Goal: Information Seeking & Learning: Learn about a topic

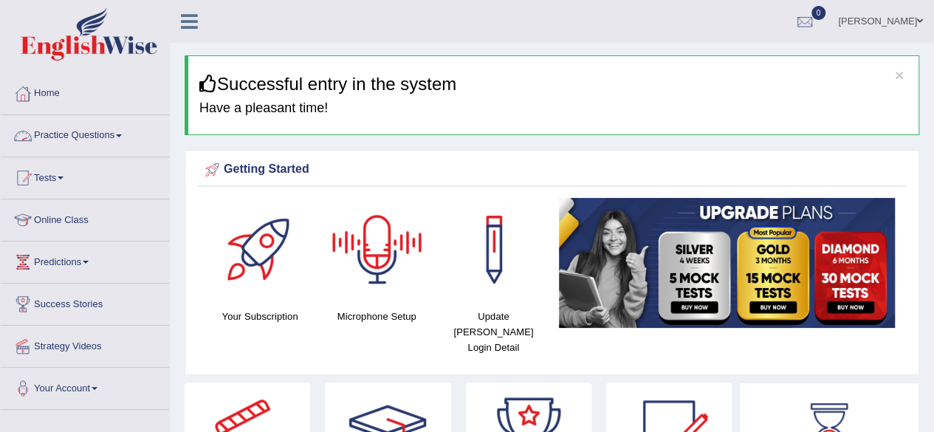
click at [117, 137] on link "Practice Questions" at bounding box center [85, 133] width 168 height 37
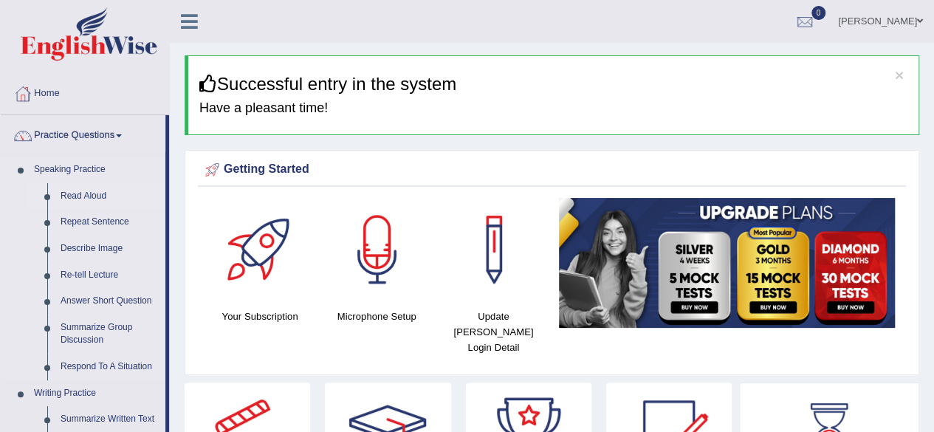
click at [90, 190] on link "Read Aloud" at bounding box center [109, 196] width 111 height 27
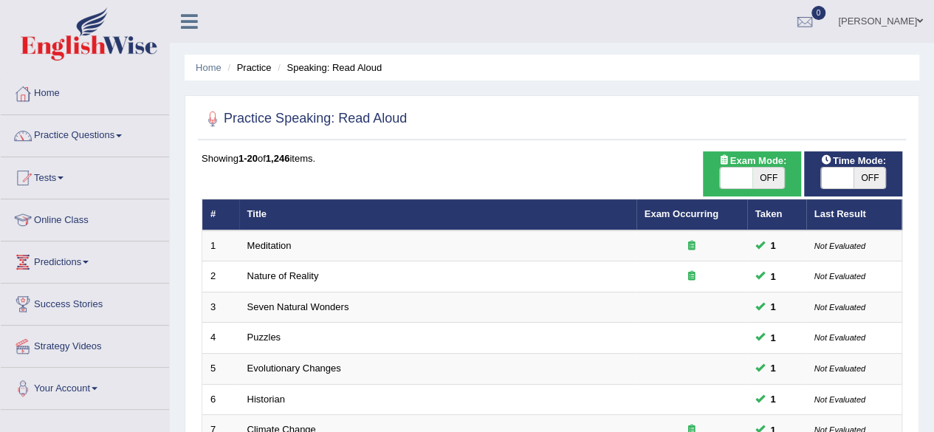
click at [858, 188] on div "ON OFF" at bounding box center [853, 178] width 66 height 22
click at [840, 170] on span at bounding box center [837, 178] width 32 height 21
checkbox input "true"
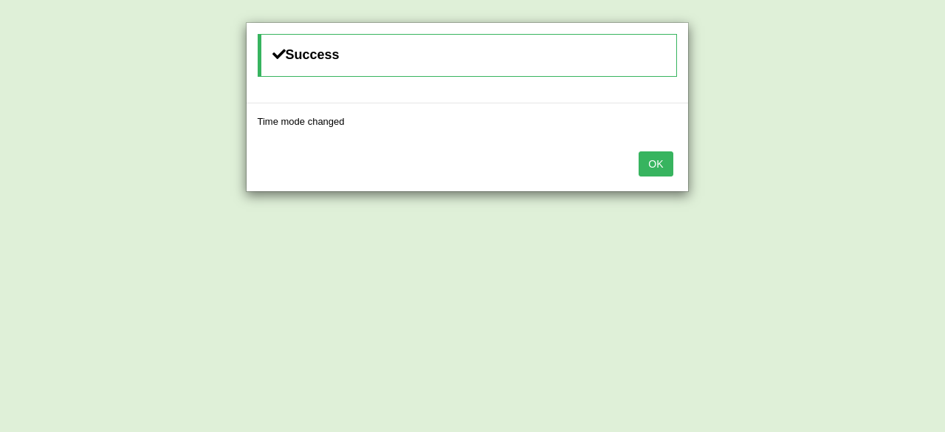
click at [653, 159] on button "OK" at bounding box center [655, 163] width 34 height 25
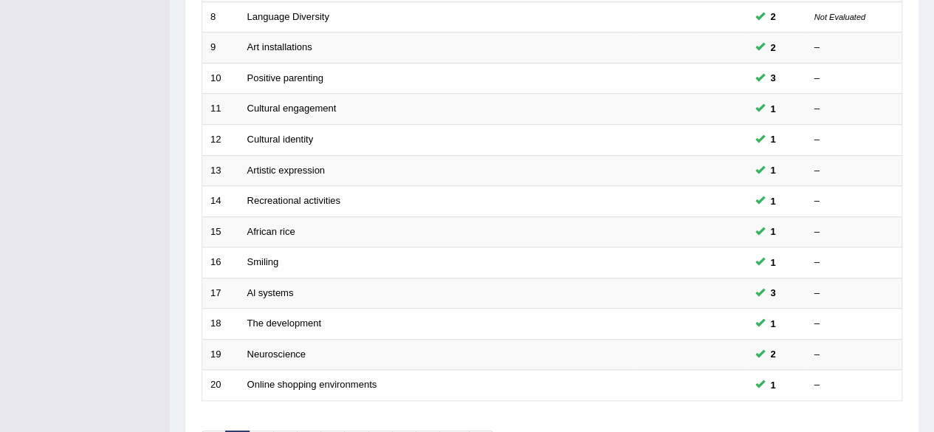
scroll to position [538, 0]
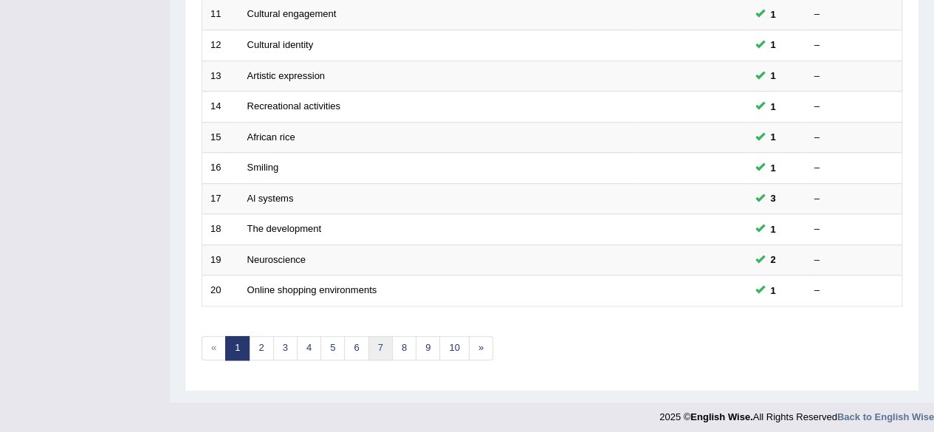
click at [385, 336] on link "7" at bounding box center [380, 348] width 24 height 24
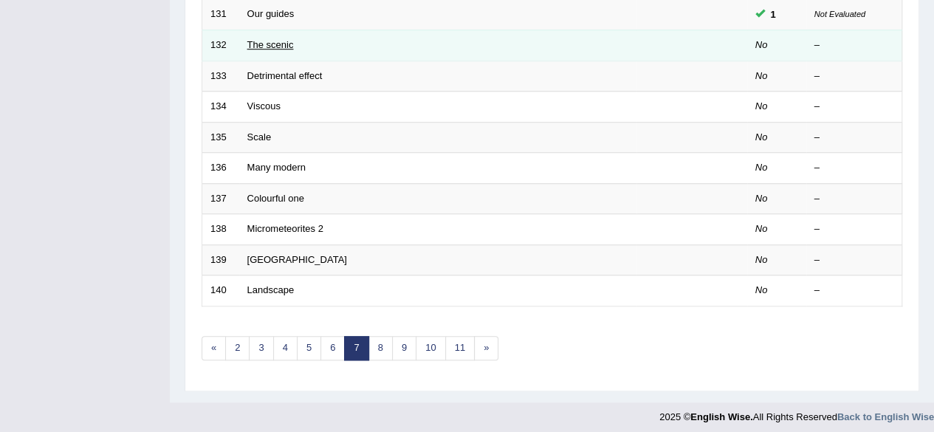
click at [283, 40] on link "The scenic" at bounding box center [270, 44] width 46 height 11
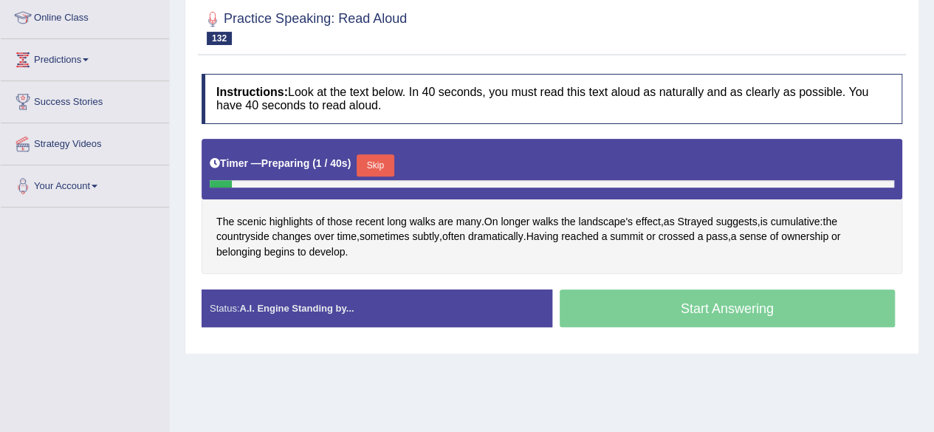
scroll to position [230, 0]
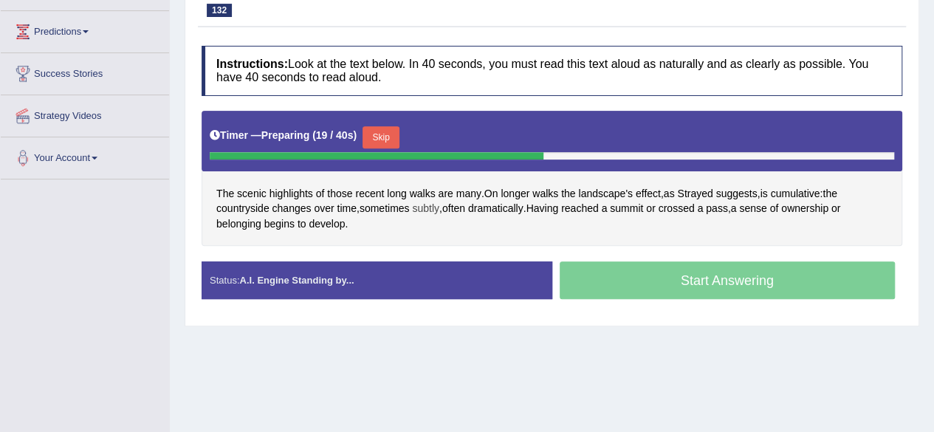
click at [431, 204] on span "subtly" at bounding box center [425, 208] width 27 height 15
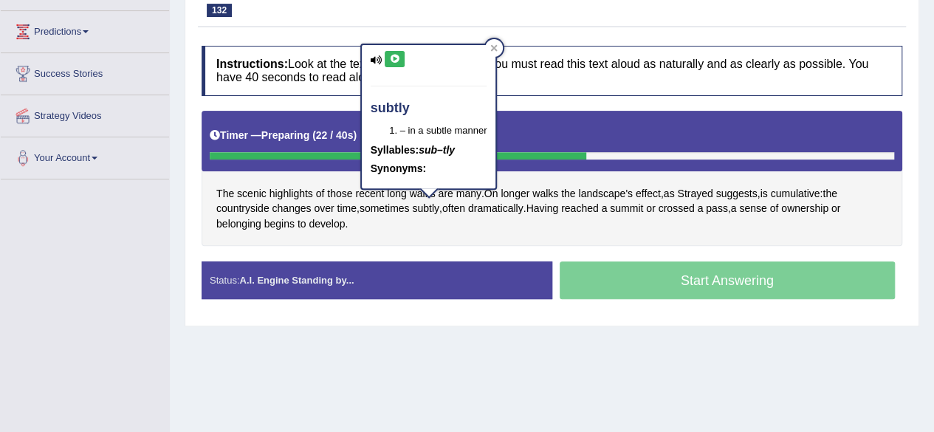
click at [400, 61] on button at bounding box center [395, 59] width 20 height 16
click at [682, 75] on h4 "Instructions: Look at the text below. In 40 seconds, you must read this text al…" at bounding box center [551, 70] width 700 height 49
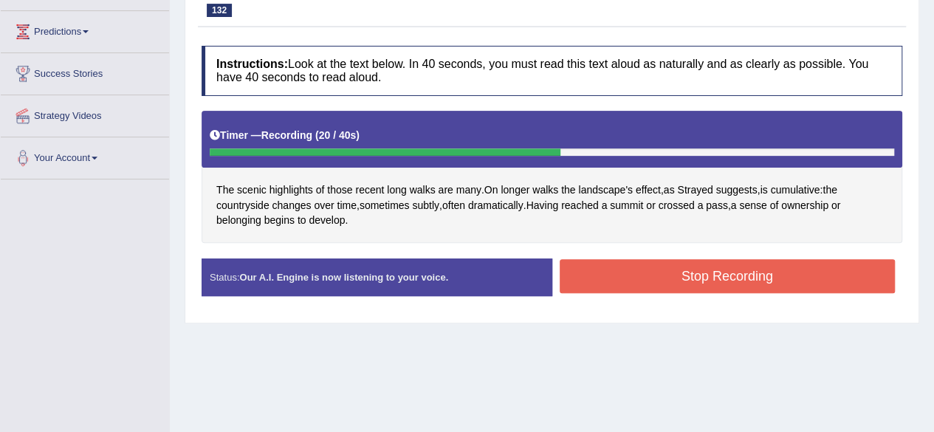
click at [626, 285] on button "Stop Recording" at bounding box center [727, 276] width 336 height 34
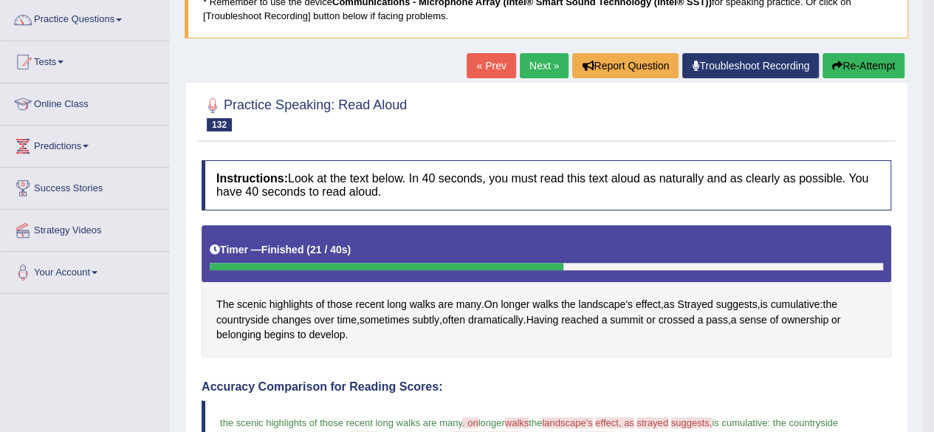
scroll to position [0, 0]
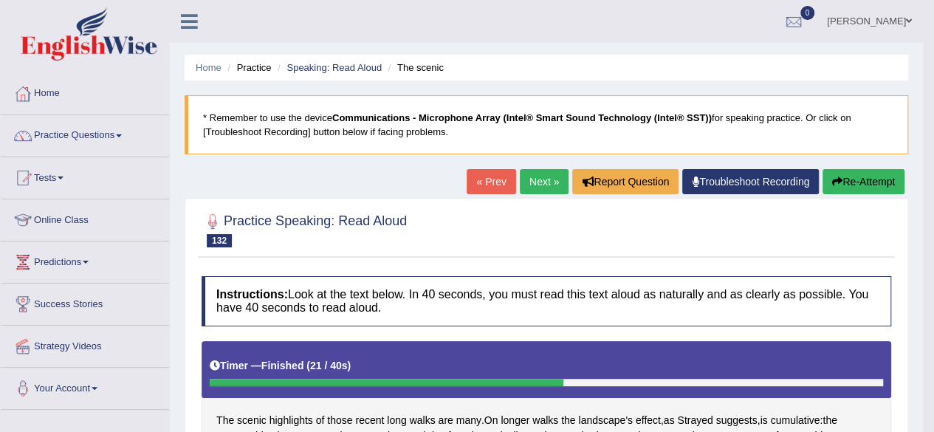
click at [531, 176] on link "Next »" at bounding box center [544, 181] width 49 height 25
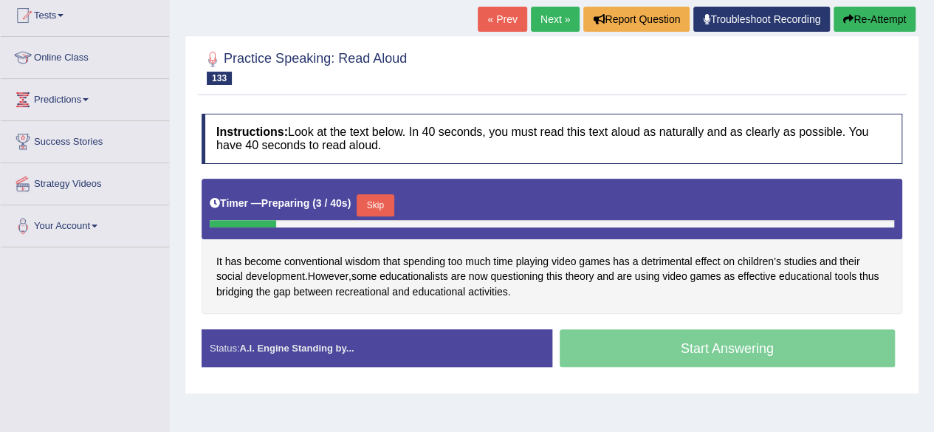
scroll to position [213, 0]
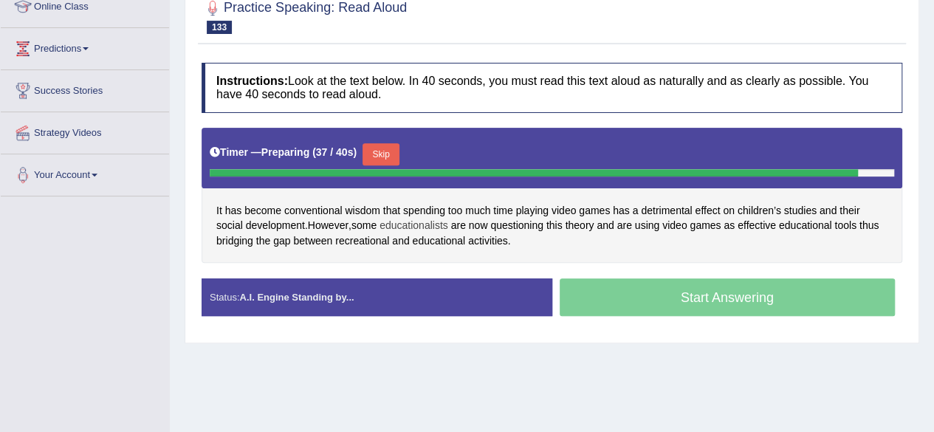
click at [409, 223] on span "educationalists" at bounding box center [413, 225] width 69 height 15
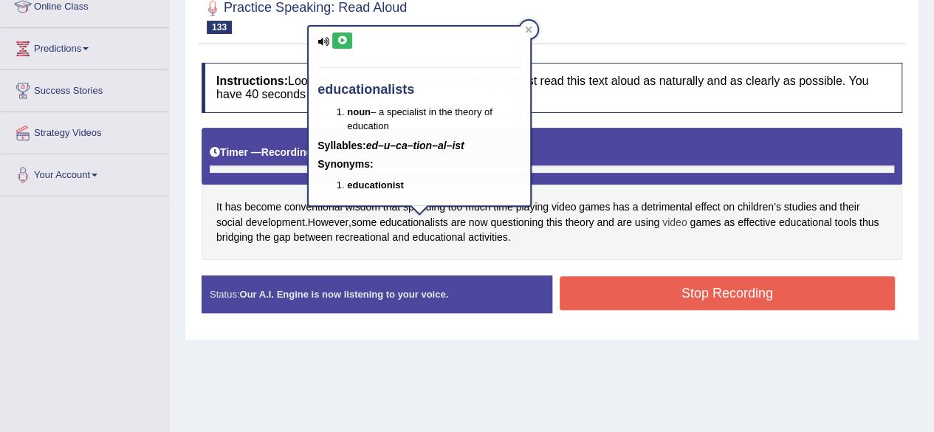
click at [669, 228] on div "It has become conventional wisdom that spending too much time playing video gam…" at bounding box center [551, 194] width 700 height 132
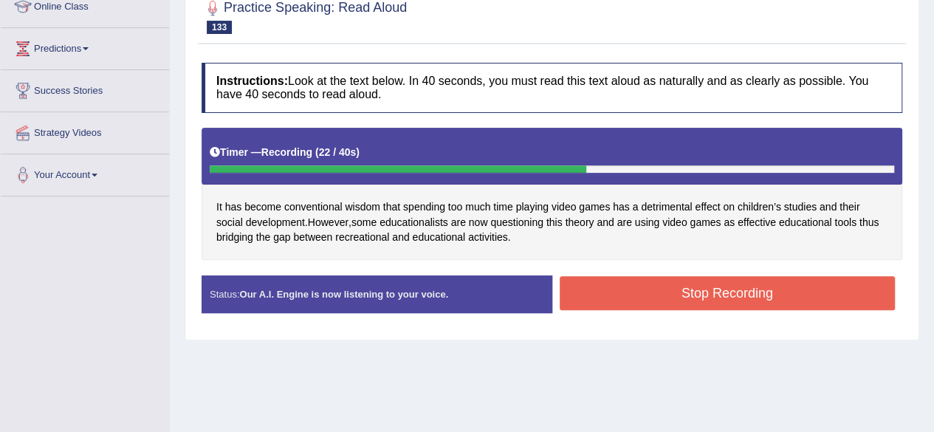
click at [657, 293] on button "Stop Recording" at bounding box center [727, 293] width 336 height 34
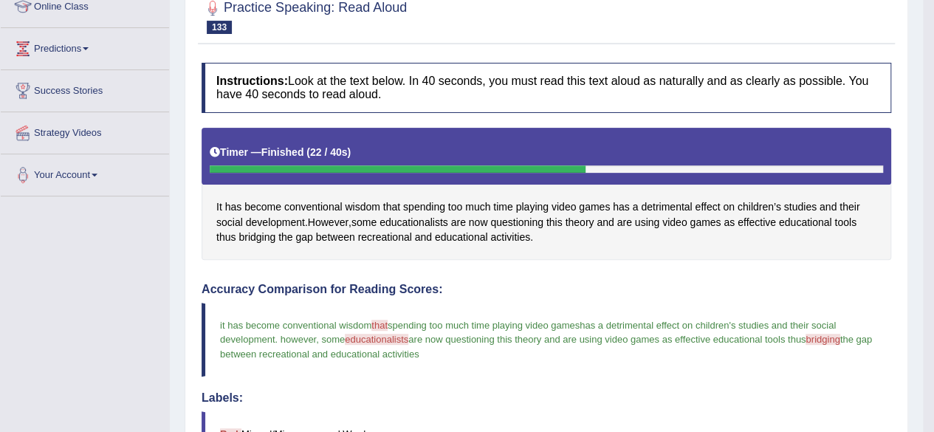
click at [891, 328] on div "Instructions: Look at the text below. In 40 seconds, you must read this text al…" at bounding box center [546, 425] width 697 height 740
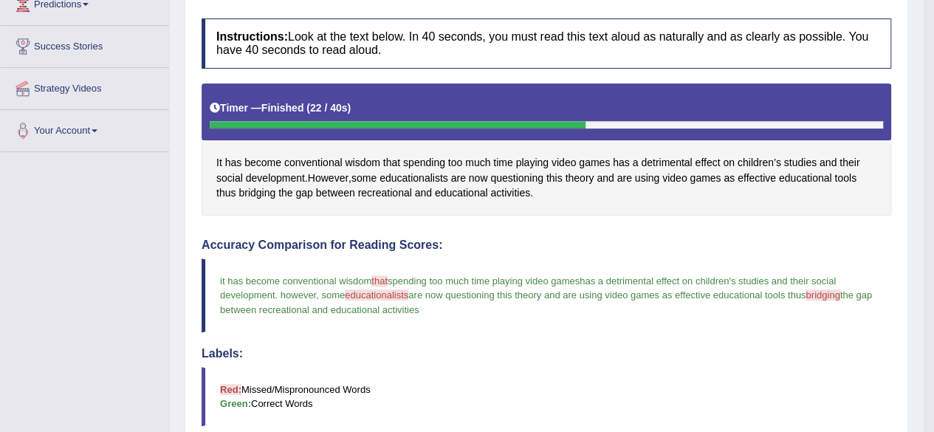
scroll to position [263, 0]
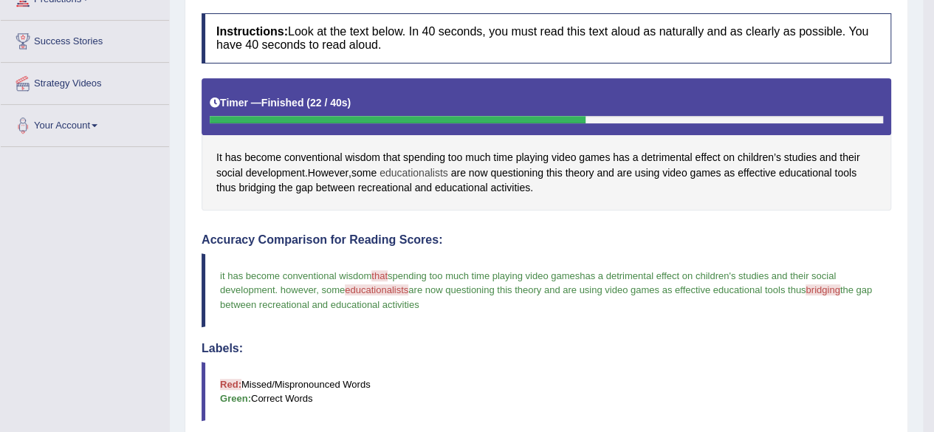
click at [416, 176] on span "educationalists" at bounding box center [413, 172] width 69 height 15
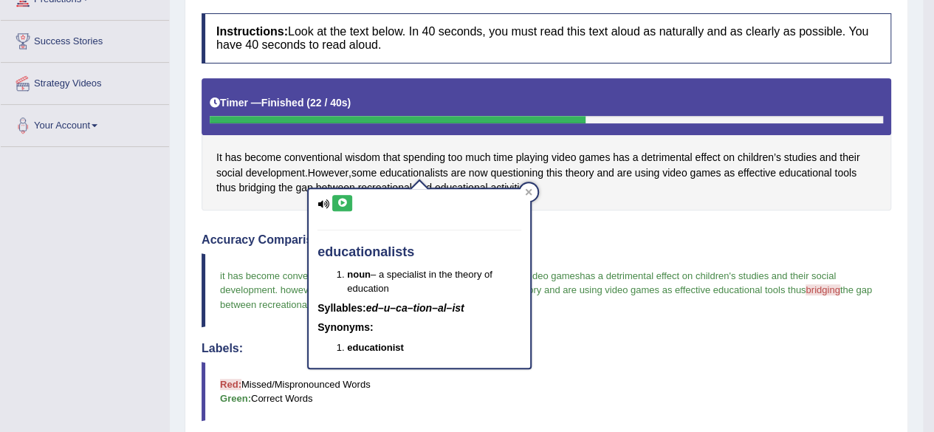
click at [335, 204] on button at bounding box center [342, 203] width 20 height 16
click at [717, 284] on span "are now questioning this theory and are using video games as effective educatio…" at bounding box center [606, 289] width 397 height 11
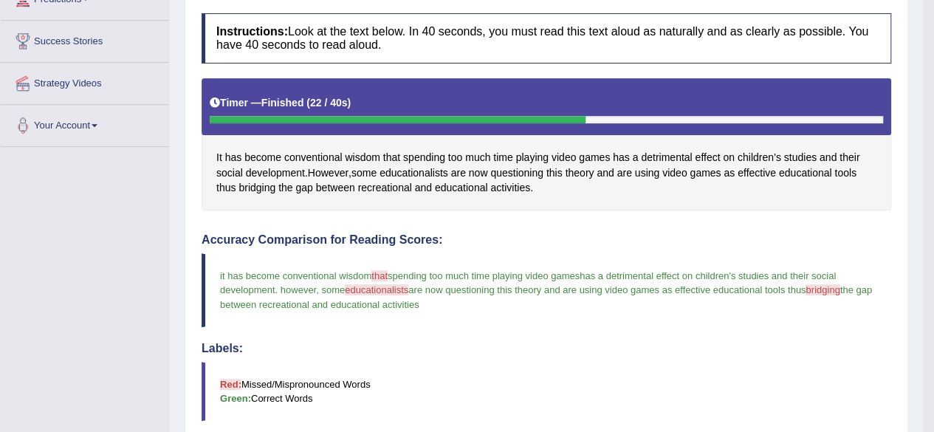
scroll to position [0, 0]
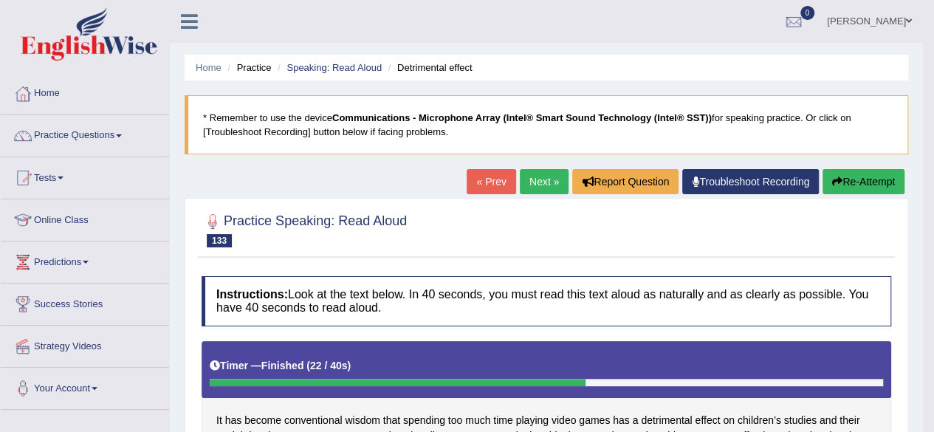
click at [547, 182] on link "Next »" at bounding box center [544, 181] width 49 height 25
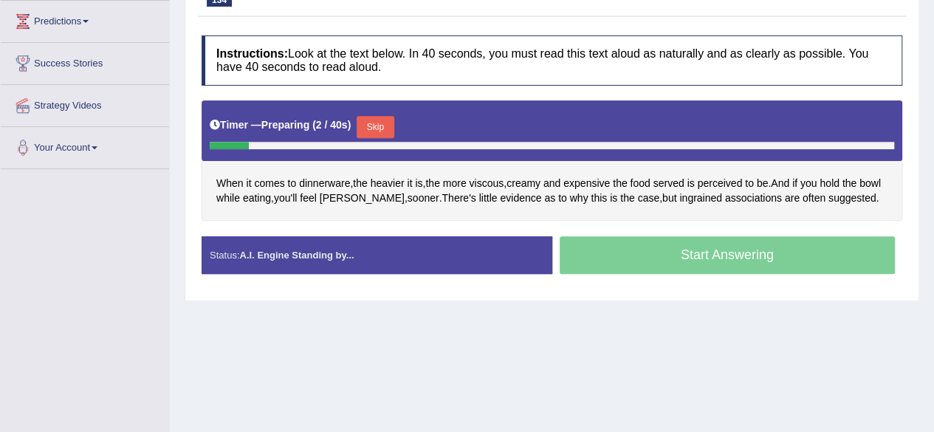
click at [381, 125] on button "Skip" at bounding box center [374, 127] width 37 height 22
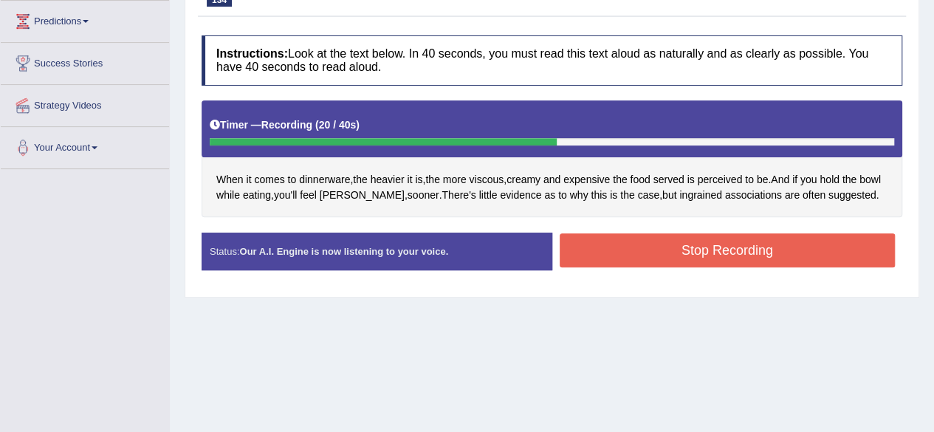
click at [654, 249] on button "Stop Recording" at bounding box center [727, 250] width 336 height 34
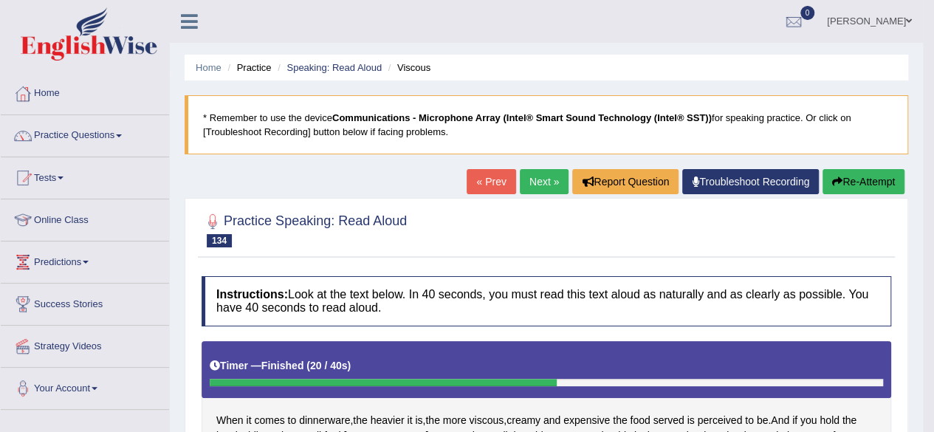
click at [554, 184] on link "Next »" at bounding box center [544, 181] width 49 height 25
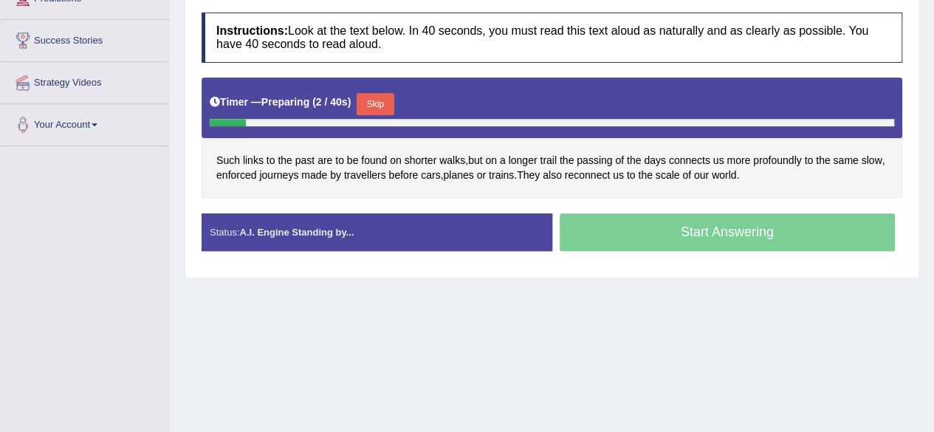
click at [376, 101] on button "Skip" at bounding box center [374, 104] width 37 height 22
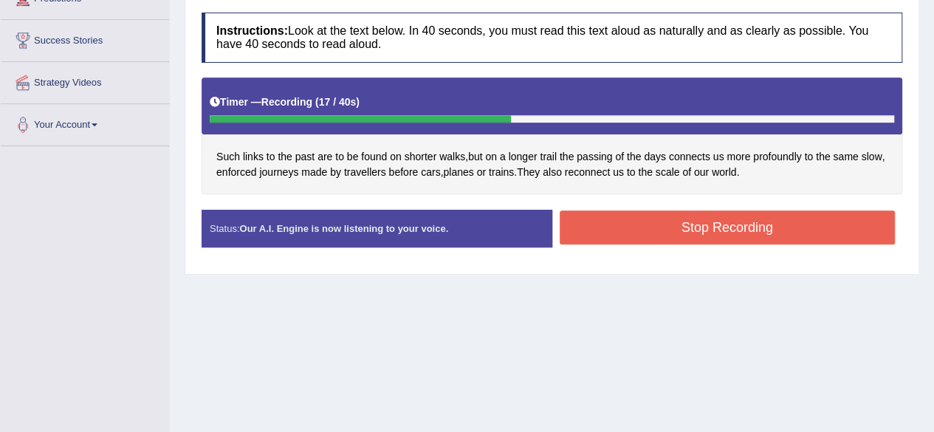
click at [695, 234] on button "Stop Recording" at bounding box center [727, 227] width 336 height 34
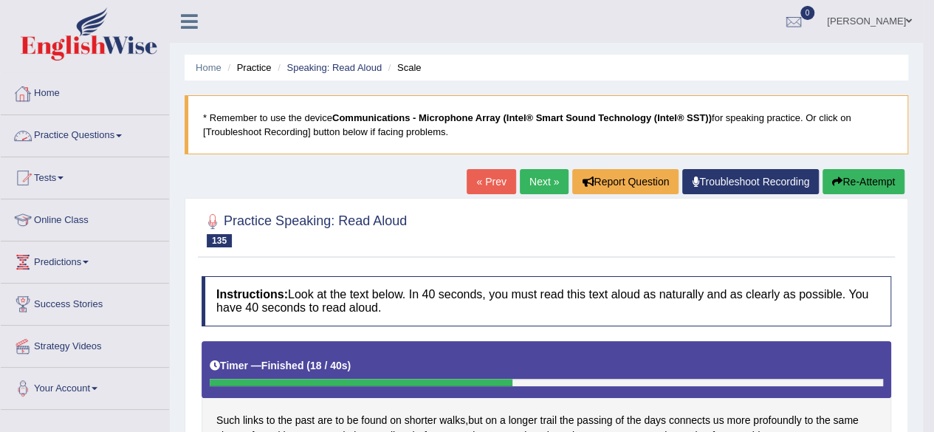
click at [100, 123] on link "Practice Questions" at bounding box center [85, 133] width 168 height 37
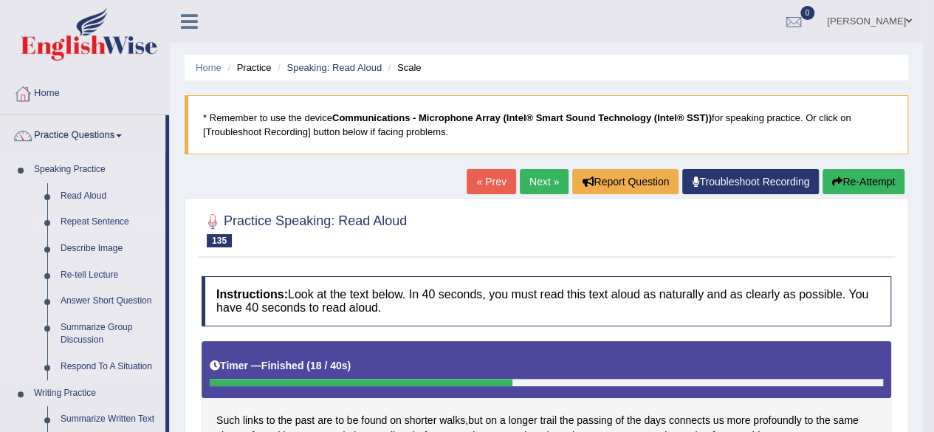
click at [89, 215] on link "Repeat Sentence" at bounding box center [109, 222] width 111 height 27
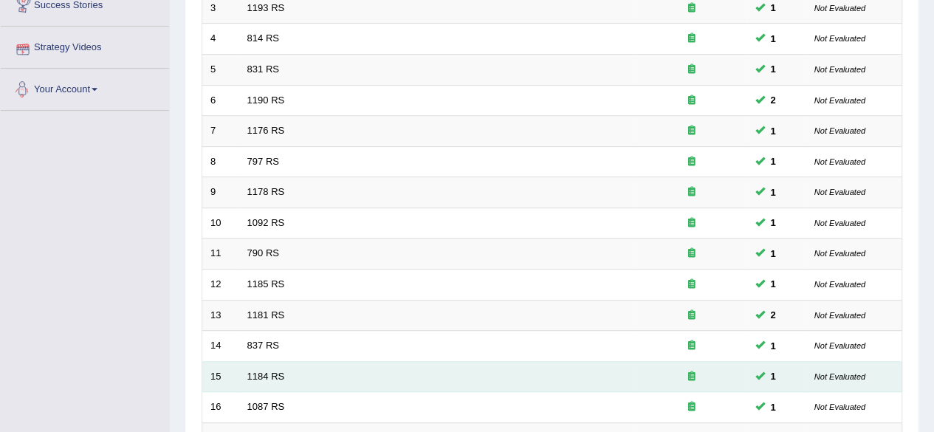
scroll to position [538, 0]
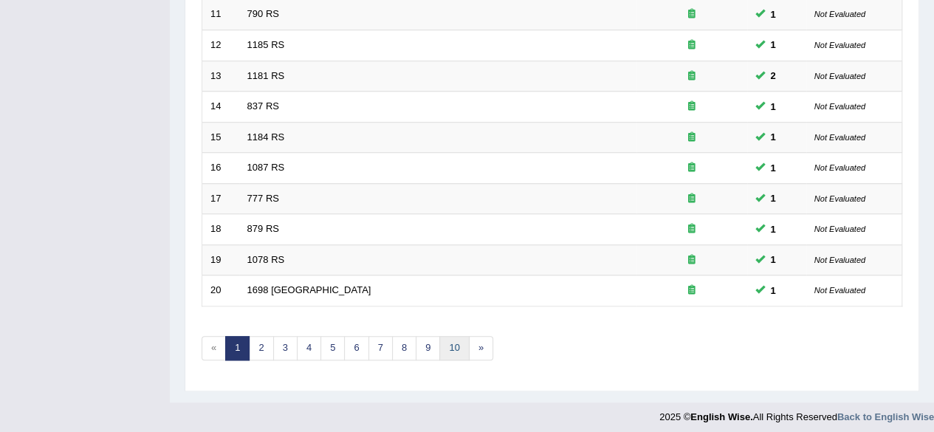
click at [447, 340] on link "10" at bounding box center [454, 348] width 30 height 24
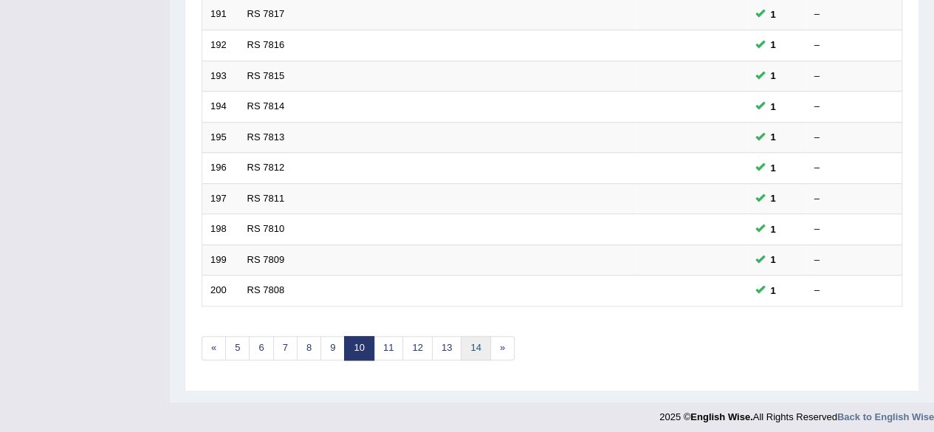
click at [471, 348] on link "14" at bounding box center [476, 348] width 30 height 24
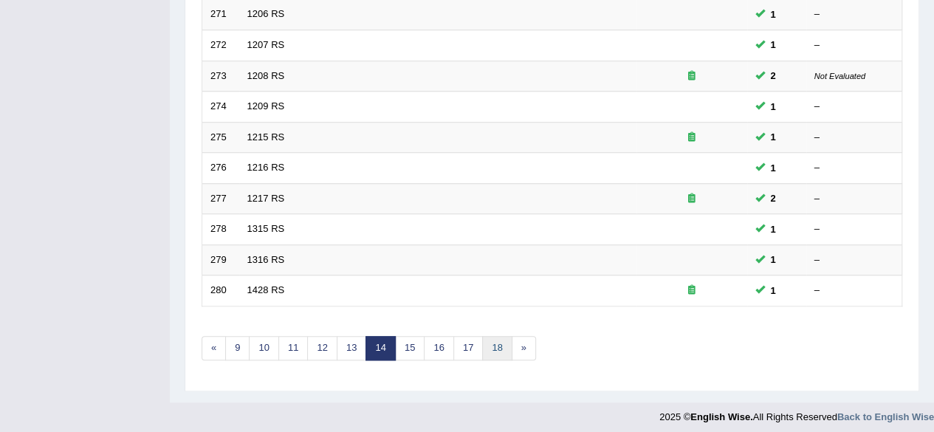
click at [484, 343] on link "18" at bounding box center [497, 348] width 30 height 24
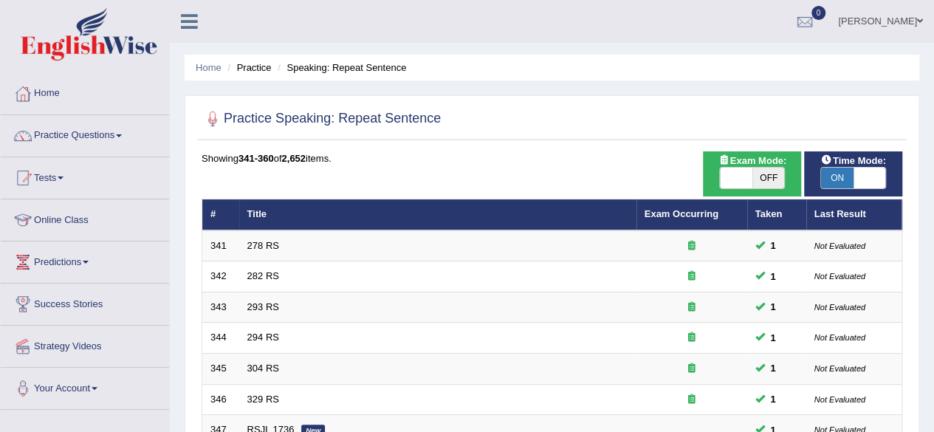
scroll to position [538, 0]
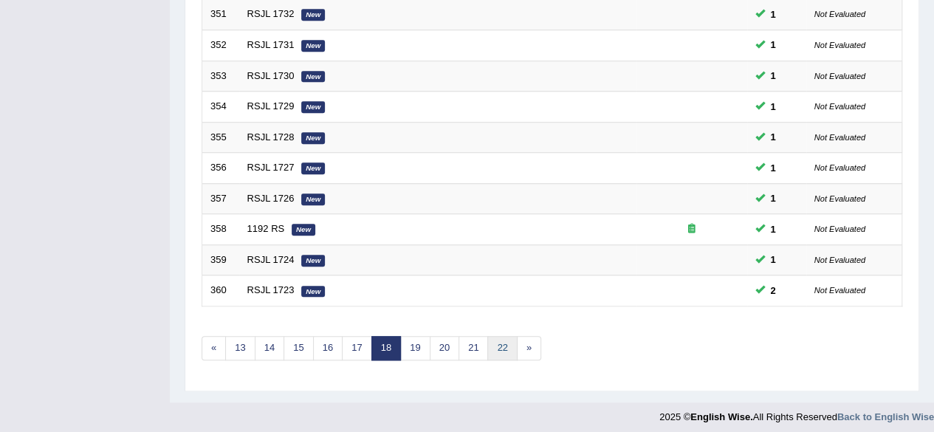
click at [487, 343] on link "22" at bounding box center [502, 348] width 30 height 24
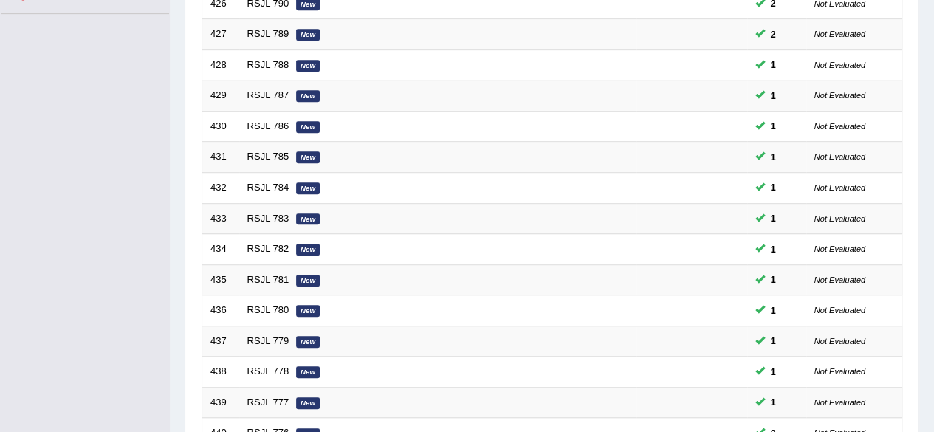
scroll to position [538, 0]
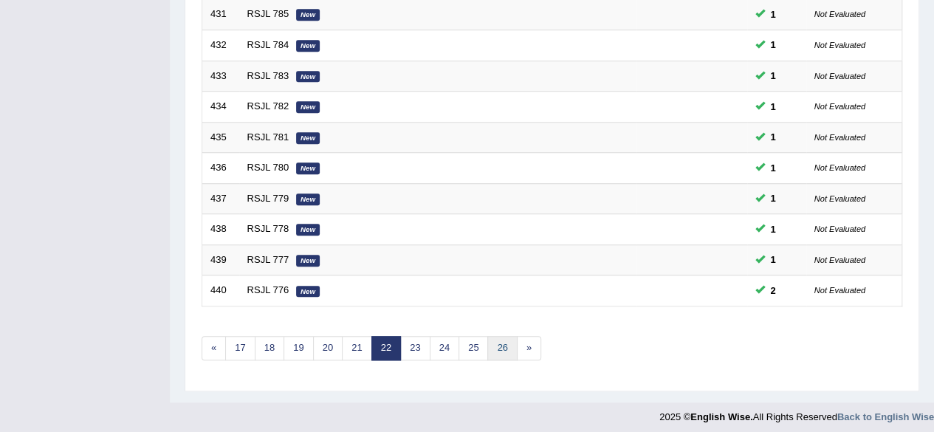
click at [505, 343] on link "26" at bounding box center [502, 348] width 30 height 24
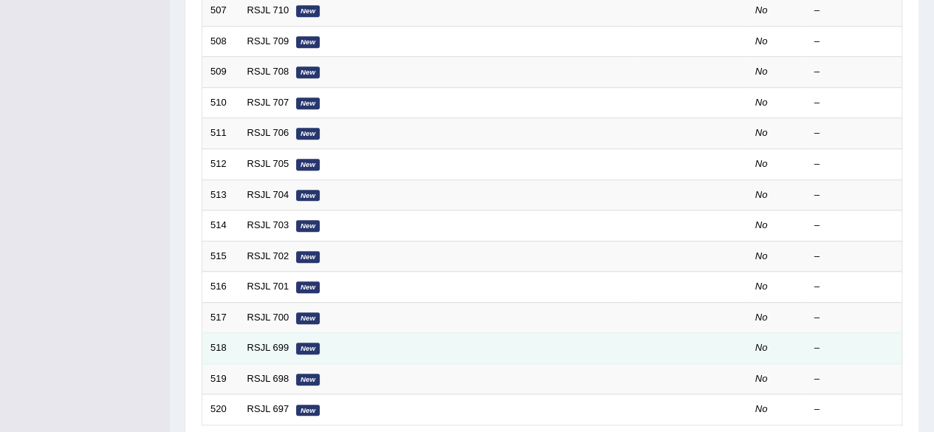
scroll to position [538, 0]
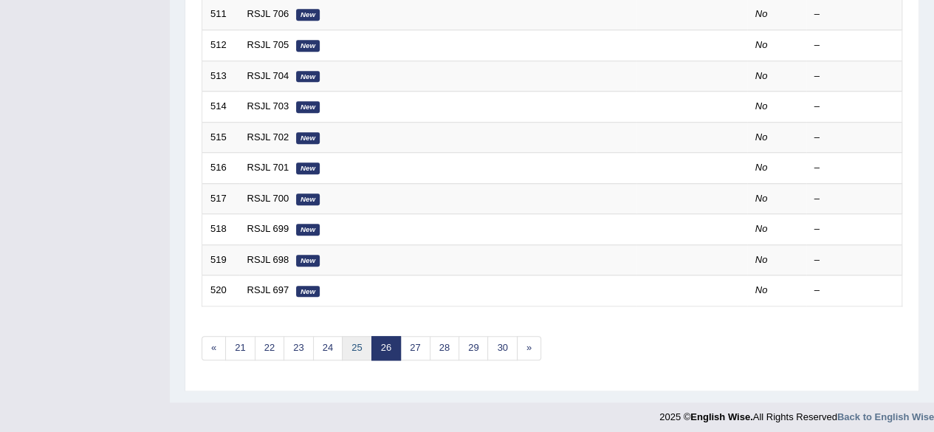
click at [346, 345] on link "25" at bounding box center [357, 348] width 30 height 24
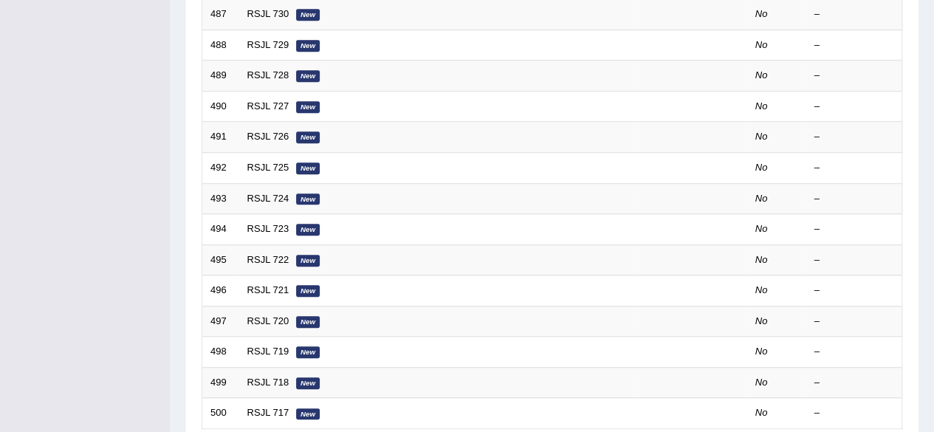
scroll to position [538, 0]
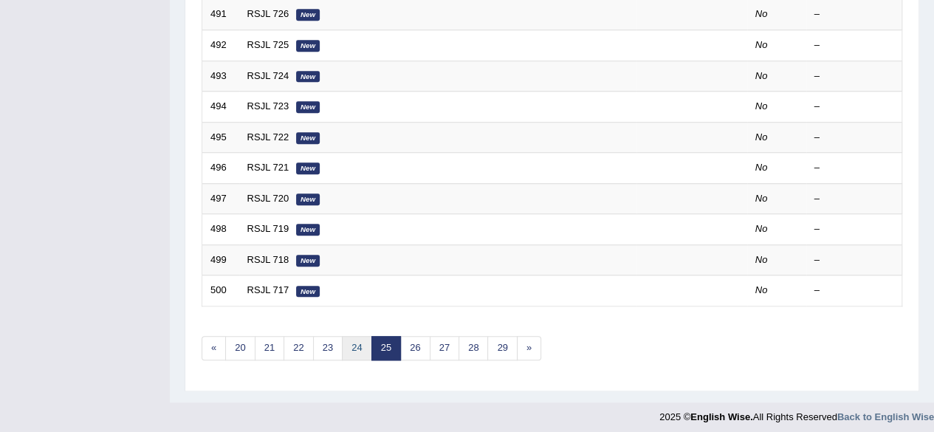
click at [347, 341] on link "24" at bounding box center [357, 348] width 30 height 24
click at [351, 341] on link "23" at bounding box center [357, 348] width 30 height 24
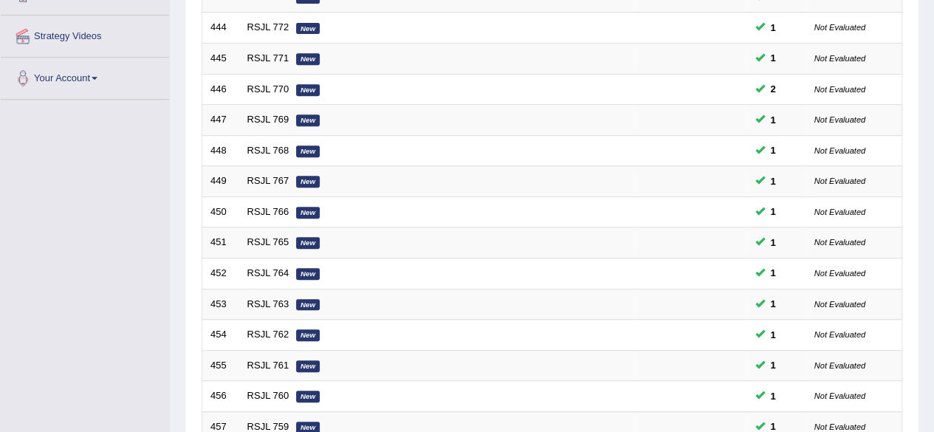
scroll to position [538, 0]
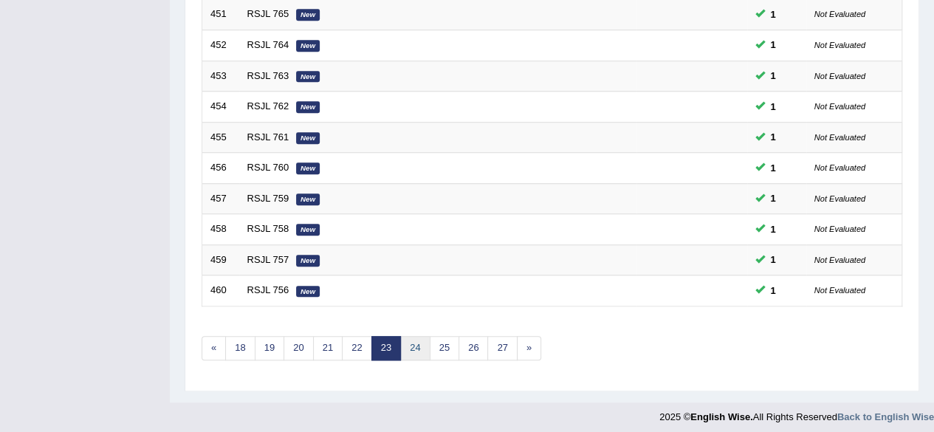
click at [409, 340] on link "24" at bounding box center [415, 348] width 30 height 24
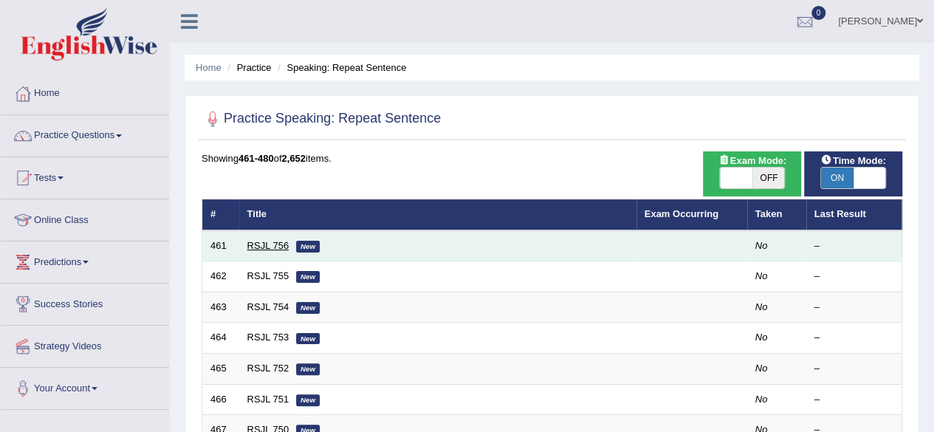
click at [266, 242] on link "RSJL 756" at bounding box center [268, 245] width 42 height 11
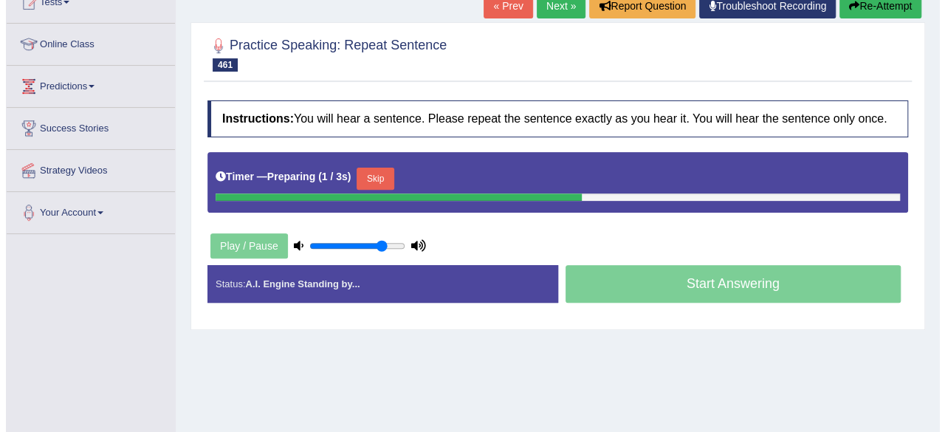
scroll to position [174, 0]
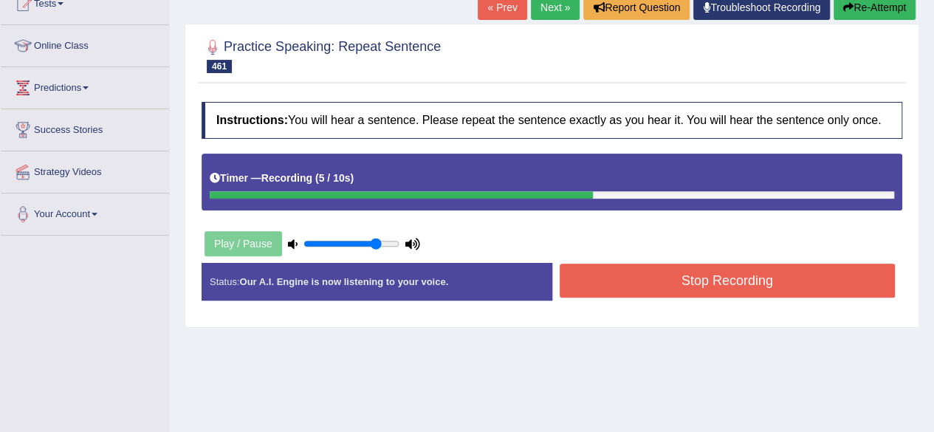
click at [717, 274] on button "Stop Recording" at bounding box center [727, 280] width 336 height 34
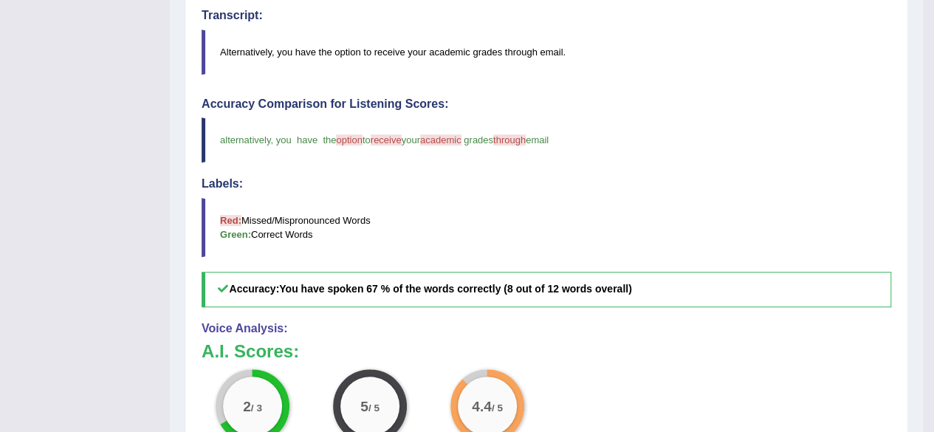
scroll to position [0, 0]
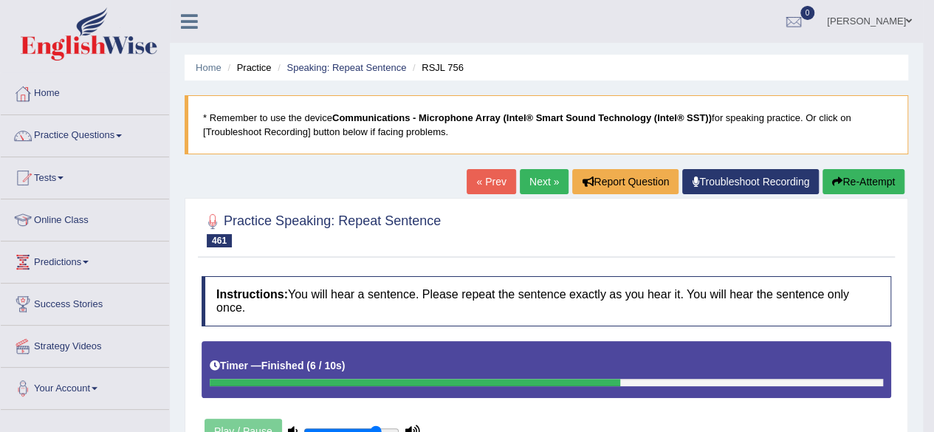
click at [539, 175] on link "Next »" at bounding box center [544, 181] width 49 height 25
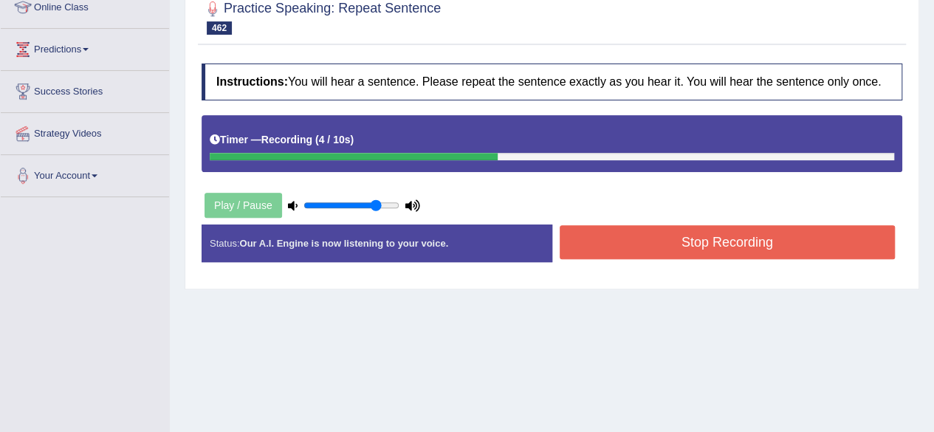
click at [660, 246] on button "Stop Recording" at bounding box center [727, 242] width 336 height 34
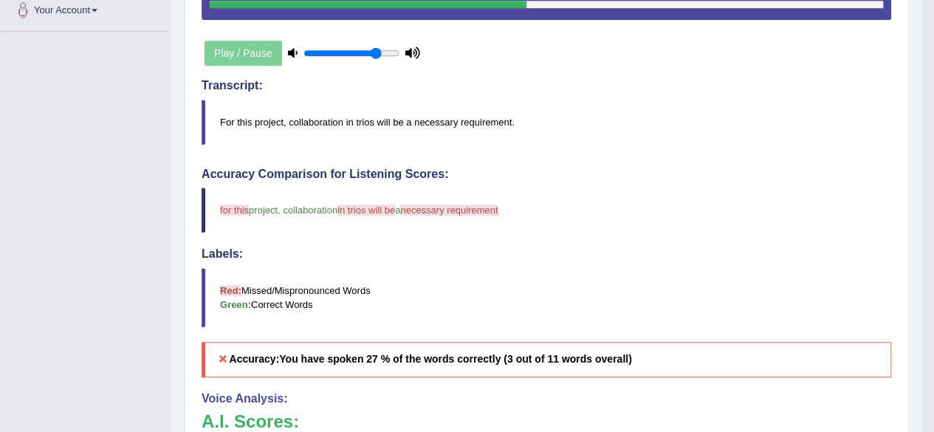
scroll to position [376, 0]
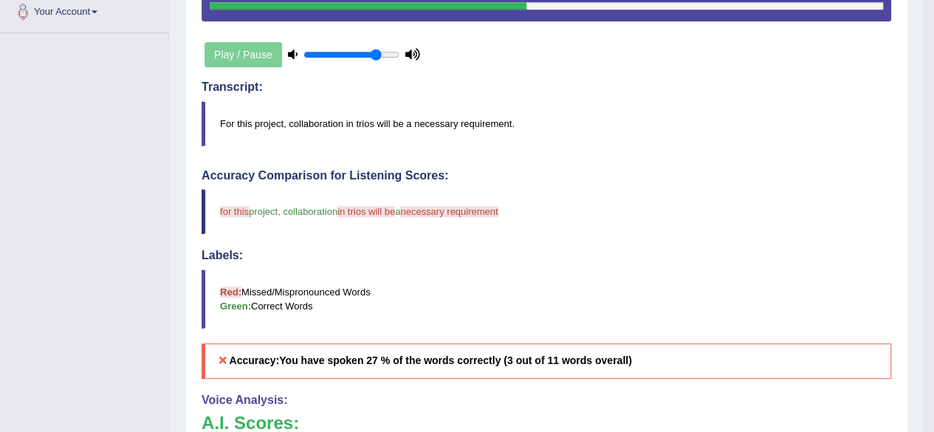
click at [362, 116] on blockquote "For this project, collaboration in trios will be a necessary requirement." at bounding box center [545, 123] width 689 height 45
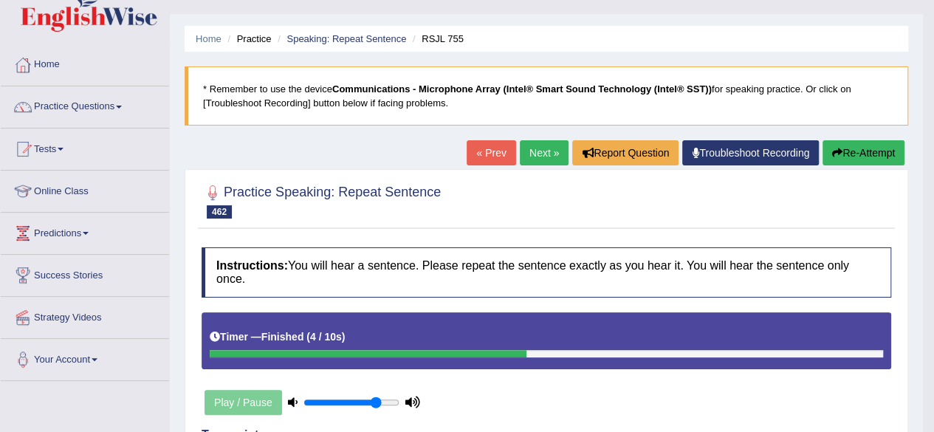
scroll to position [19, 0]
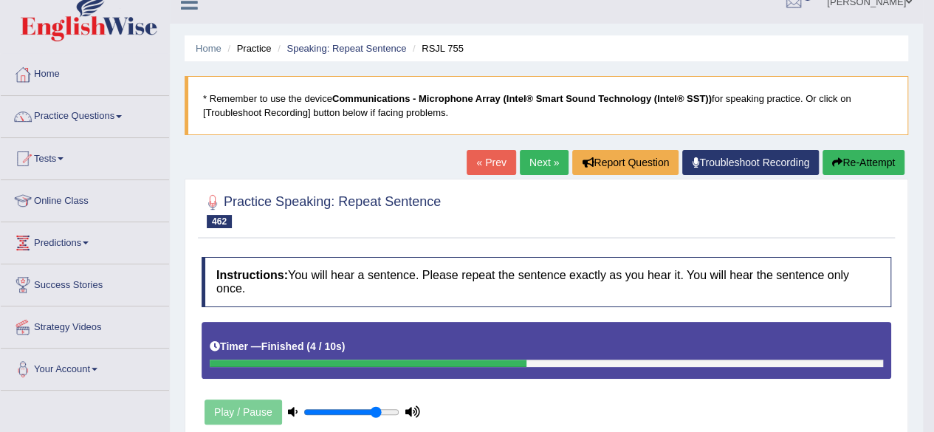
click at [873, 173] on button "Re-Attempt" at bounding box center [863, 162] width 82 height 25
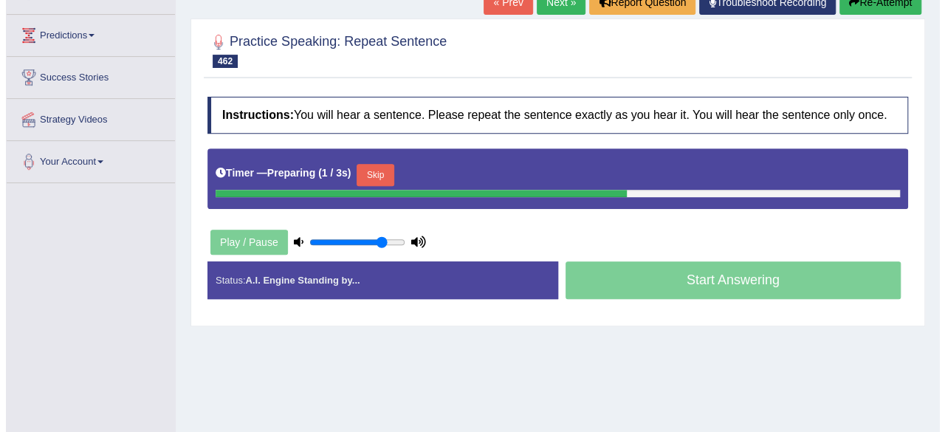
scroll to position [236, 0]
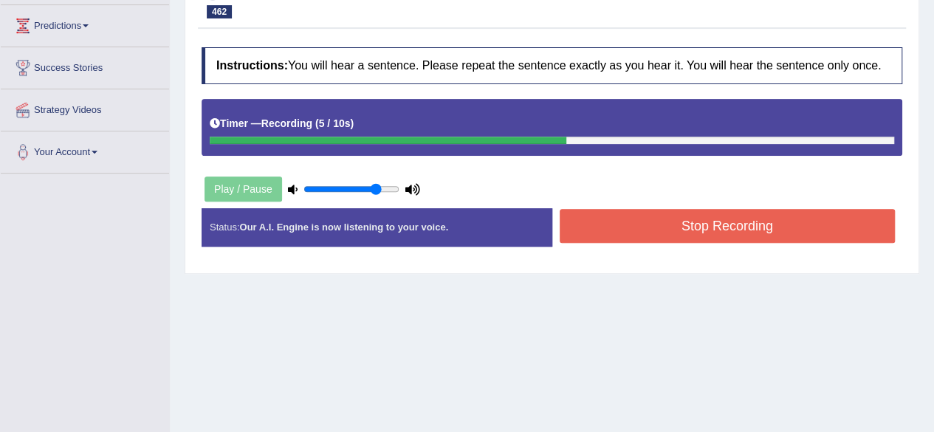
click at [697, 224] on button "Stop Recording" at bounding box center [727, 226] width 336 height 34
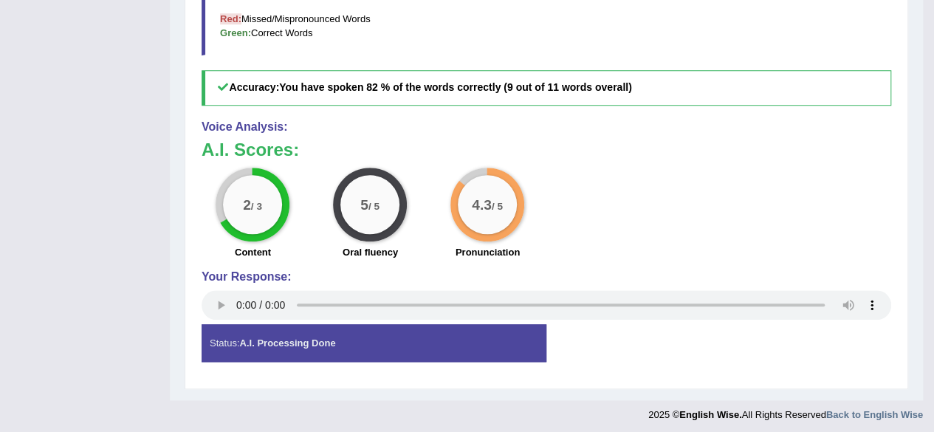
scroll to position [0, 0]
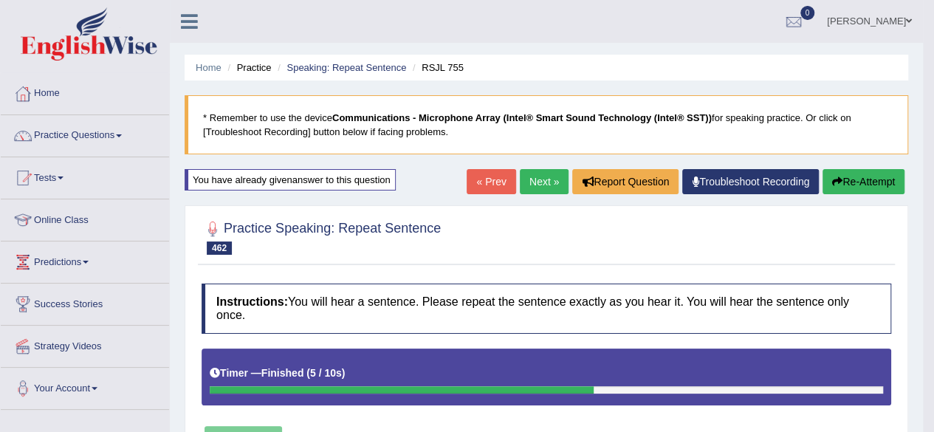
click at [541, 179] on link "Next »" at bounding box center [544, 181] width 49 height 25
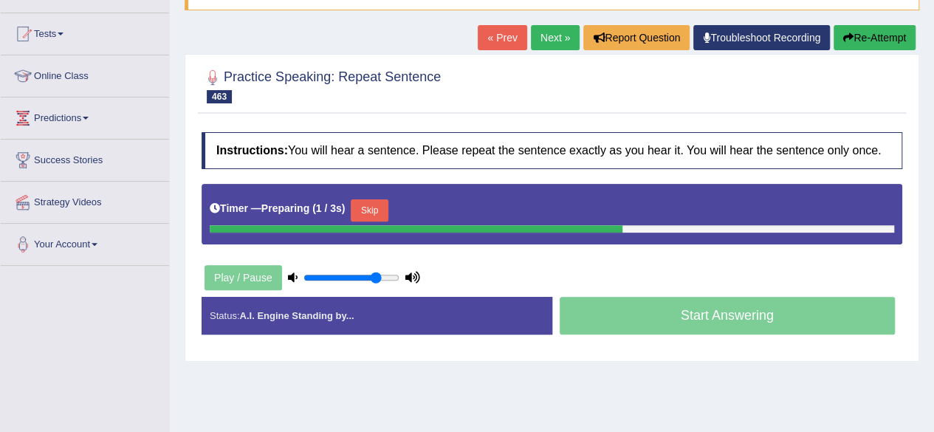
click at [371, 204] on button "Skip" at bounding box center [369, 210] width 37 height 22
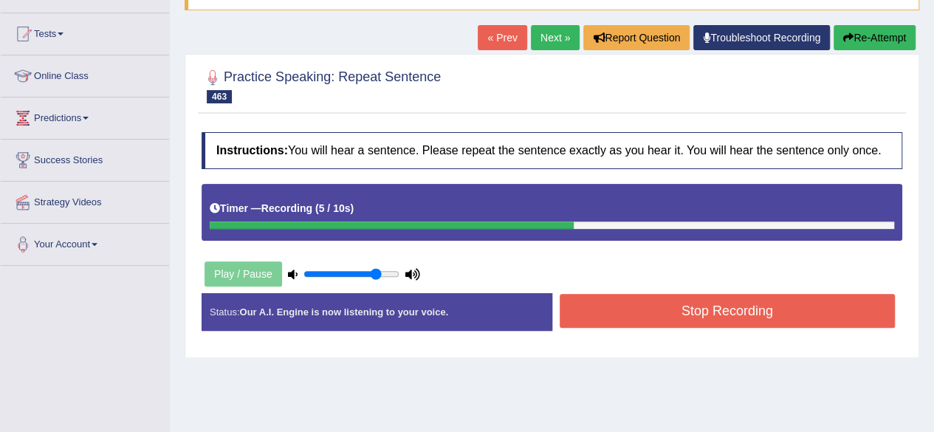
click at [616, 306] on button "Stop Recording" at bounding box center [727, 311] width 336 height 34
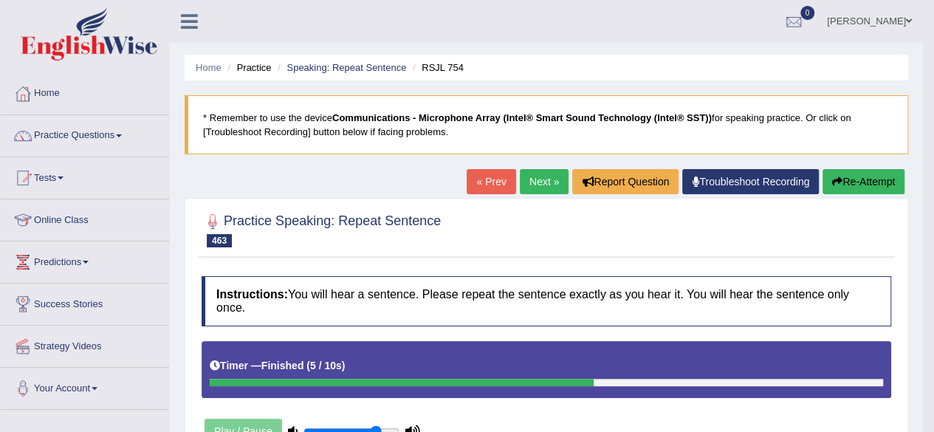
click at [546, 176] on link "Next »" at bounding box center [544, 181] width 49 height 25
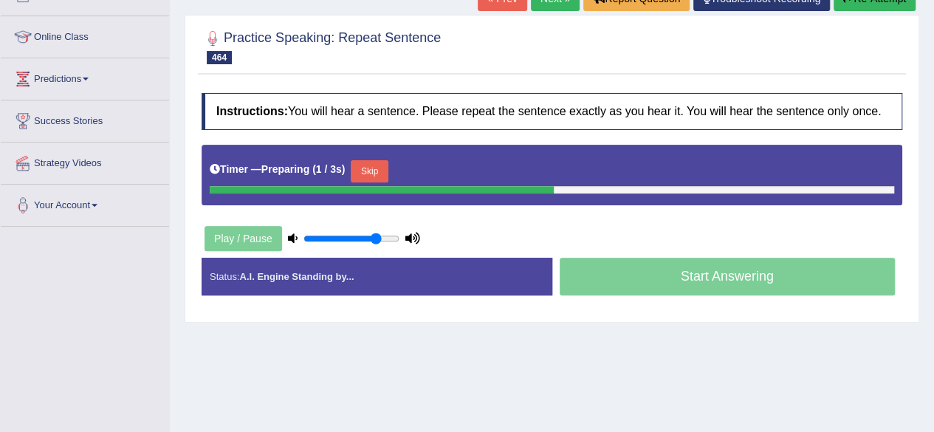
scroll to position [174, 0]
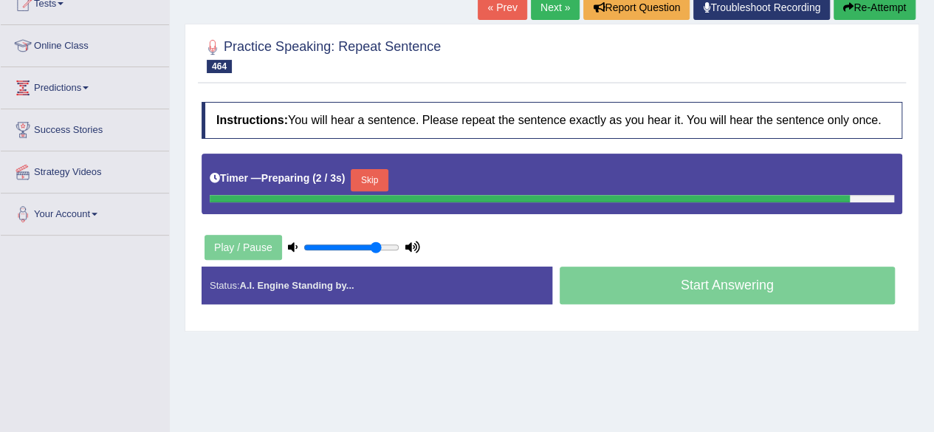
click at [365, 179] on div "Timer — Preparing ( 2 / 3s ) Skip" at bounding box center [552, 180] width 684 height 30
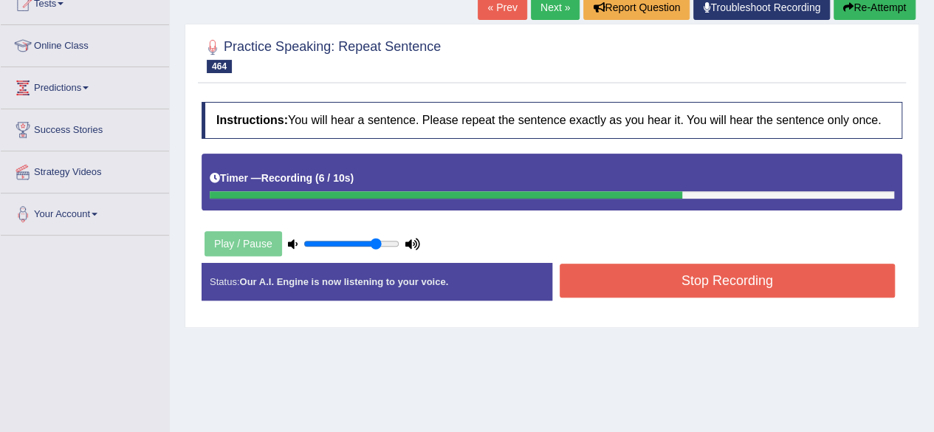
click at [631, 275] on button "Stop Recording" at bounding box center [727, 280] width 336 height 34
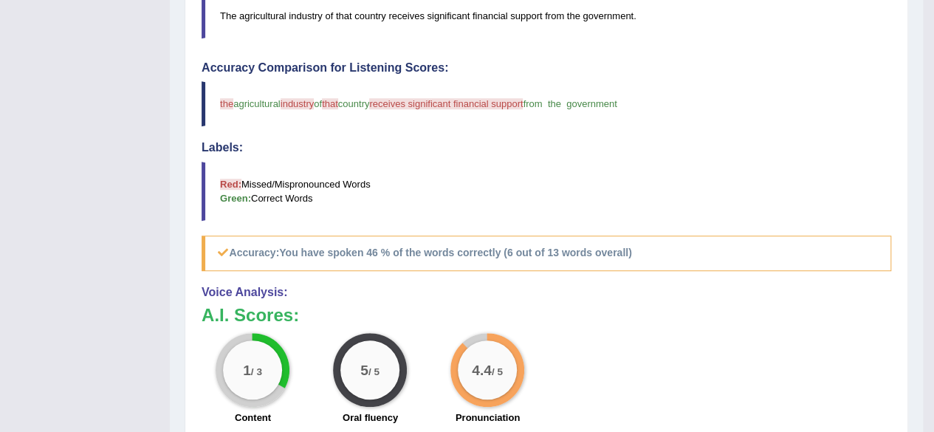
scroll to position [0, 0]
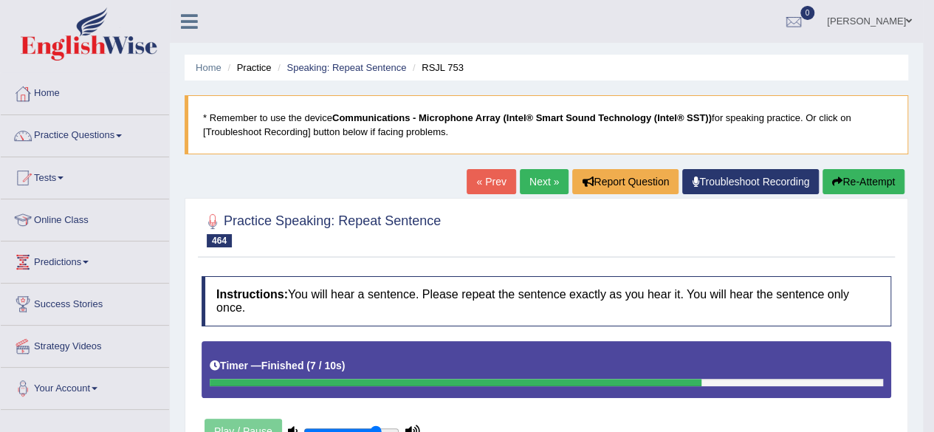
click at [881, 188] on button "Re-Attempt" at bounding box center [863, 181] width 82 height 25
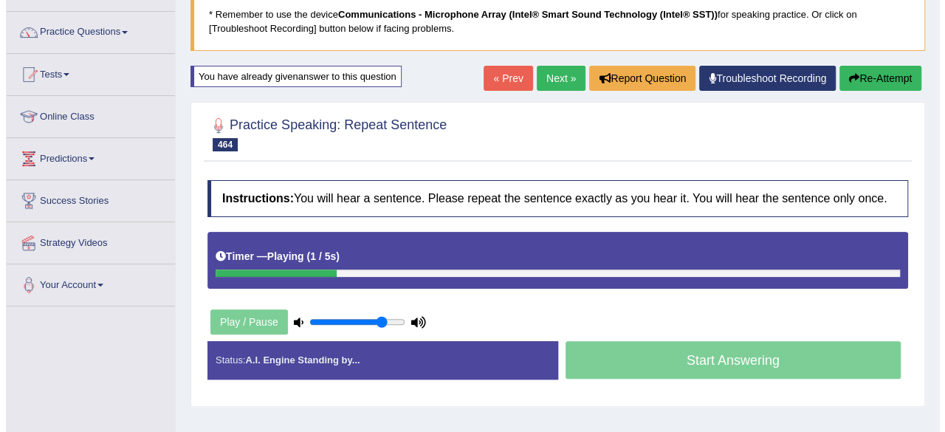
scroll to position [104, 0]
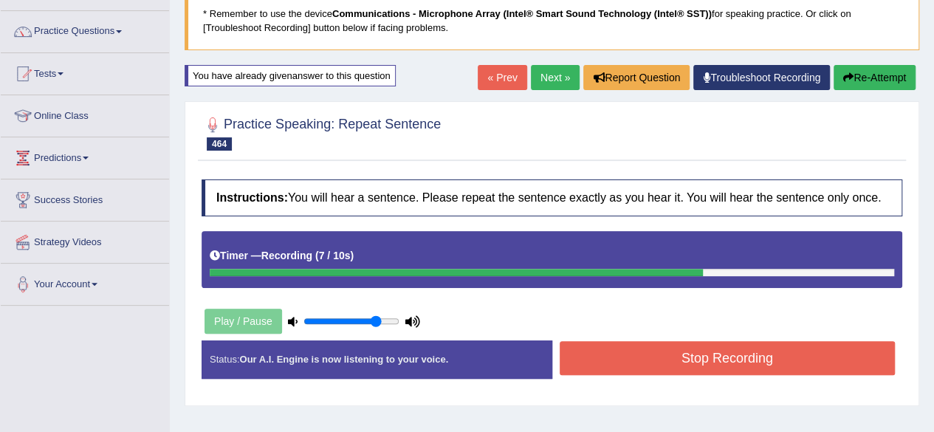
click at [688, 356] on button "Stop Recording" at bounding box center [727, 358] width 336 height 34
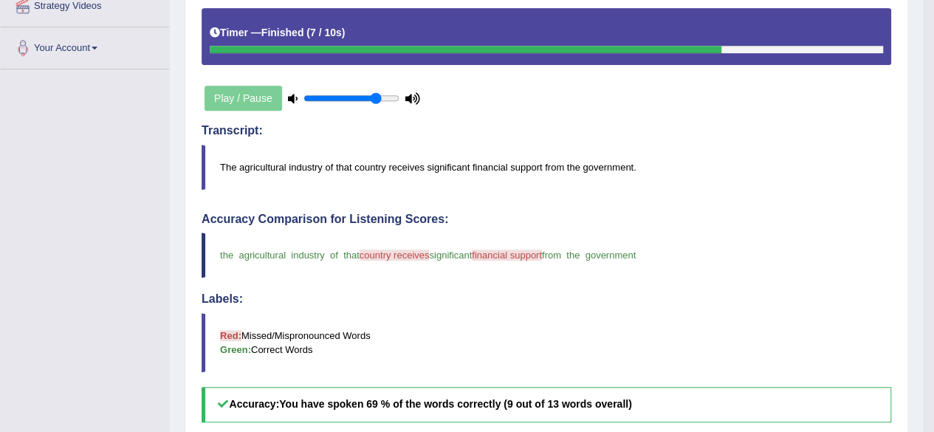
scroll to position [0, 0]
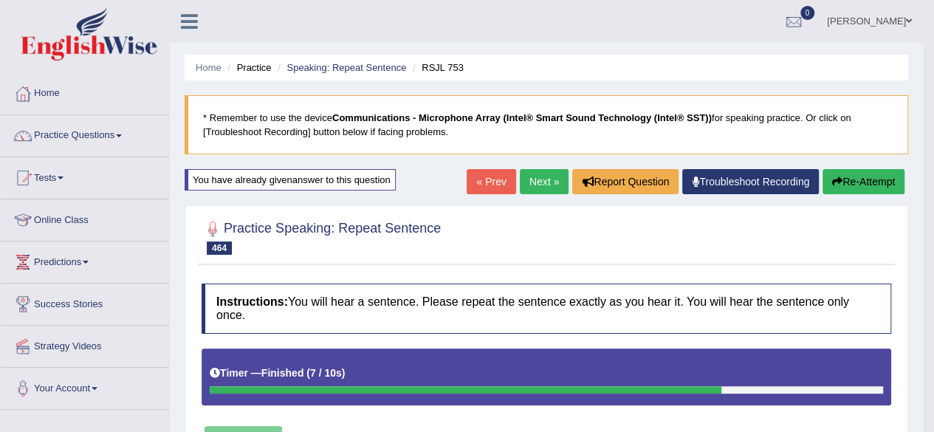
click at [525, 173] on link "Next »" at bounding box center [544, 181] width 49 height 25
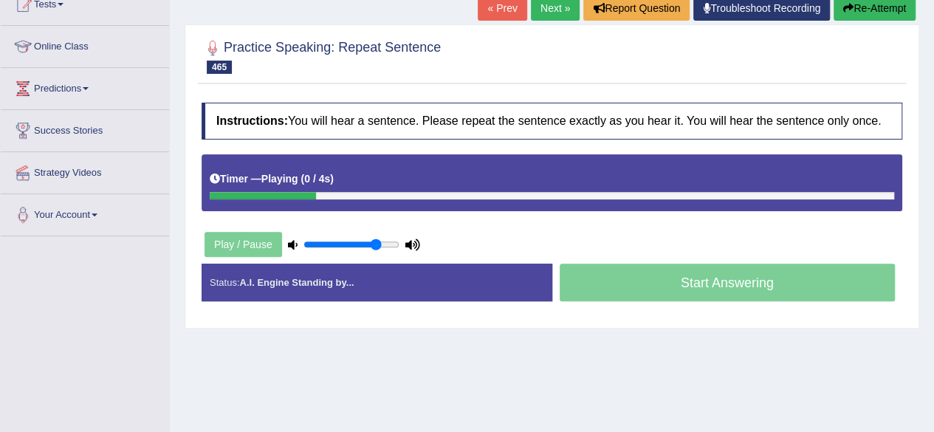
scroll to position [176, 0]
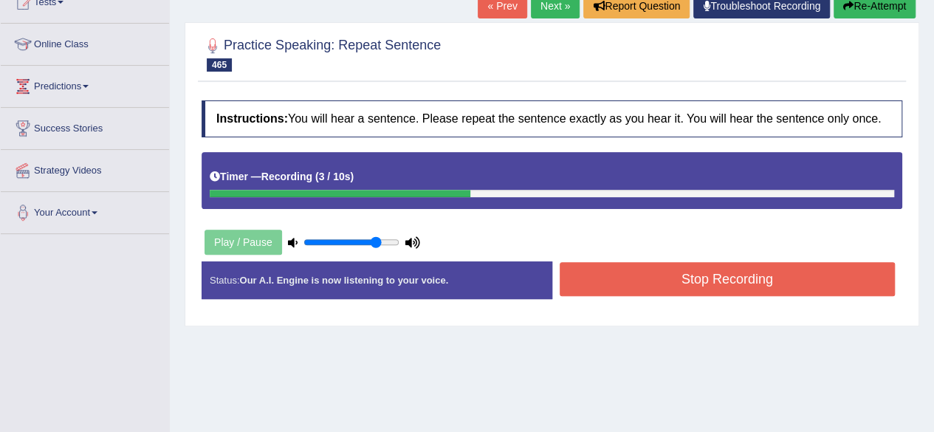
click at [693, 286] on button "Stop Recording" at bounding box center [727, 279] width 336 height 34
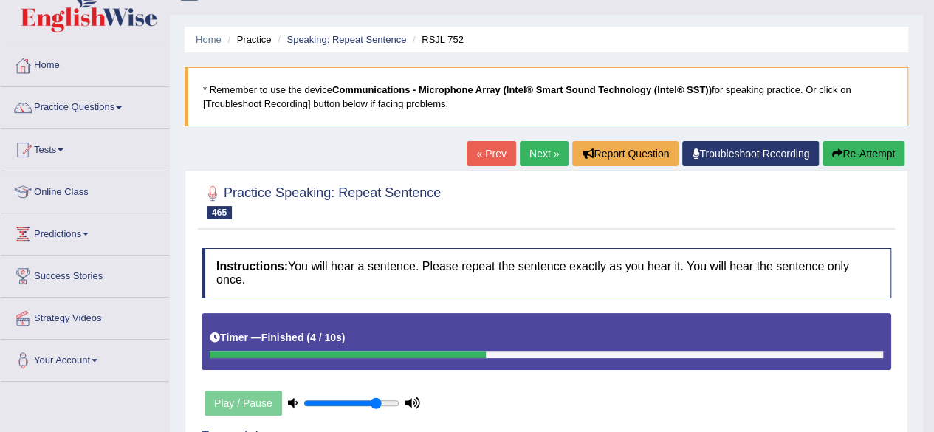
scroll to position [0, 0]
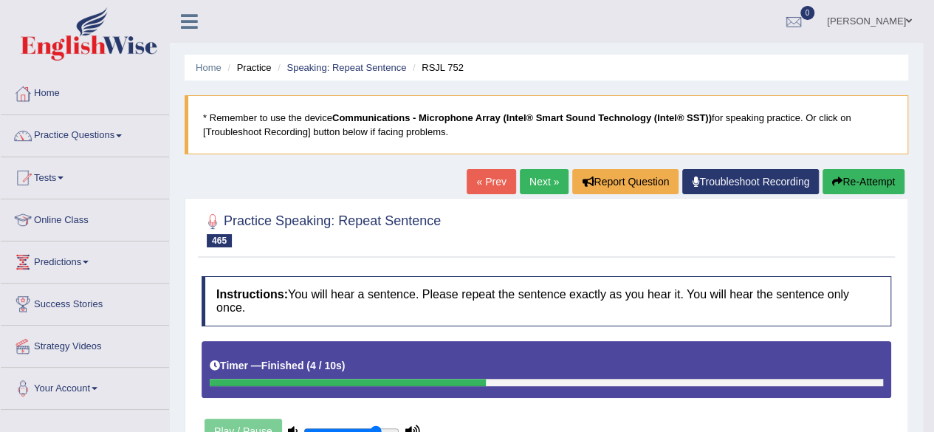
click at [860, 180] on button "Re-Attempt" at bounding box center [863, 181] width 82 height 25
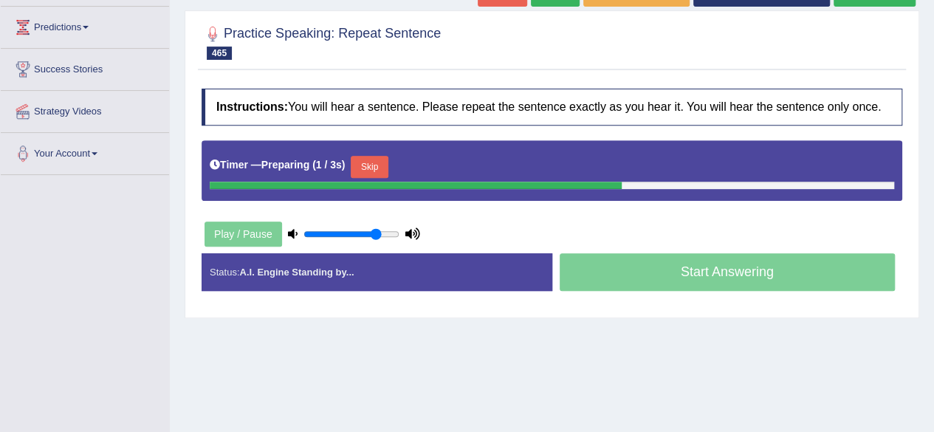
click at [375, 161] on button "Skip" at bounding box center [369, 167] width 37 height 22
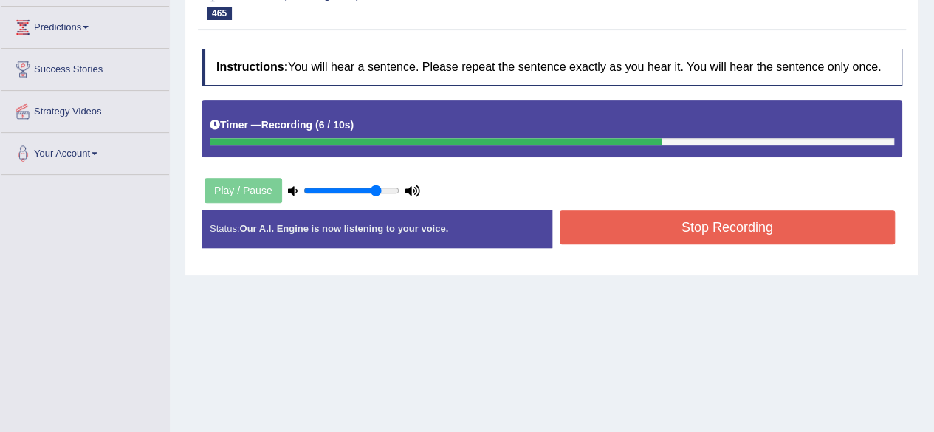
click at [694, 231] on button "Stop Recording" at bounding box center [727, 227] width 336 height 34
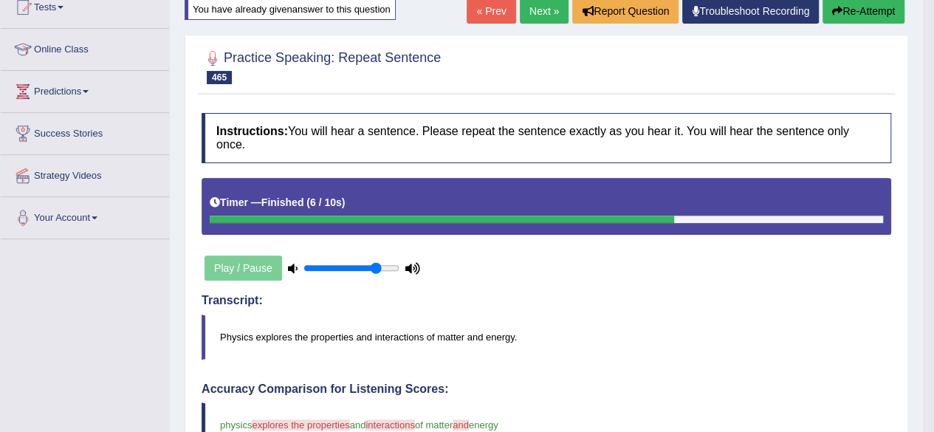
scroll to position [157, 0]
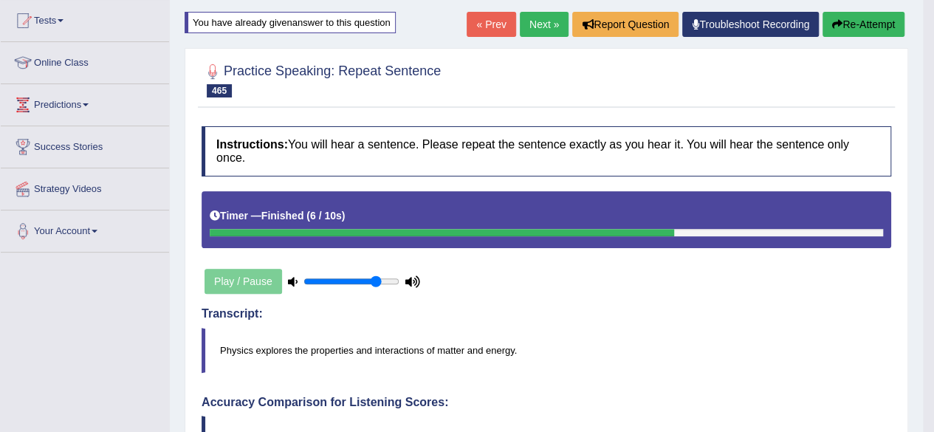
click at [858, 30] on button "Re-Attempt" at bounding box center [863, 24] width 82 height 25
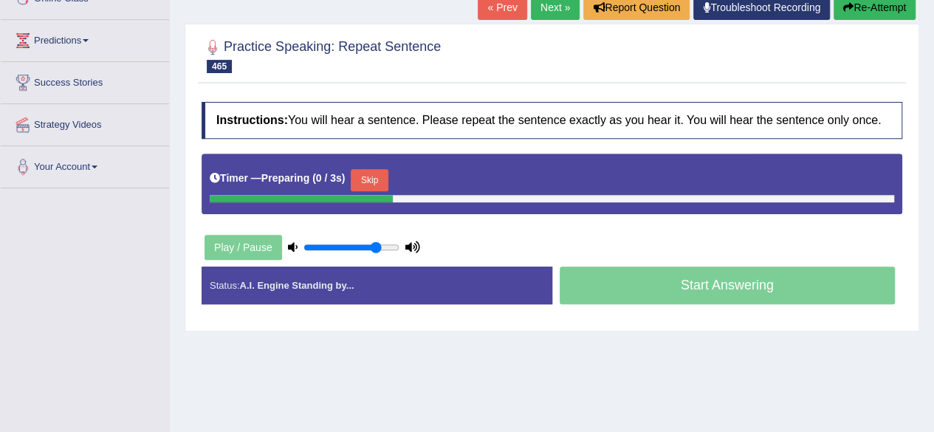
scroll to position [221, 0]
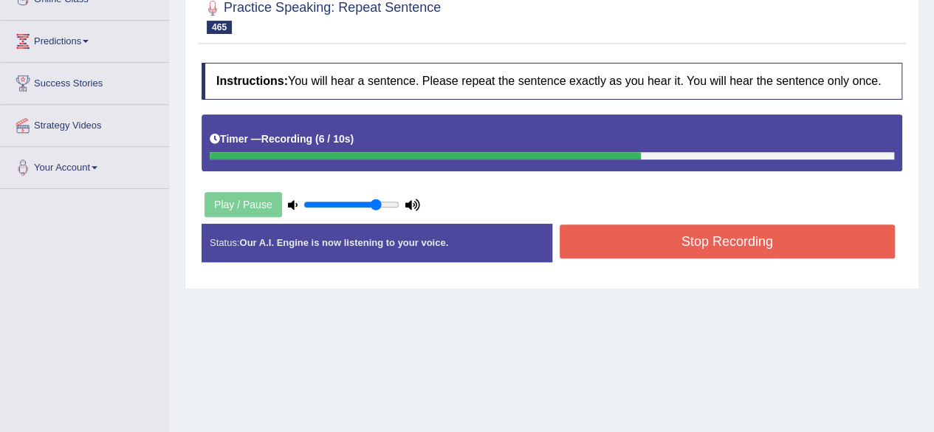
click at [750, 250] on button "Stop Recording" at bounding box center [727, 241] width 336 height 34
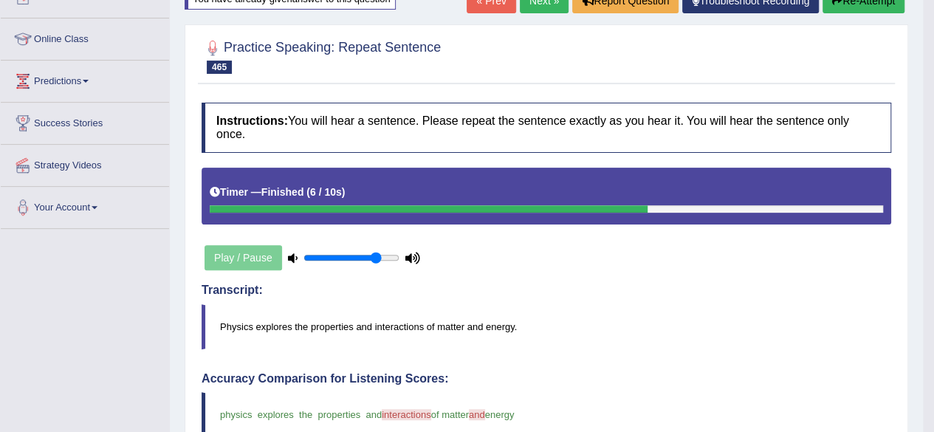
scroll to position [0, 0]
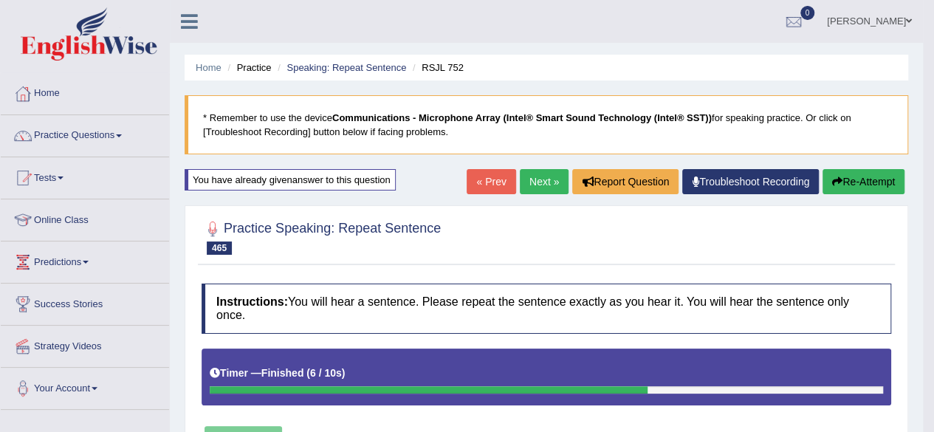
click at [557, 190] on link "Next »" at bounding box center [544, 181] width 49 height 25
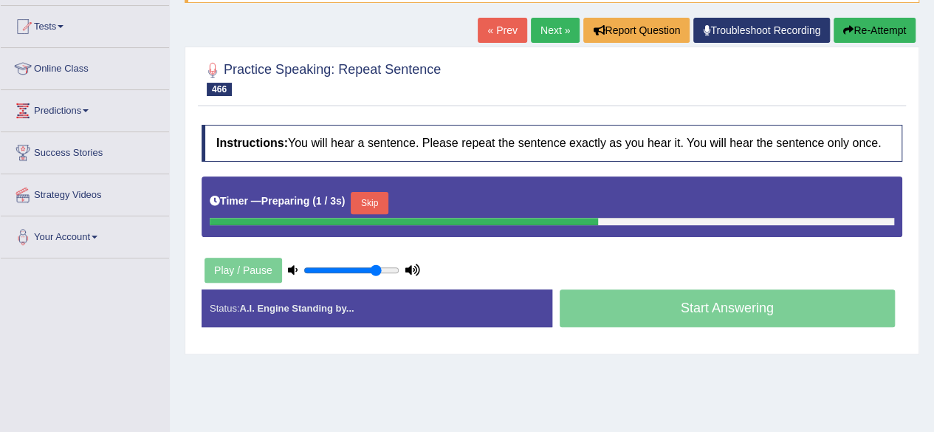
scroll to position [151, 0]
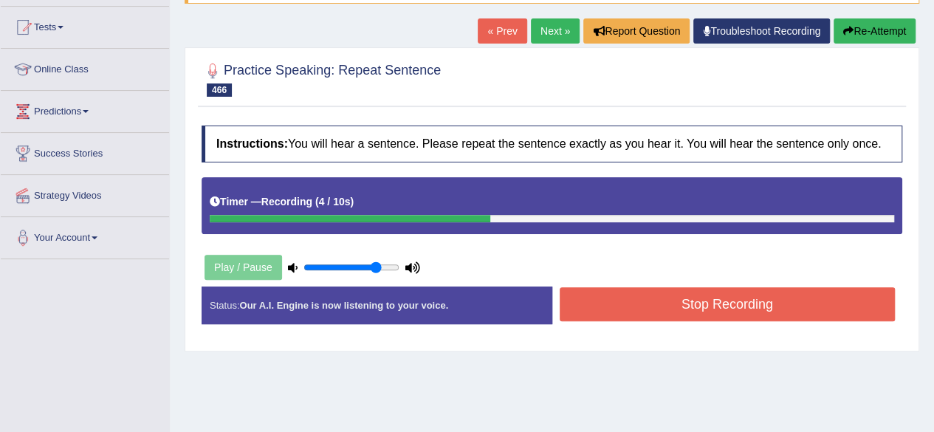
click at [608, 303] on button "Stop Recording" at bounding box center [727, 304] width 336 height 34
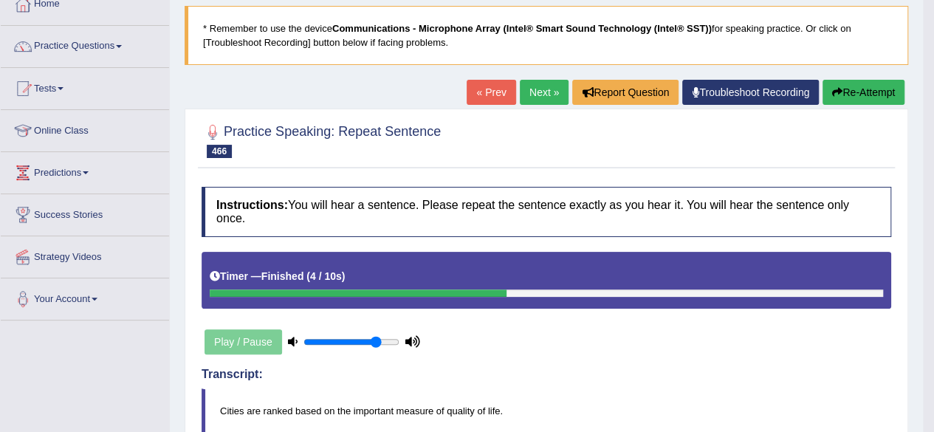
scroll to position [0, 0]
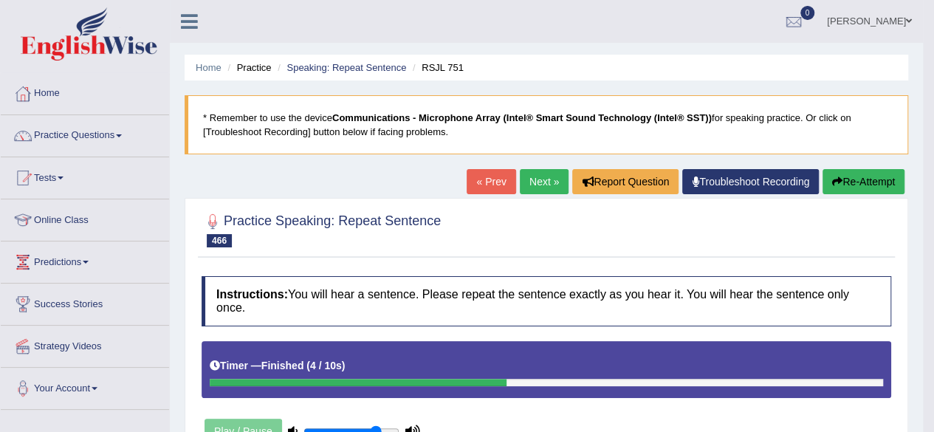
click at [825, 185] on button "Re-Attempt" at bounding box center [863, 181] width 82 height 25
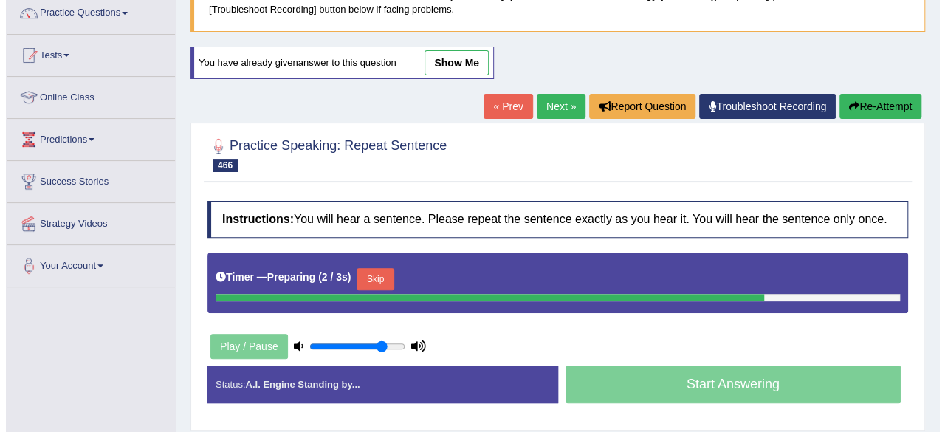
scroll to position [128, 0]
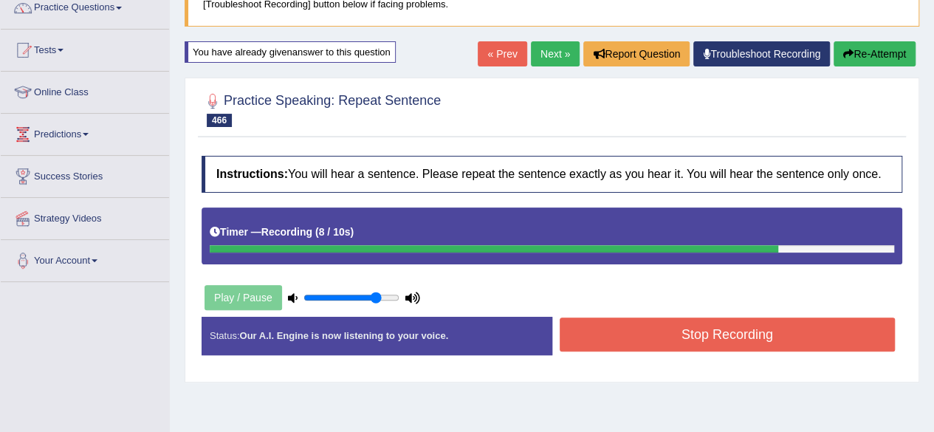
click at [635, 331] on button "Stop Recording" at bounding box center [727, 334] width 336 height 34
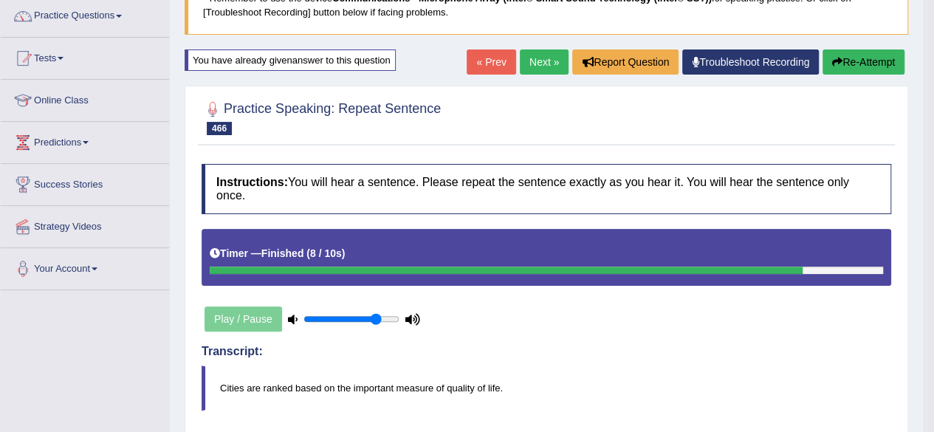
scroll to position [72, 0]
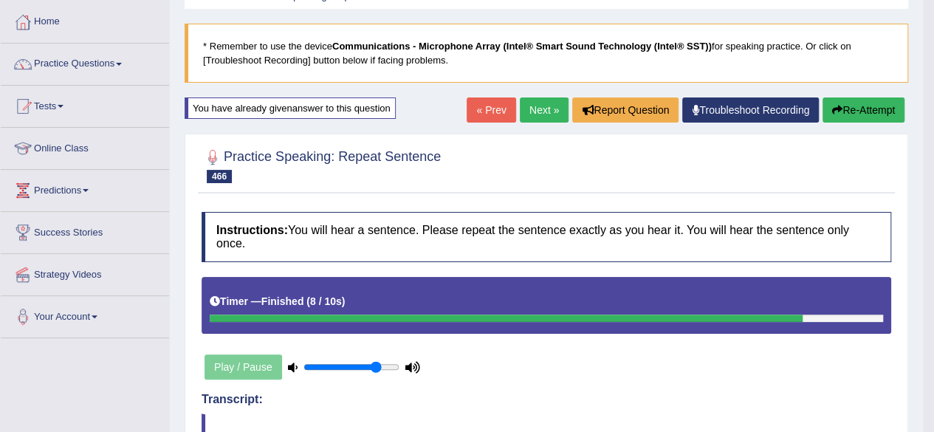
click at [545, 106] on link "Next »" at bounding box center [544, 109] width 49 height 25
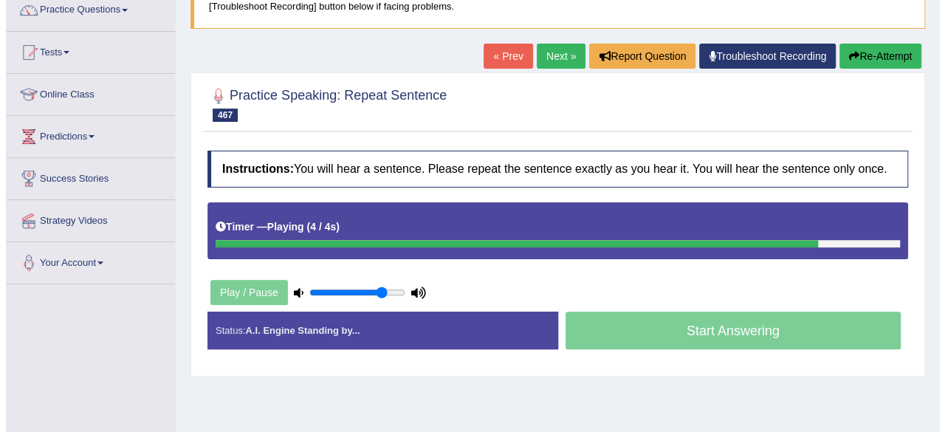
scroll to position [127, 0]
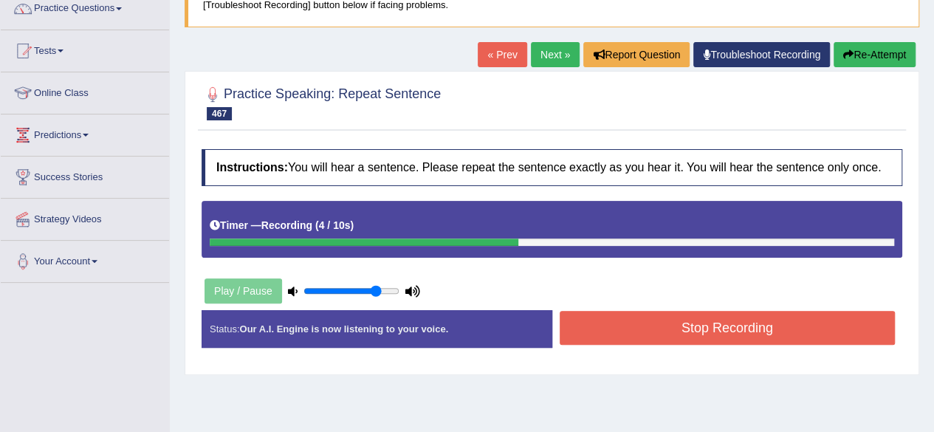
click at [648, 334] on button "Stop Recording" at bounding box center [727, 328] width 336 height 34
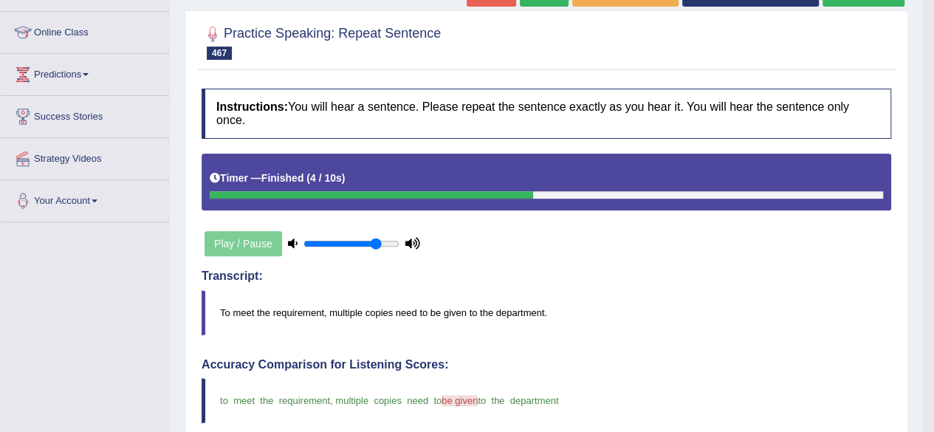
scroll to position [0, 0]
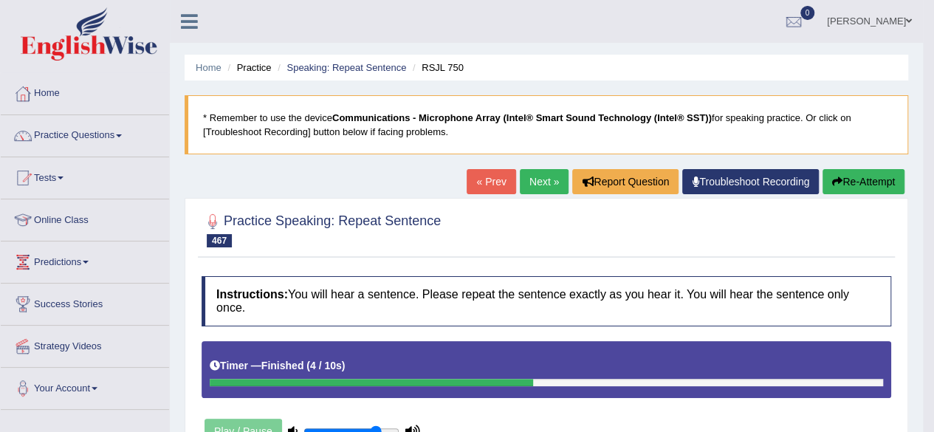
click at [534, 175] on link "Next »" at bounding box center [544, 181] width 49 height 25
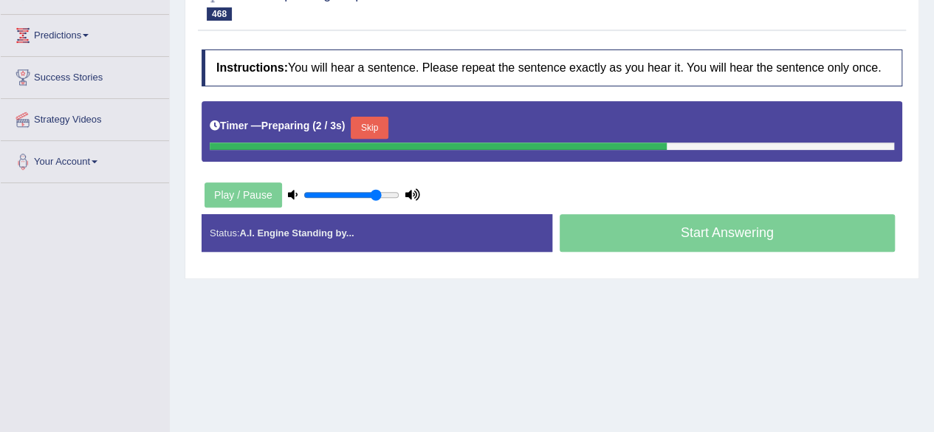
scroll to position [226, 0]
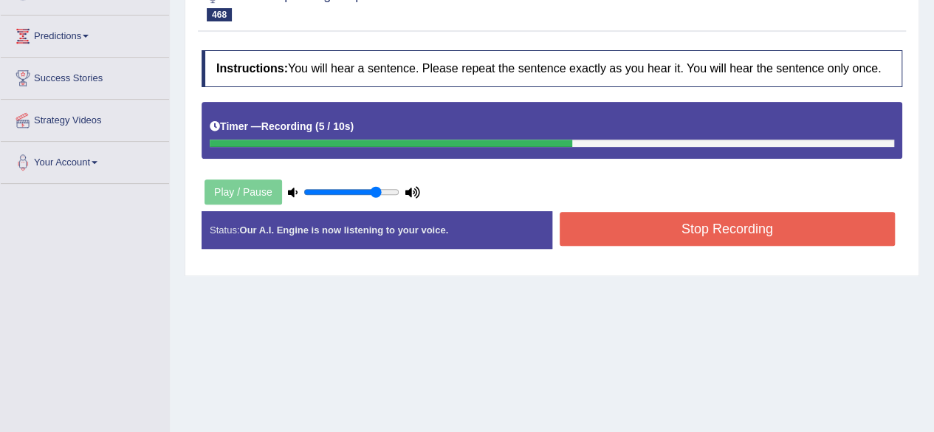
click at [658, 221] on button "Stop Recording" at bounding box center [727, 229] width 336 height 34
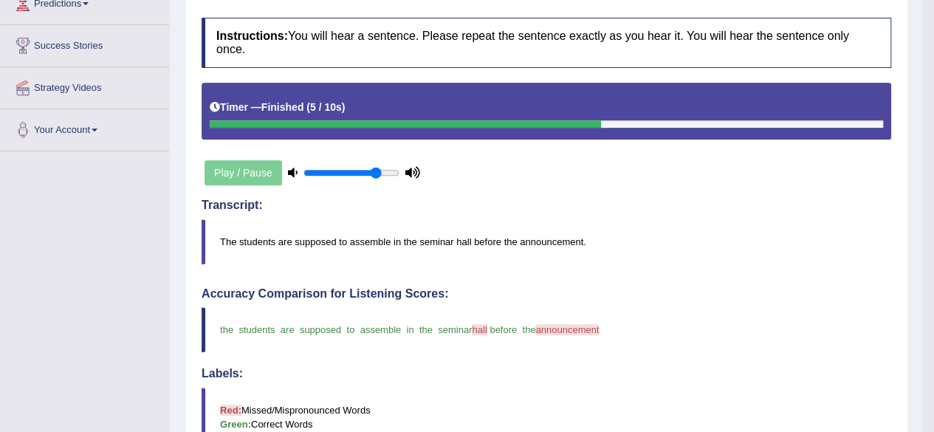
scroll to position [0, 0]
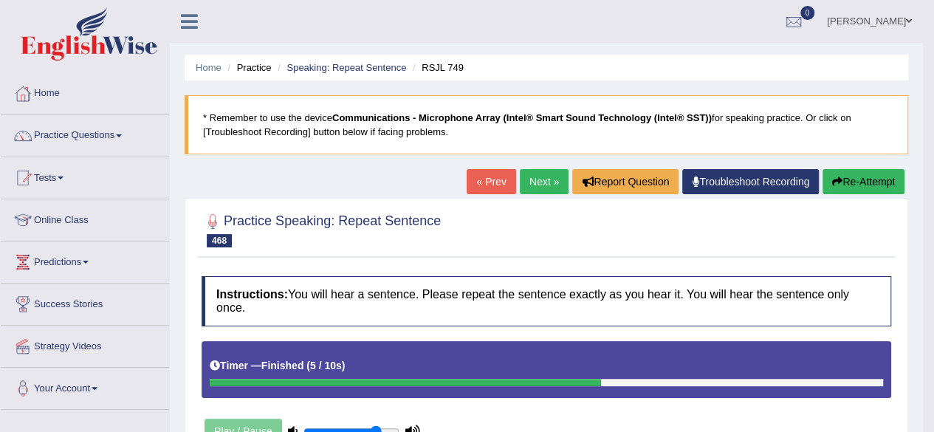
click at [528, 180] on link "Next »" at bounding box center [544, 181] width 49 height 25
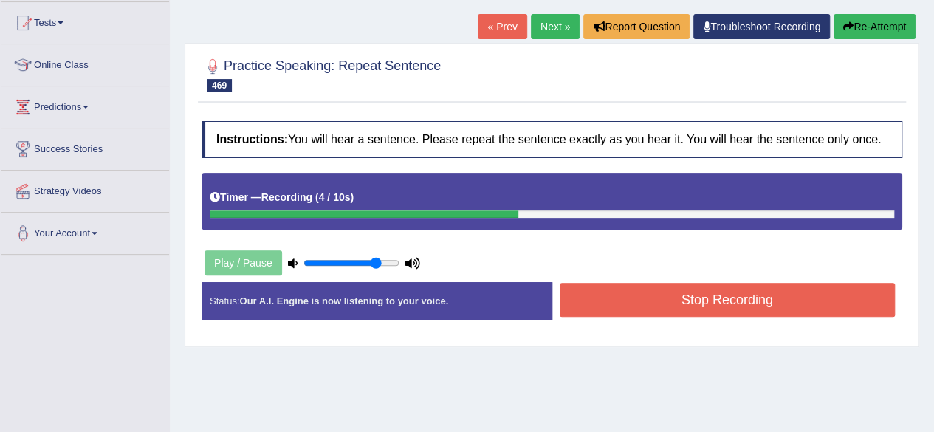
click at [613, 286] on button "Stop Recording" at bounding box center [727, 300] width 336 height 34
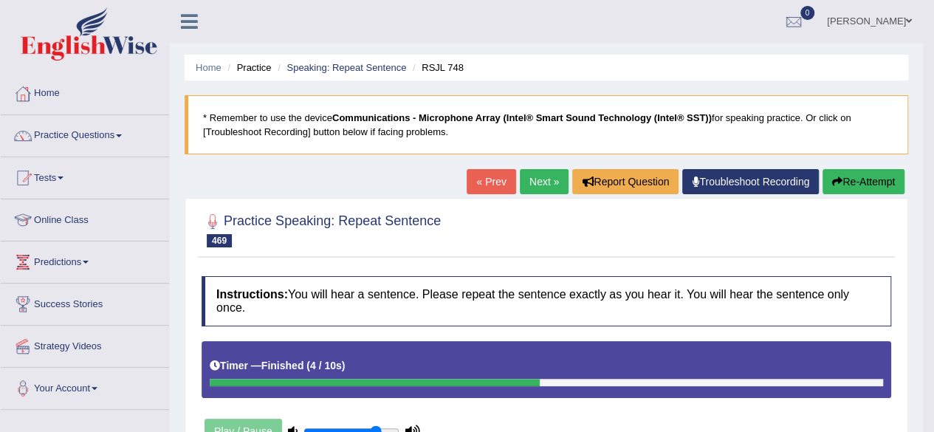
click at [536, 170] on link "Next »" at bounding box center [544, 181] width 49 height 25
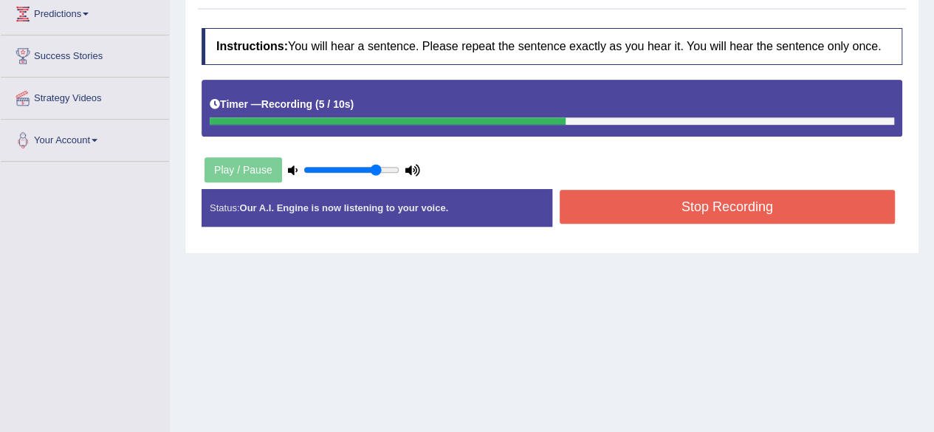
click at [615, 196] on button "Stop Recording" at bounding box center [727, 207] width 336 height 34
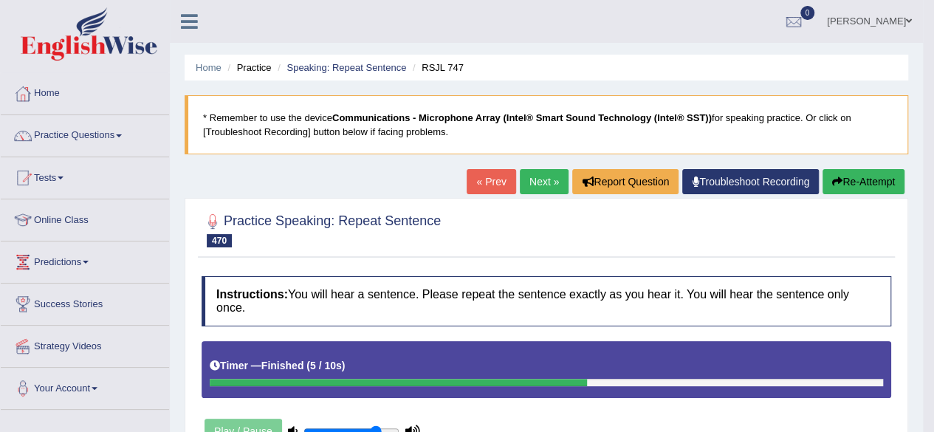
click at [546, 179] on link "Next »" at bounding box center [544, 181] width 49 height 25
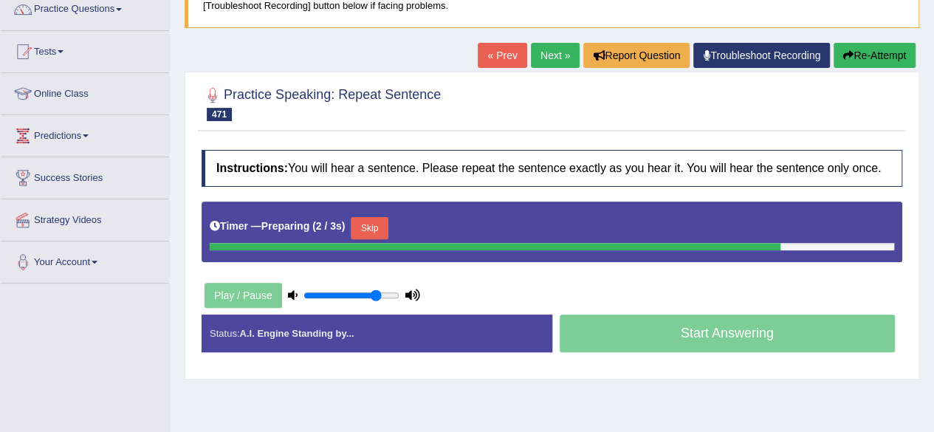
scroll to position [168, 0]
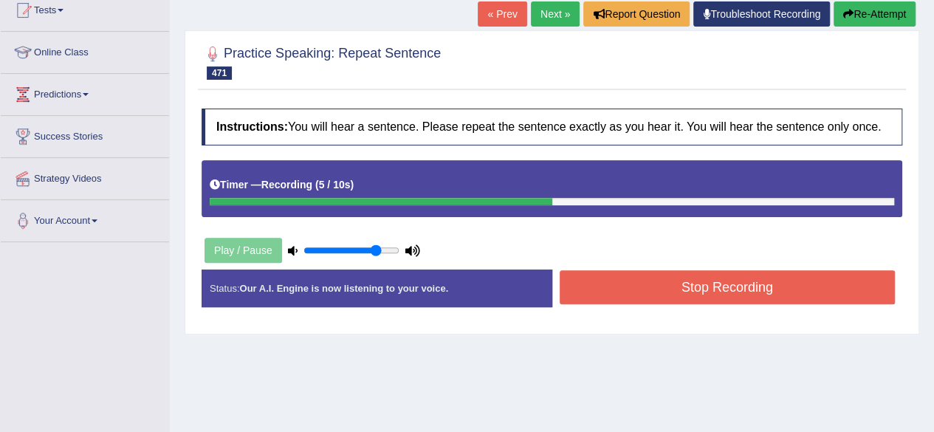
click at [662, 297] on button "Stop Recording" at bounding box center [727, 287] width 336 height 34
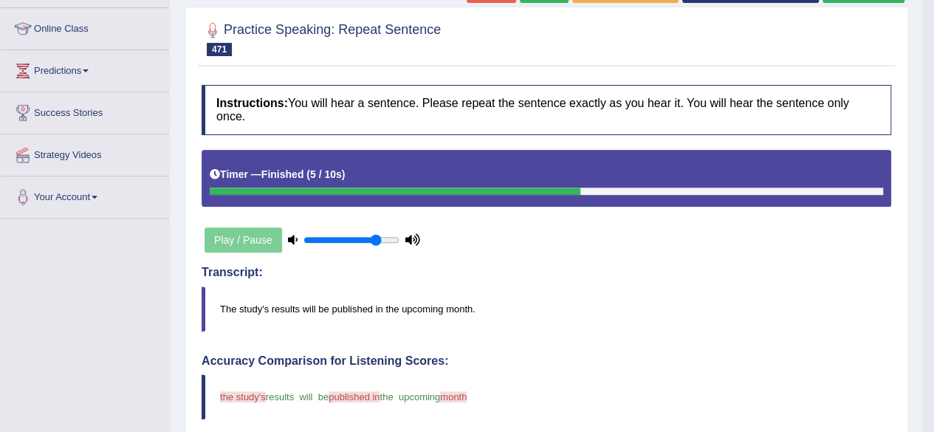
scroll to position [0, 0]
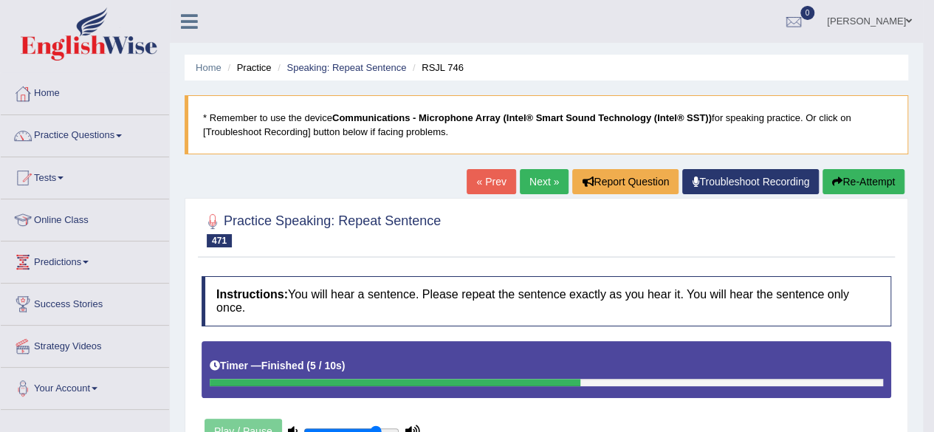
click at [533, 170] on link "Next »" at bounding box center [544, 181] width 49 height 25
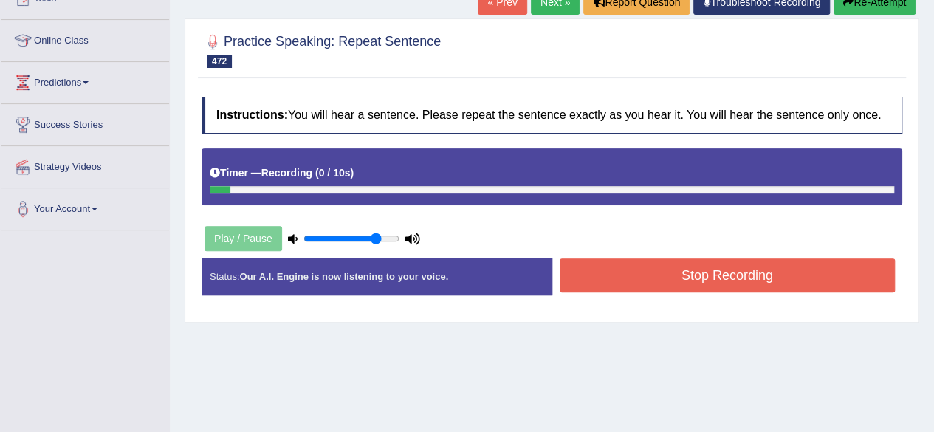
scroll to position [182, 0]
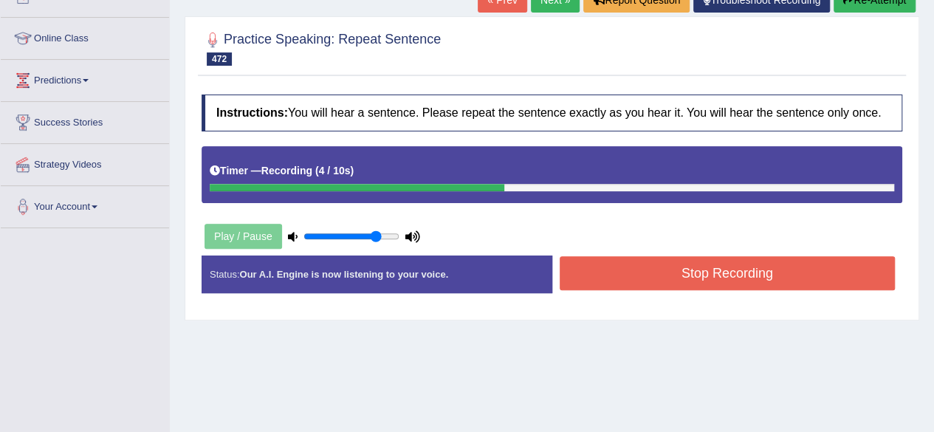
click at [619, 265] on button "Stop Recording" at bounding box center [727, 273] width 336 height 34
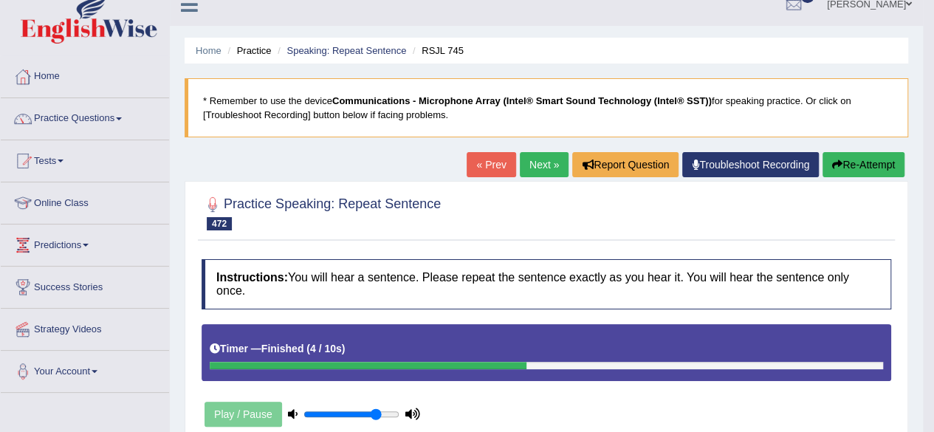
scroll to position [0, 0]
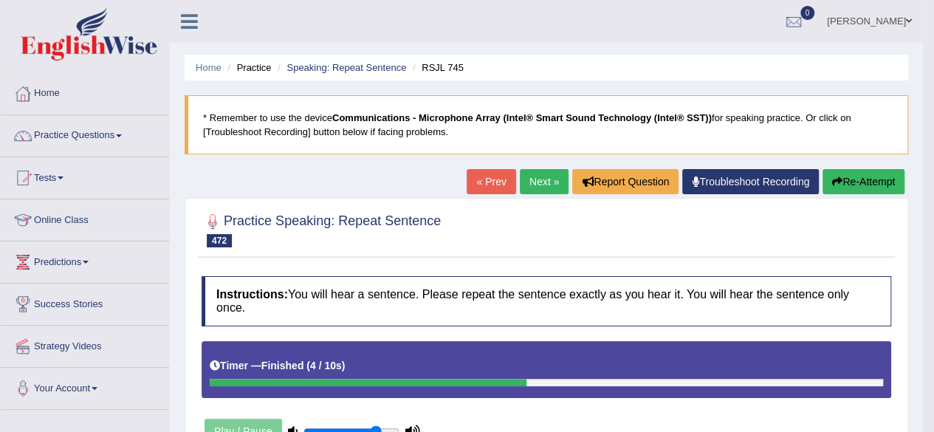
click at [534, 181] on link "Next »" at bounding box center [544, 181] width 49 height 25
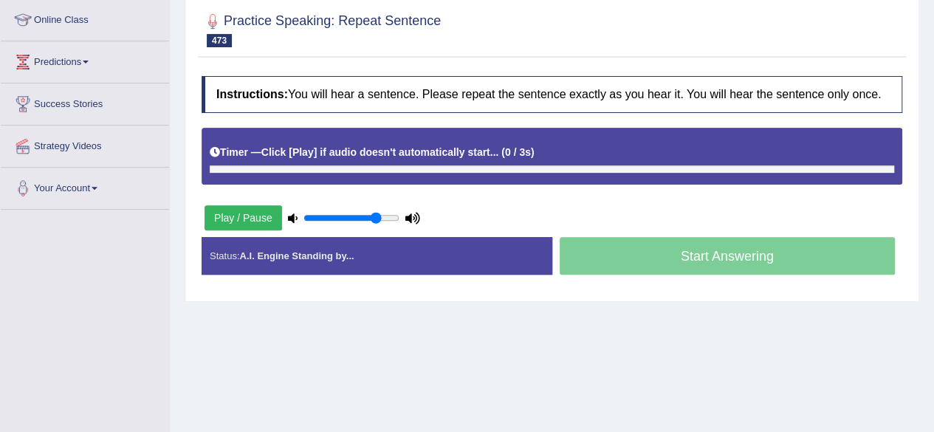
click at [371, 152] on div "Timer — Click [Play] if audio doesn't automatically start... ( 0 / 3s ) Skip" at bounding box center [552, 152] width 684 height 26
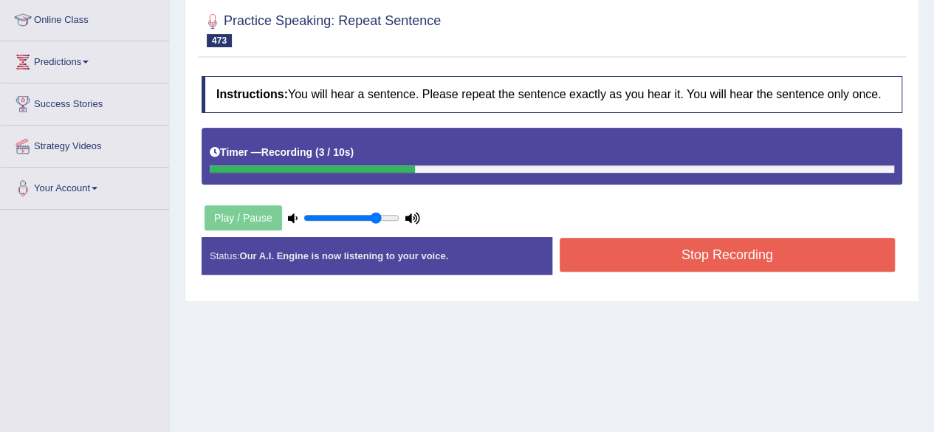
click at [597, 242] on button "Stop Recording" at bounding box center [727, 255] width 336 height 34
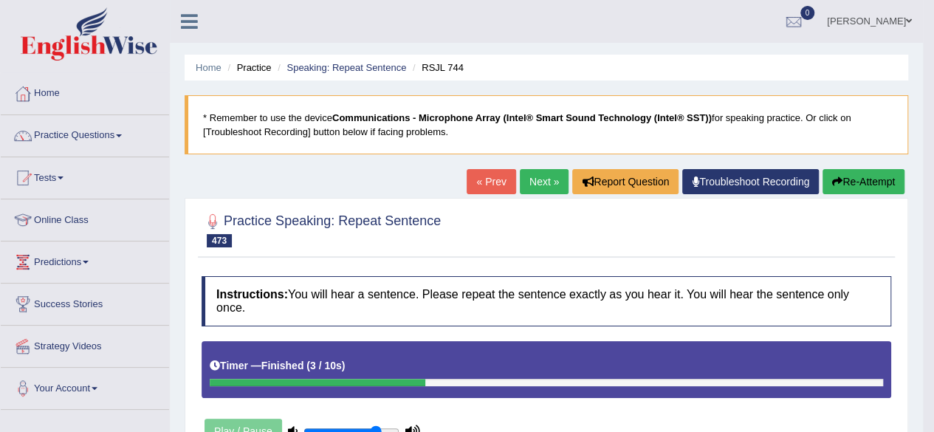
click at [534, 170] on link "Next »" at bounding box center [544, 181] width 49 height 25
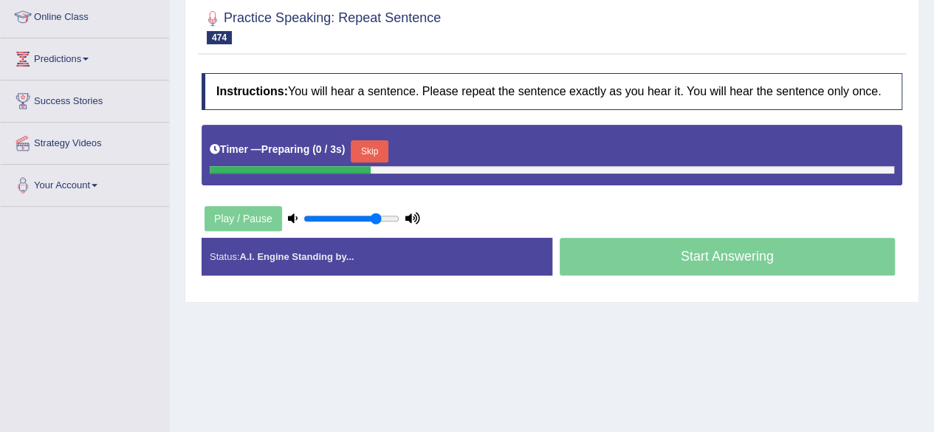
scroll to position [210, 0]
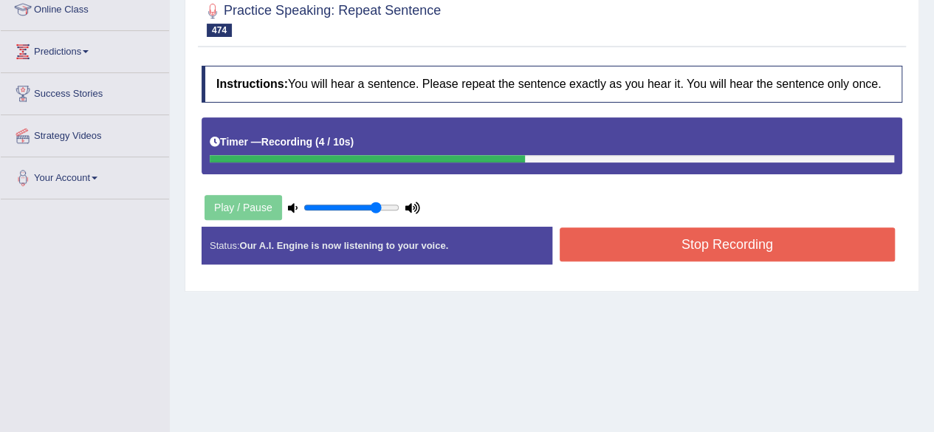
click at [607, 235] on button "Stop Recording" at bounding box center [727, 244] width 336 height 34
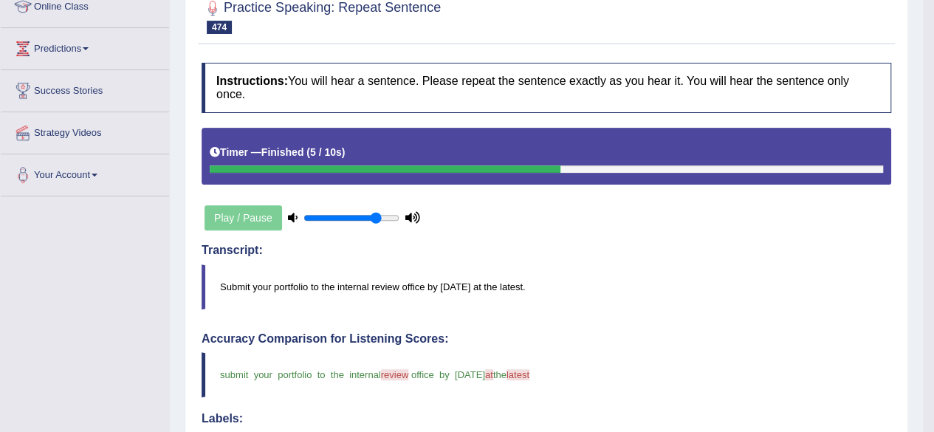
scroll to position [0, 0]
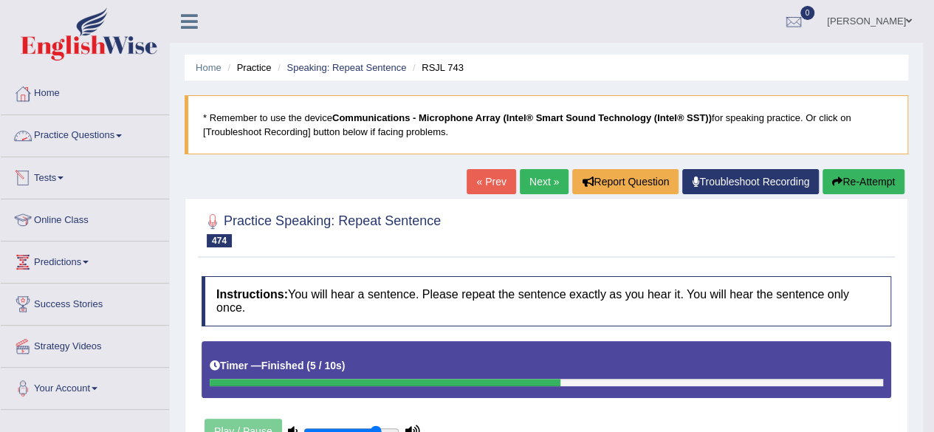
click at [84, 128] on link "Practice Questions" at bounding box center [85, 133] width 168 height 37
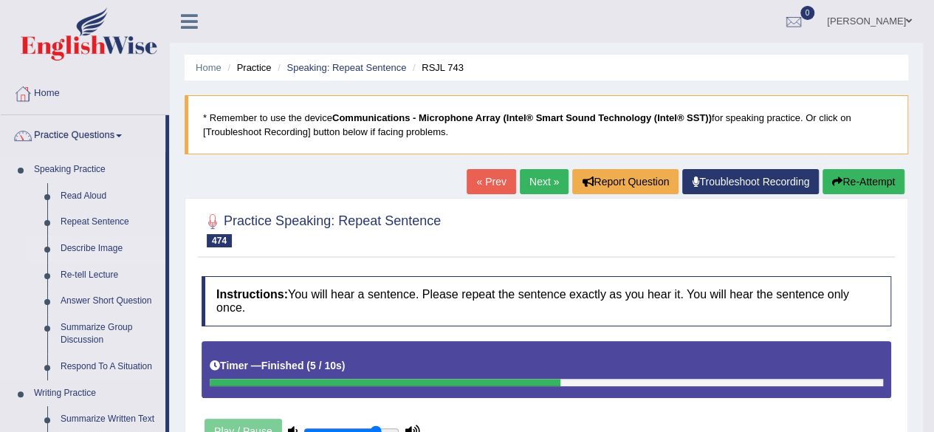
click at [98, 246] on link "Describe Image" at bounding box center [109, 248] width 111 height 27
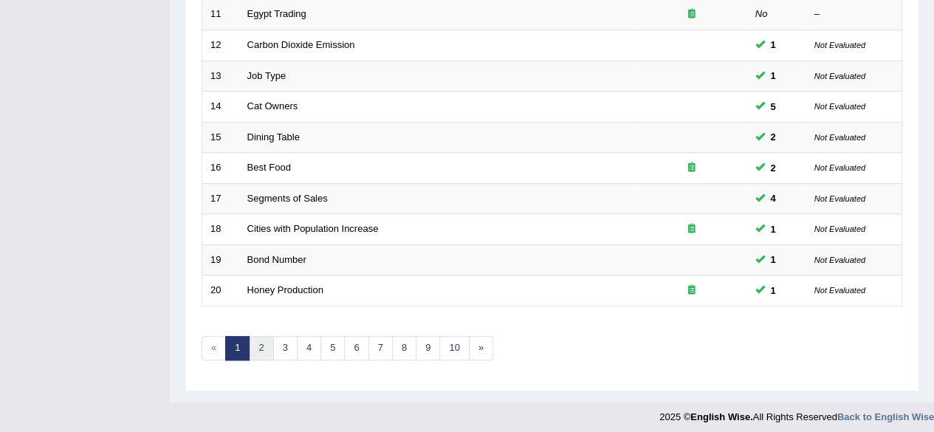
click at [260, 340] on link "2" at bounding box center [261, 348] width 24 height 24
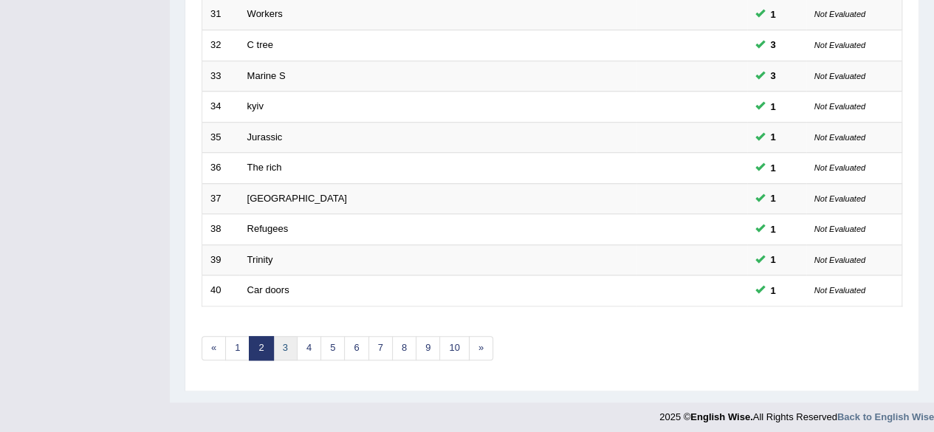
click at [281, 345] on link "3" at bounding box center [285, 348] width 24 height 24
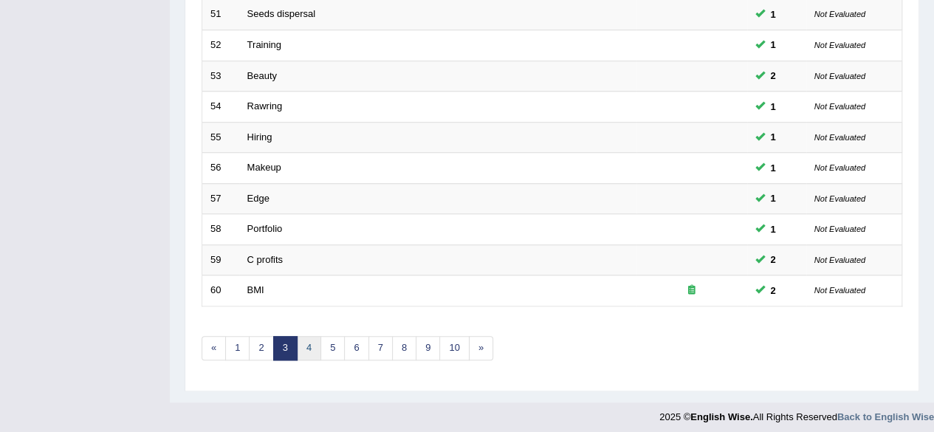
click at [297, 346] on link "4" at bounding box center [309, 348] width 24 height 24
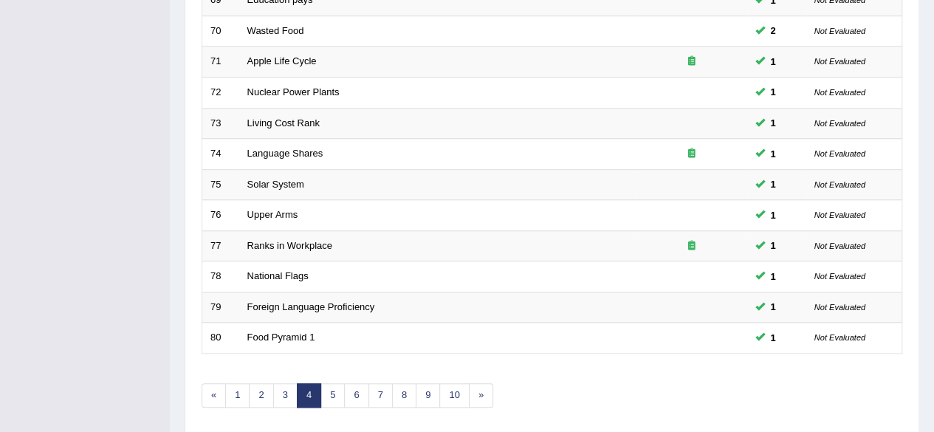
scroll to position [538, 0]
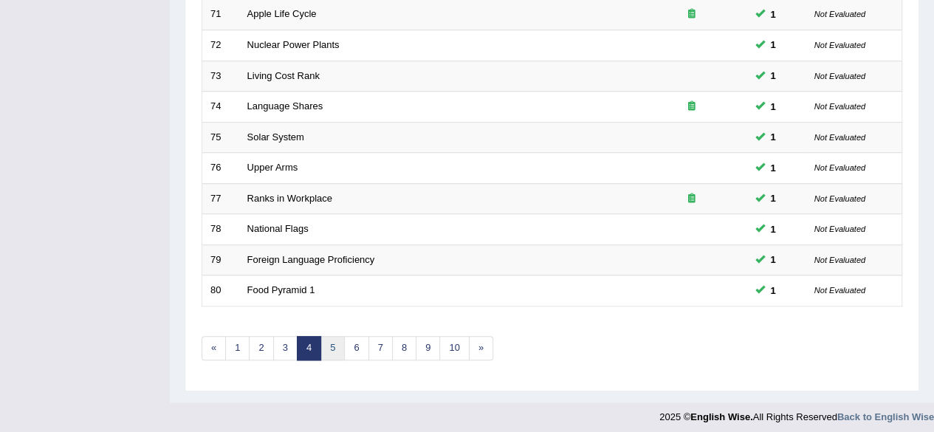
click at [325, 342] on link "5" at bounding box center [332, 348] width 24 height 24
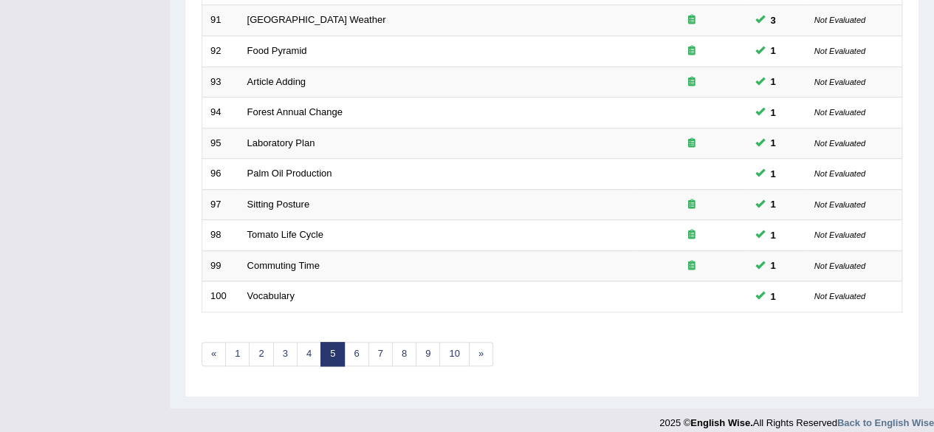
scroll to position [538, 0]
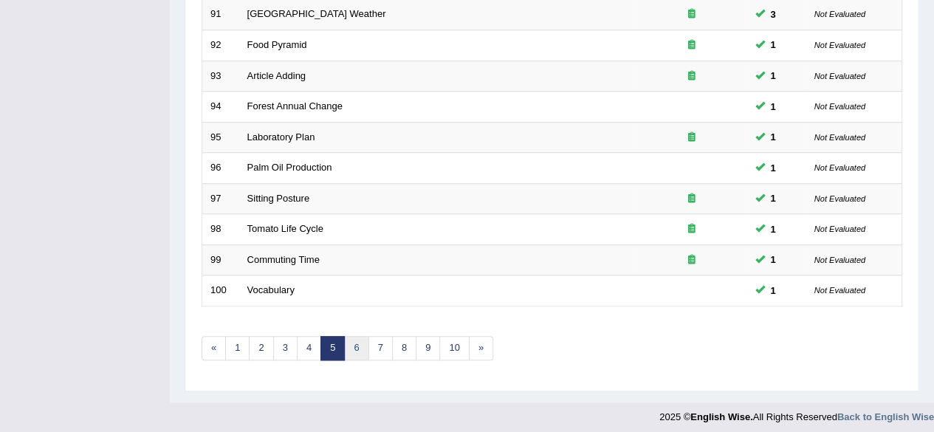
click at [347, 342] on link "6" at bounding box center [356, 348] width 24 height 24
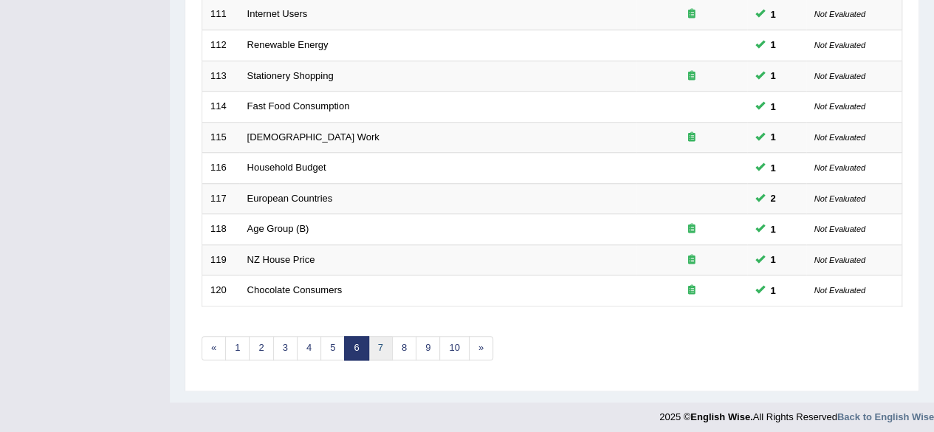
click at [372, 337] on link "7" at bounding box center [380, 348] width 24 height 24
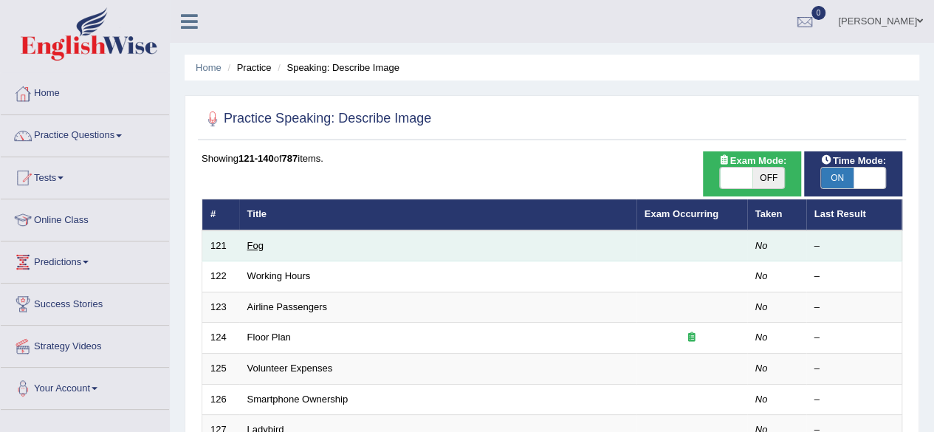
click at [260, 241] on link "Fog" at bounding box center [255, 245] width 16 height 11
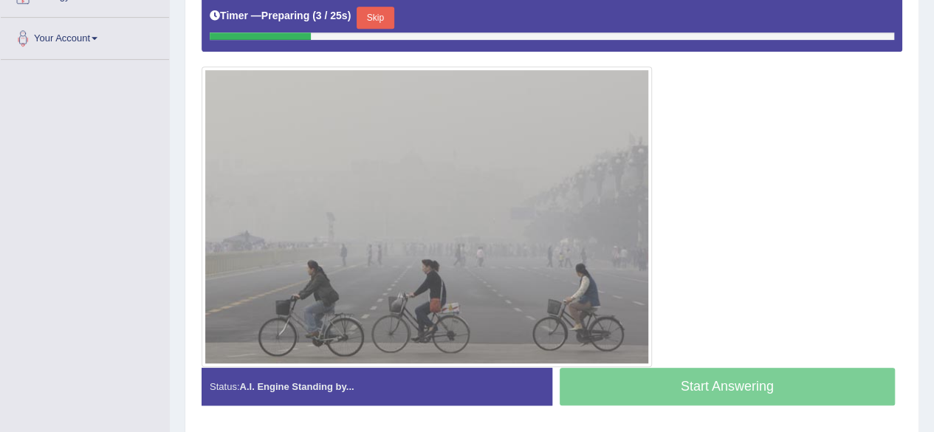
scroll to position [350, 0]
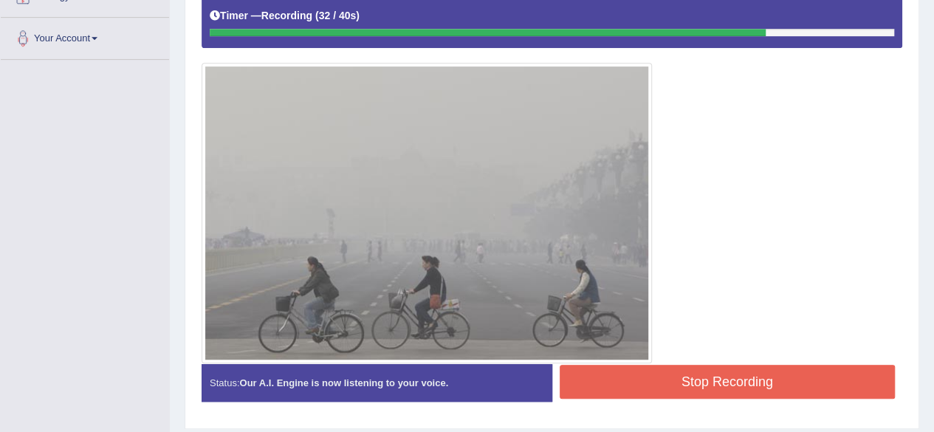
click at [596, 386] on button "Stop Recording" at bounding box center [727, 382] width 336 height 34
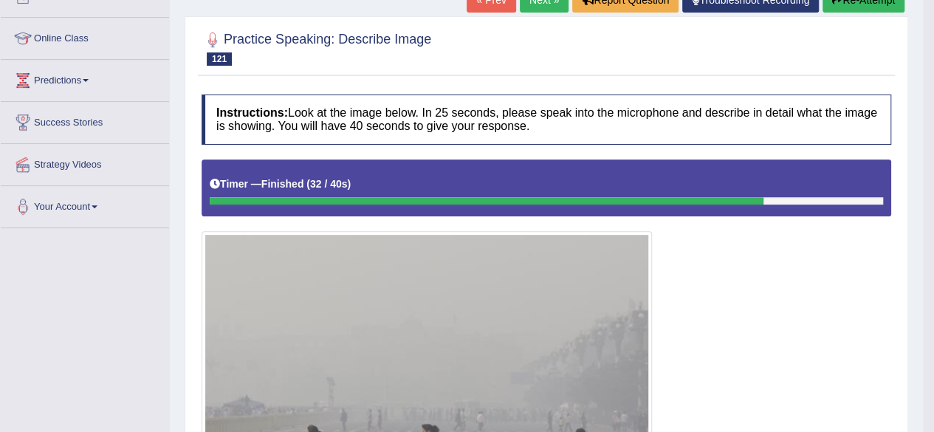
scroll to position [173, 0]
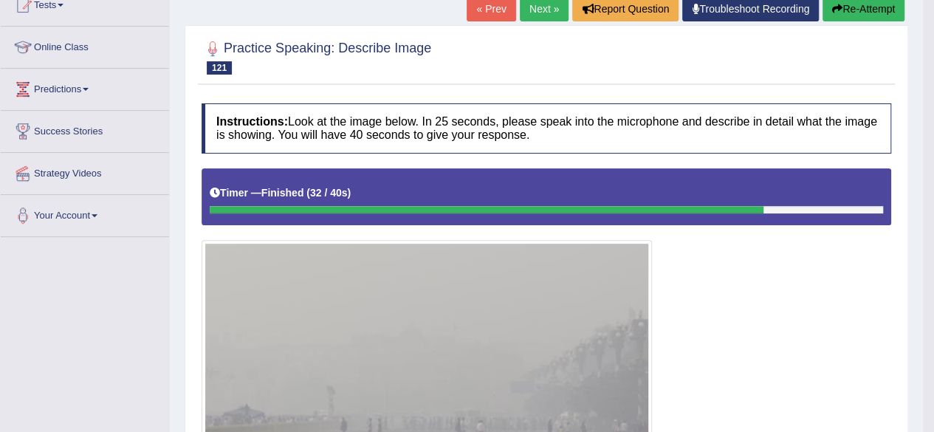
click at [861, 11] on button "Re-Attempt" at bounding box center [863, 8] width 82 height 25
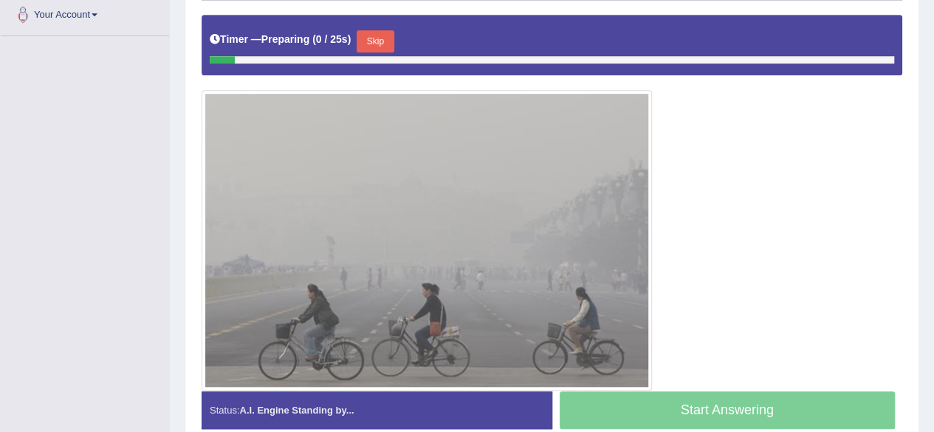
scroll to position [373, 0]
click at [378, 42] on button "Skip" at bounding box center [374, 41] width 37 height 22
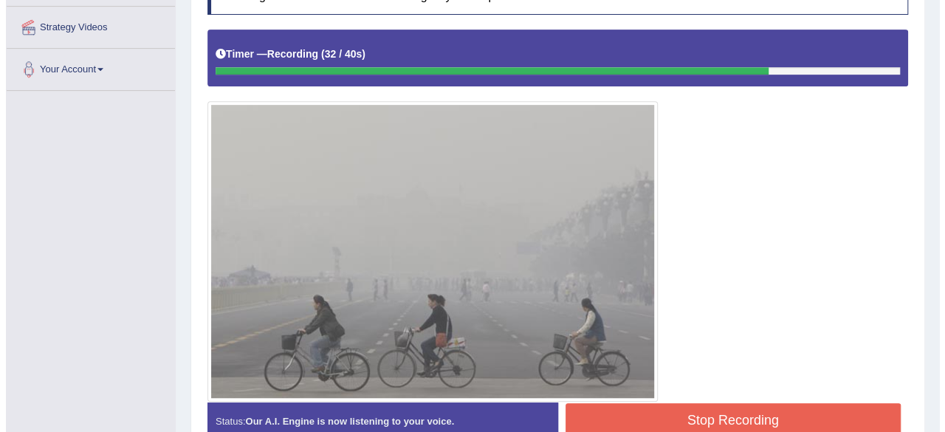
scroll to position [399, 0]
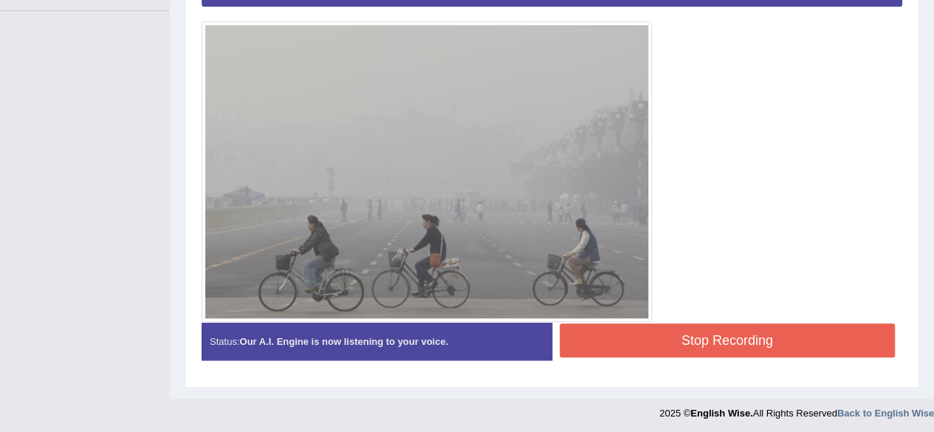
click at [650, 341] on button "Stop Recording" at bounding box center [727, 340] width 336 height 34
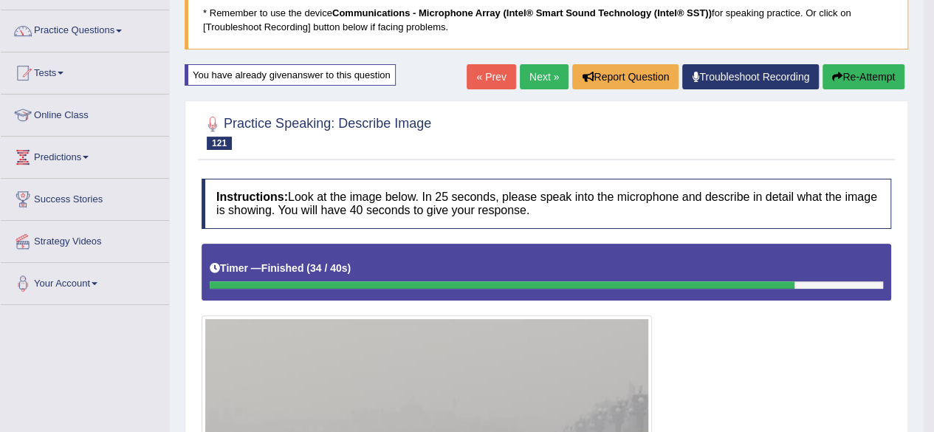
scroll to position [0, 0]
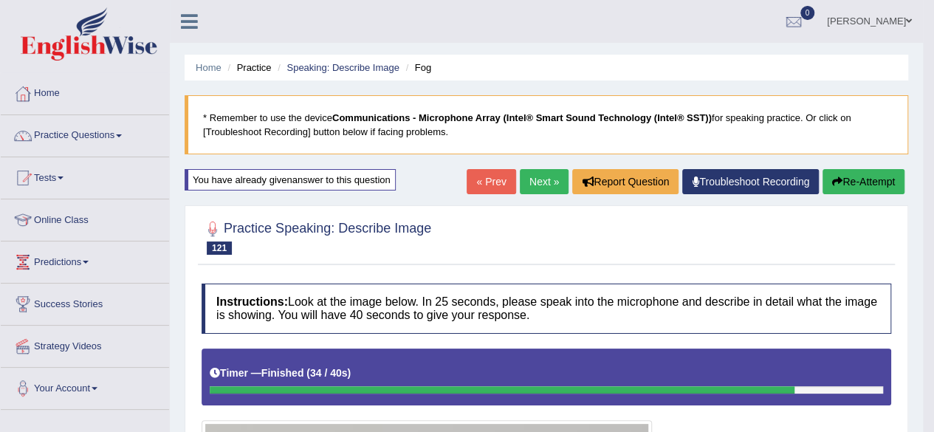
click at [546, 174] on link "Next »" at bounding box center [544, 181] width 49 height 25
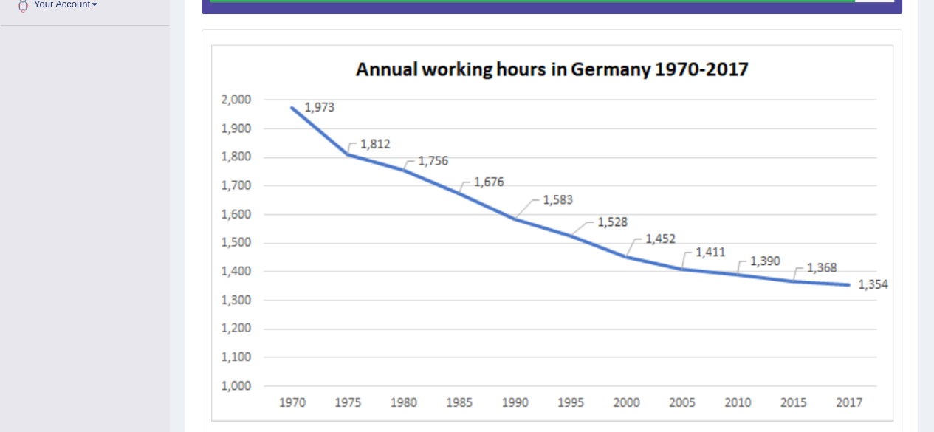
scroll to position [496, 0]
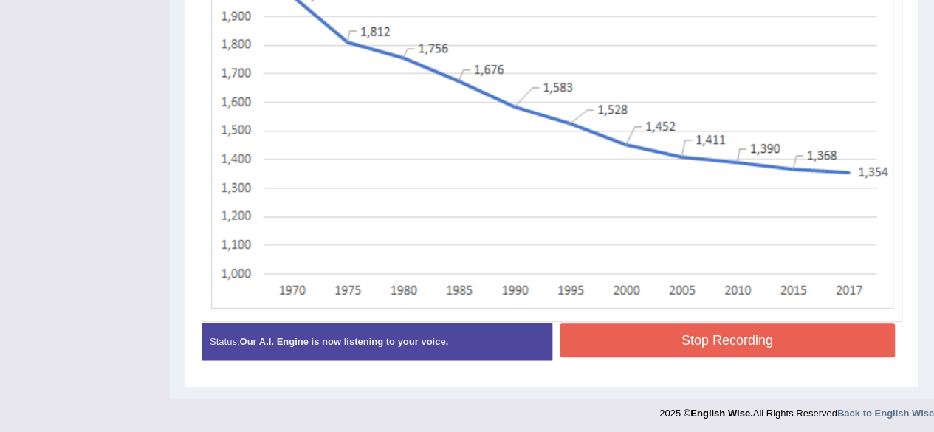
click at [608, 335] on button "Stop Recording" at bounding box center [727, 340] width 336 height 34
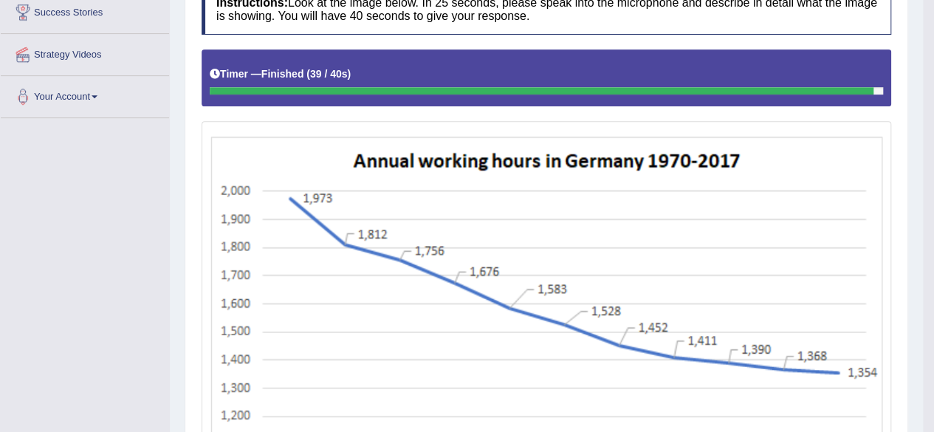
scroll to position [0, 0]
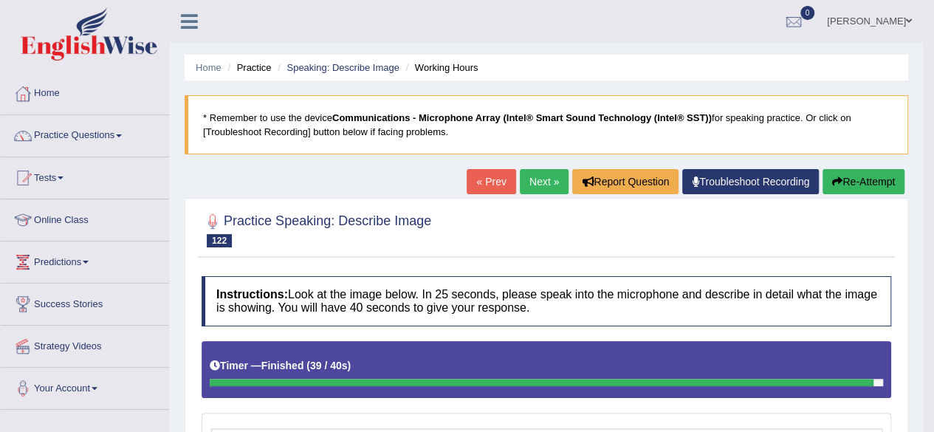
click at [542, 185] on link "Next »" at bounding box center [544, 181] width 49 height 25
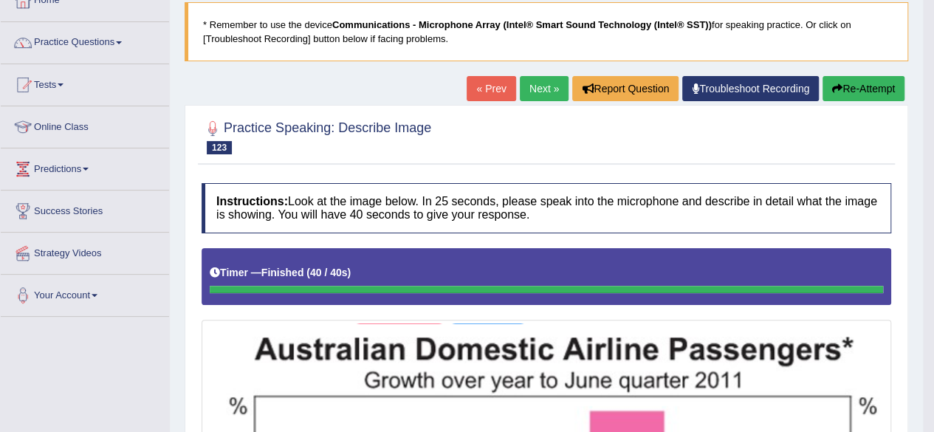
scroll to position [59, 0]
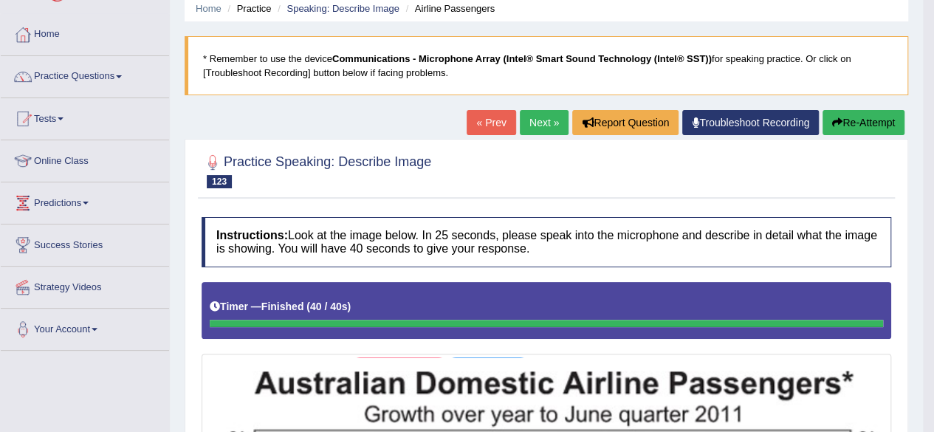
click at [540, 120] on link "Next »" at bounding box center [544, 122] width 49 height 25
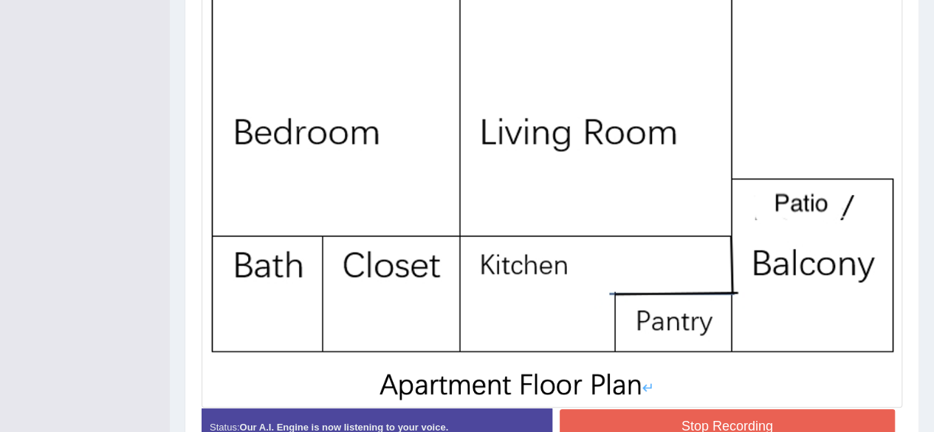
scroll to position [487, 0]
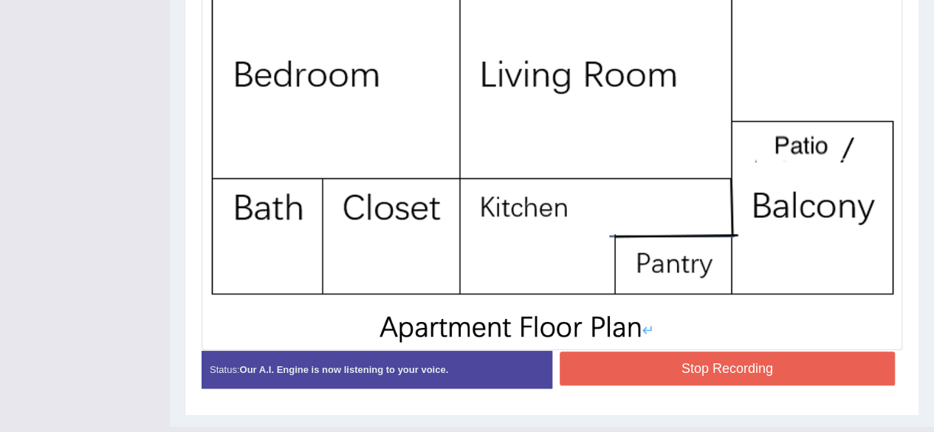
click at [647, 365] on button "Stop Recording" at bounding box center [727, 368] width 336 height 34
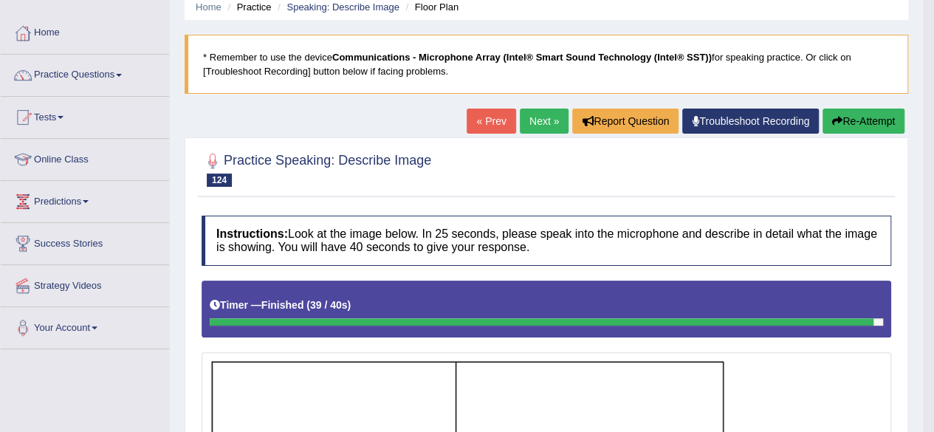
scroll to position [0, 0]
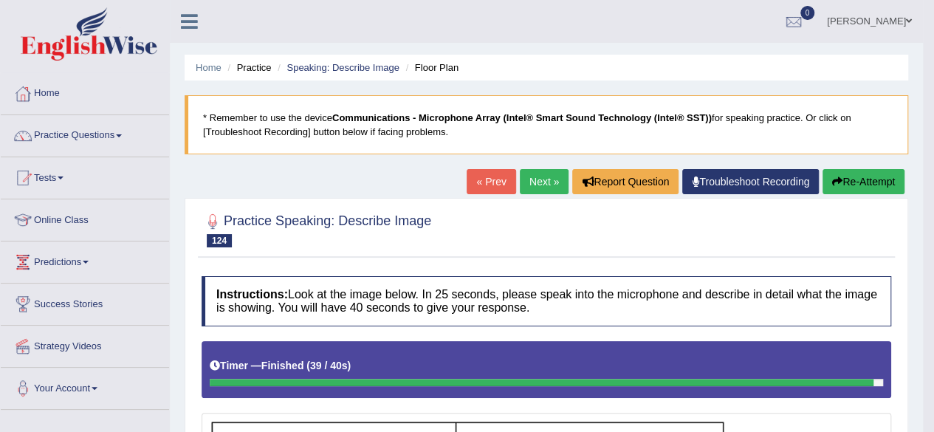
click at [532, 182] on link "Next »" at bounding box center [544, 181] width 49 height 25
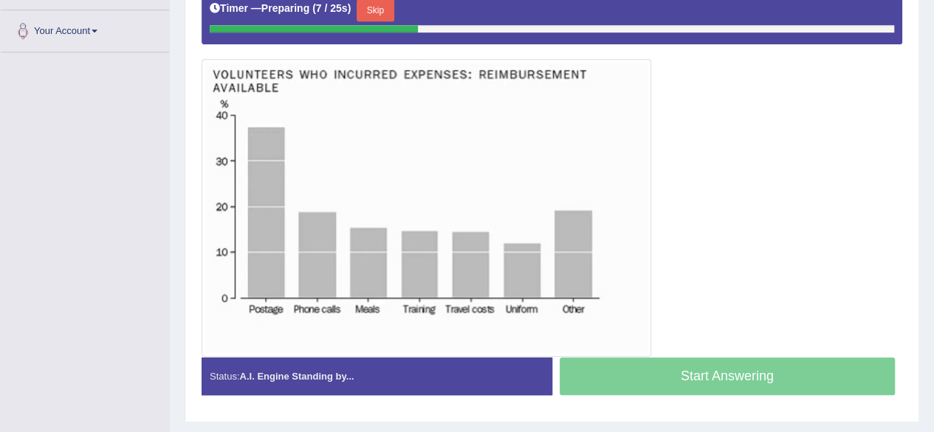
scroll to position [359, 0]
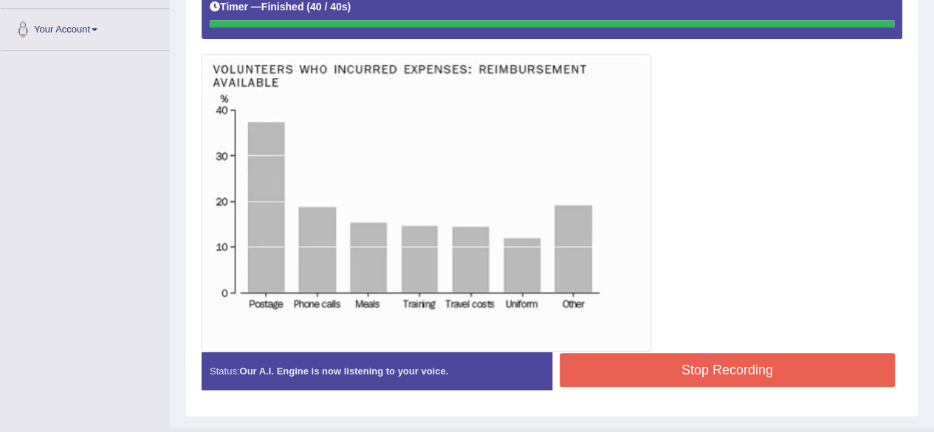
click at [636, 379] on div "Instructions: Look at the image below. In 25 seconds, please speak into the mic…" at bounding box center [552, 159] width 708 height 499
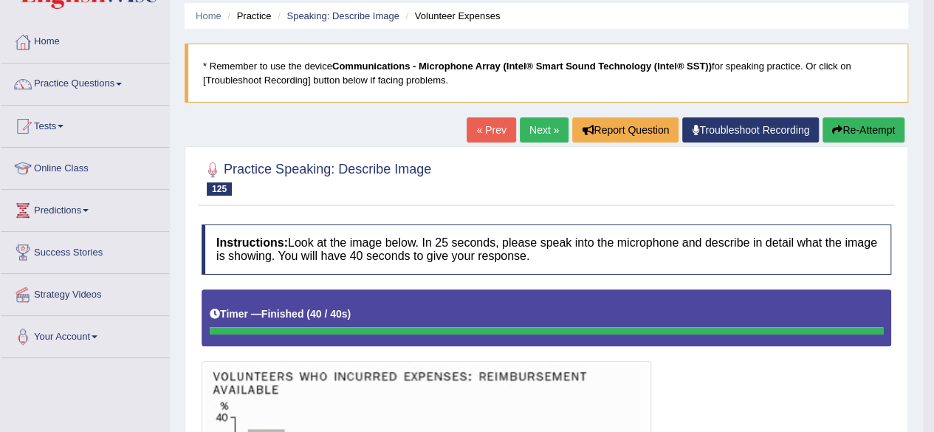
scroll to position [0, 0]
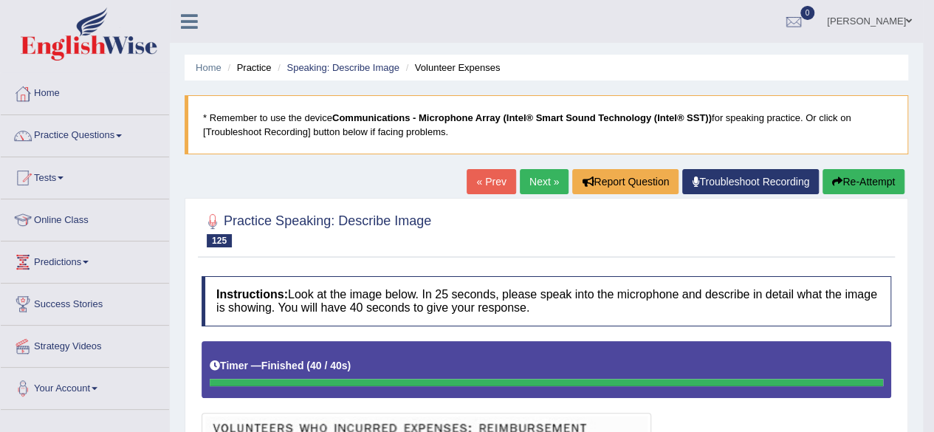
click at [106, 154] on li "Practice Questions Speaking Practice Read Aloud Repeat Sentence Describe Image …" at bounding box center [85, 136] width 168 height 42
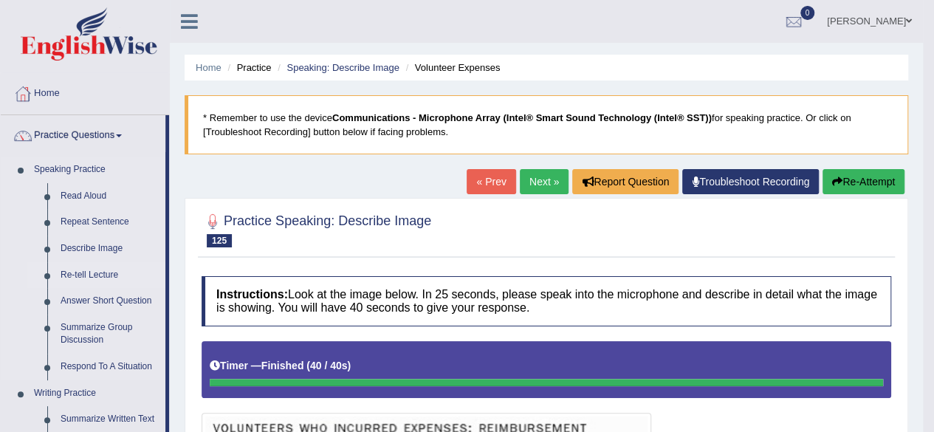
click at [99, 277] on link "Re-tell Lecture" at bounding box center [109, 275] width 111 height 27
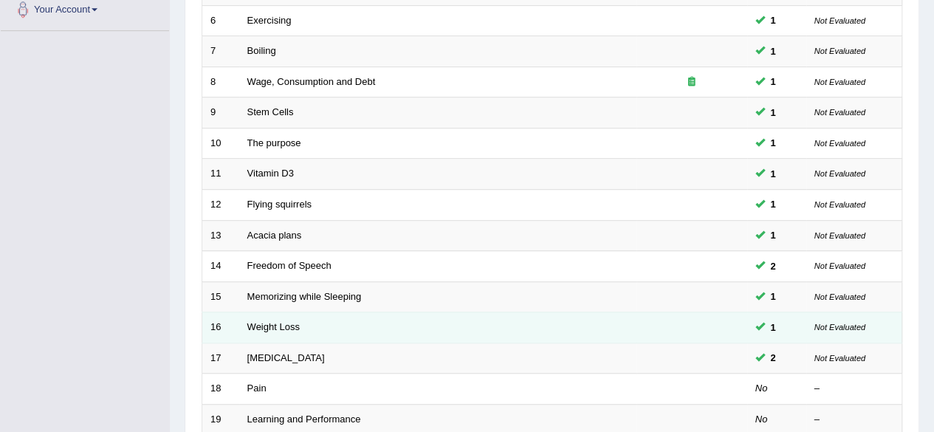
scroll to position [538, 0]
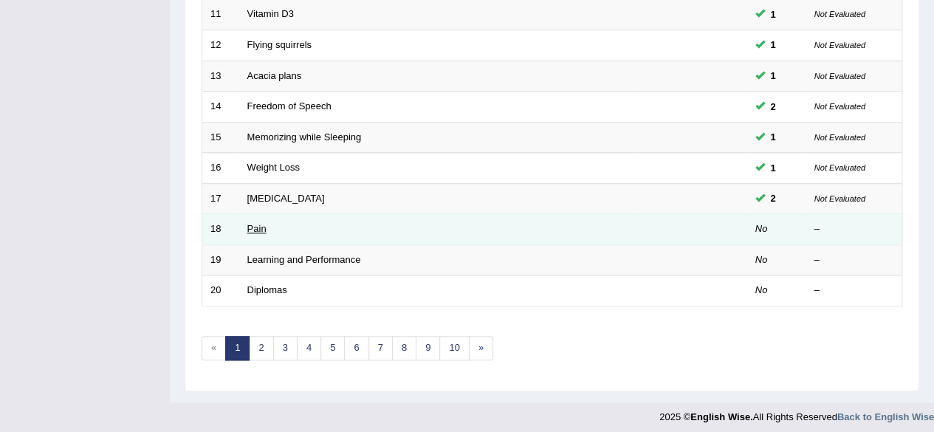
click at [248, 225] on link "Pain" at bounding box center [256, 228] width 19 height 11
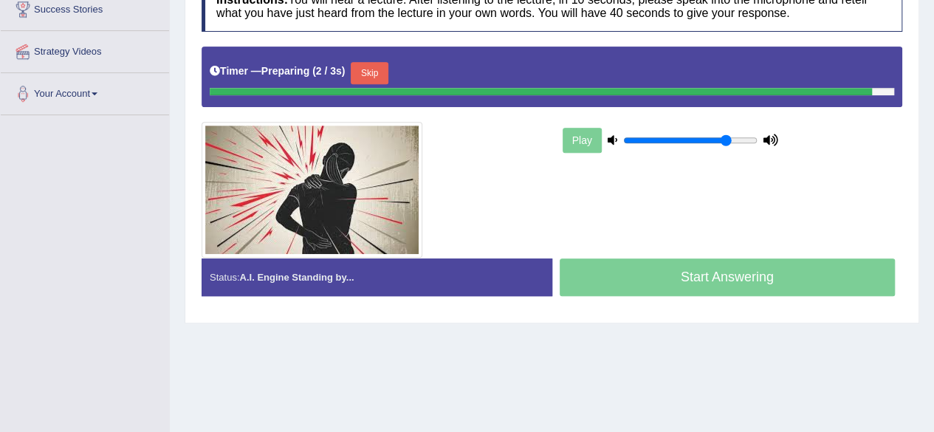
scroll to position [300, 0]
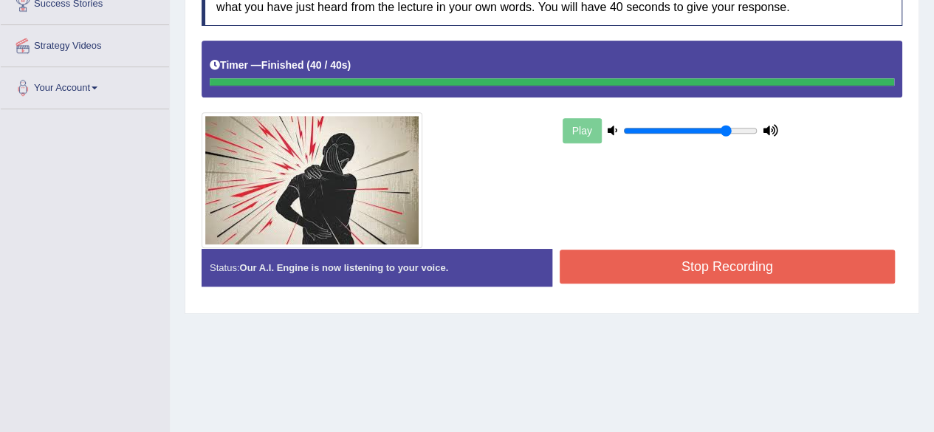
click at [630, 262] on div "Instructions: You will hear a lecture. After listening to the lecture, in 10 se…" at bounding box center [552, 136] width 708 height 337
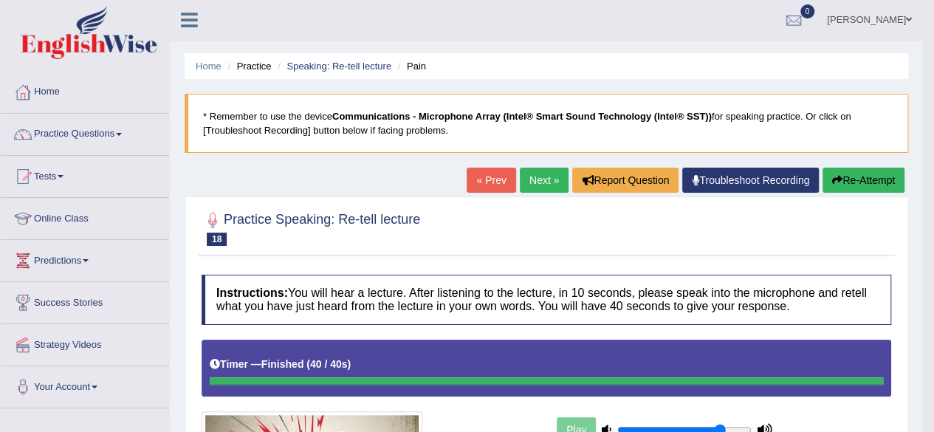
scroll to position [0, 0]
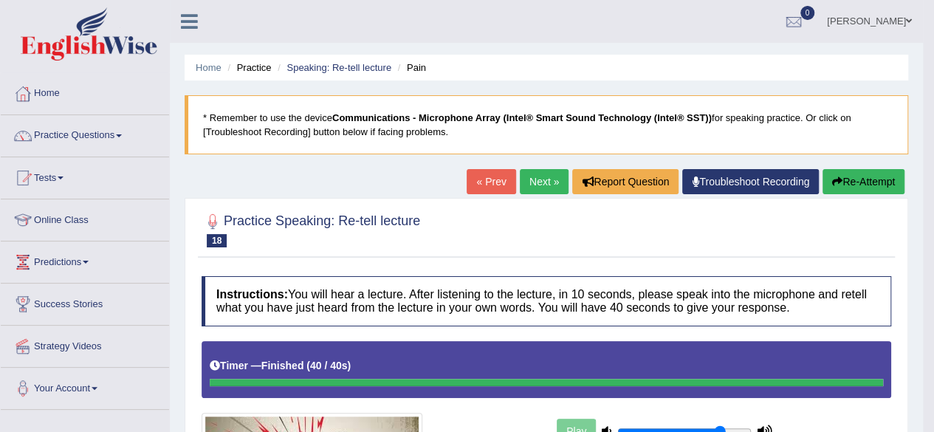
click at [874, 175] on button "Re-Attempt" at bounding box center [863, 181] width 82 height 25
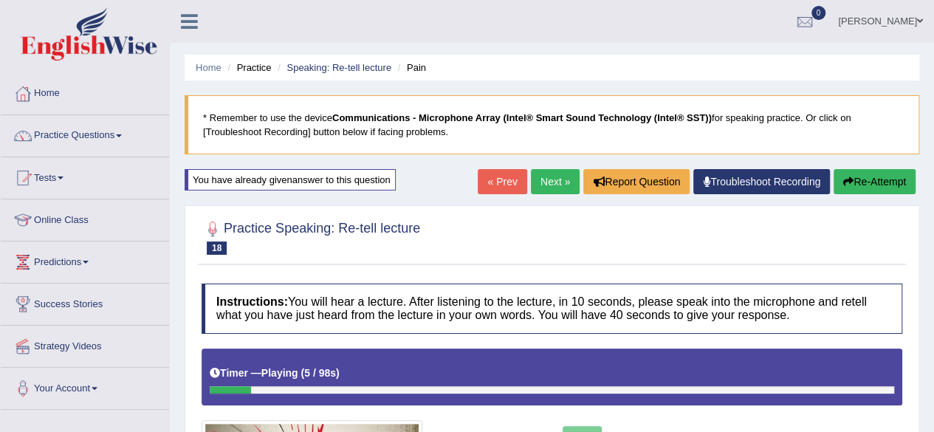
click at [500, 187] on link "« Prev" at bounding box center [502, 181] width 49 height 25
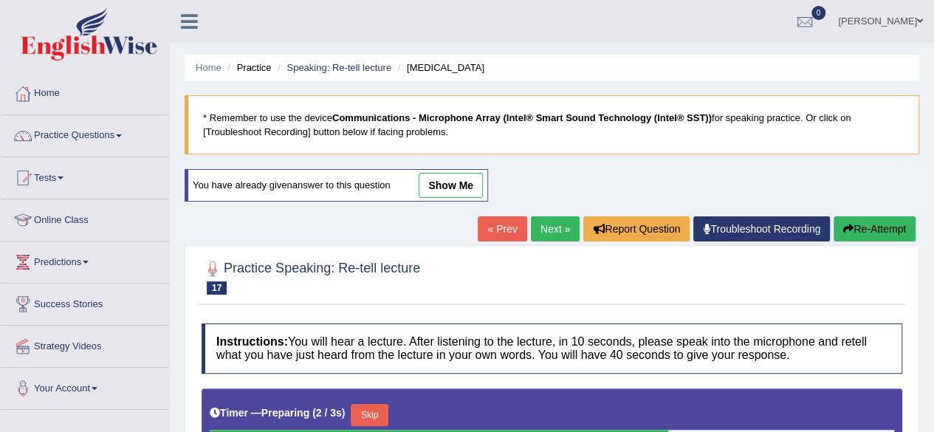
click at [488, 218] on link "« Prev" at bounding box center [502, 228] width 49 height 25
click at [356, 66] on link "Speaking: Re-tell lecture" at bounding box center [338, 67] width 105 height 11
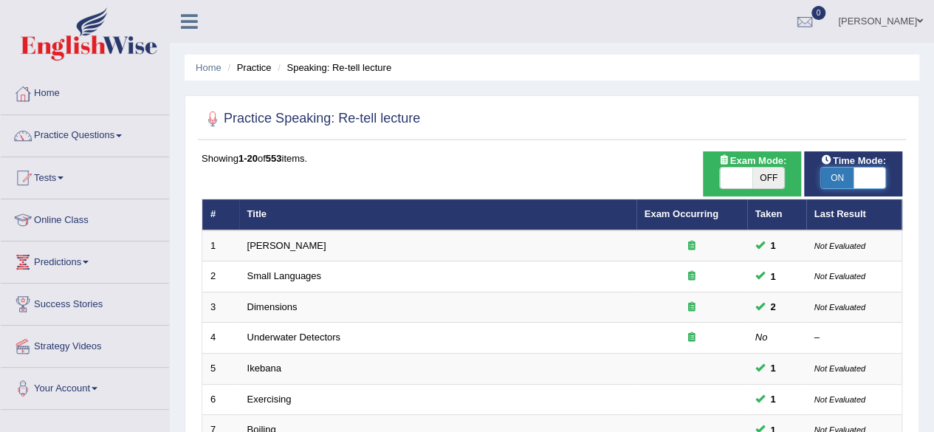
click at [869, 181] on span at bounding box center [869, 178] width 32 height 21
checkbox input "false"
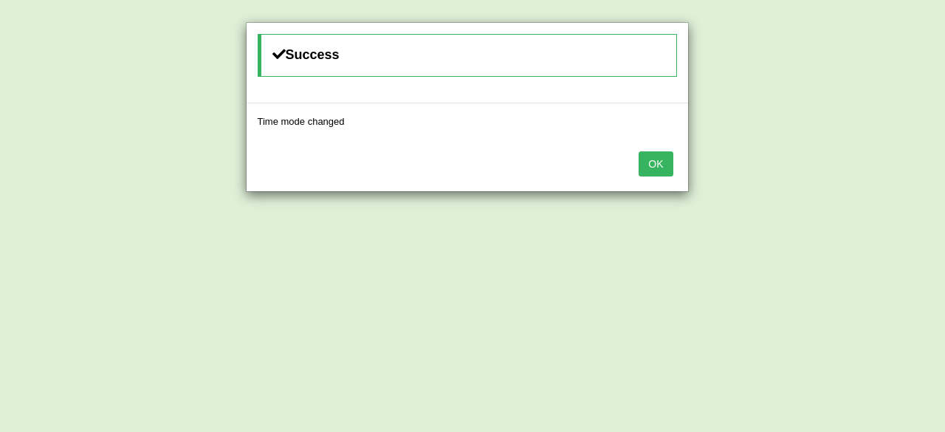
click at [638, 167] on div "OK" at bounding box center [467, 165] width 441 height 52
click at [650, 165] on button "OK" at bounding box center [655, 163] width 34 height 25
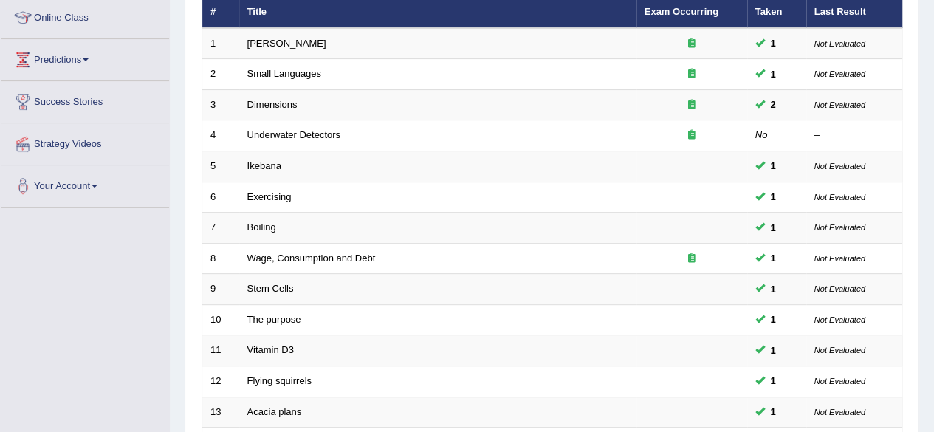
scroll to position [538, 0]
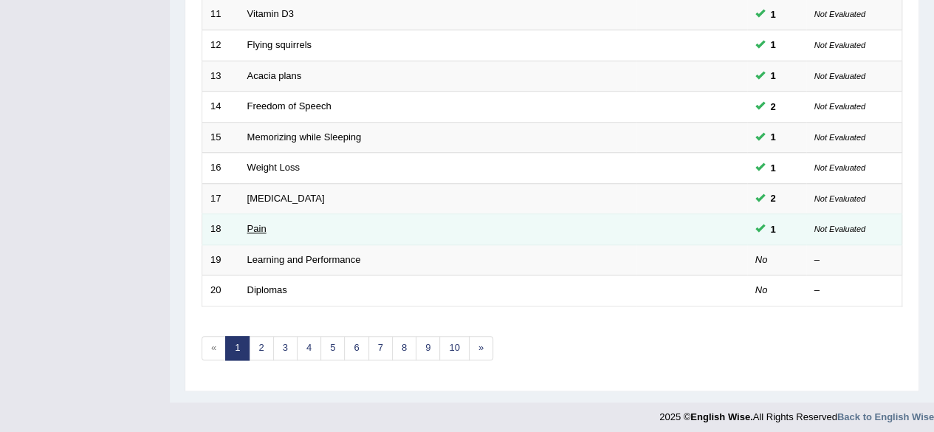
click at [263, 226] on link "Pain" at bounding box center [256, 228] width 19 height 11
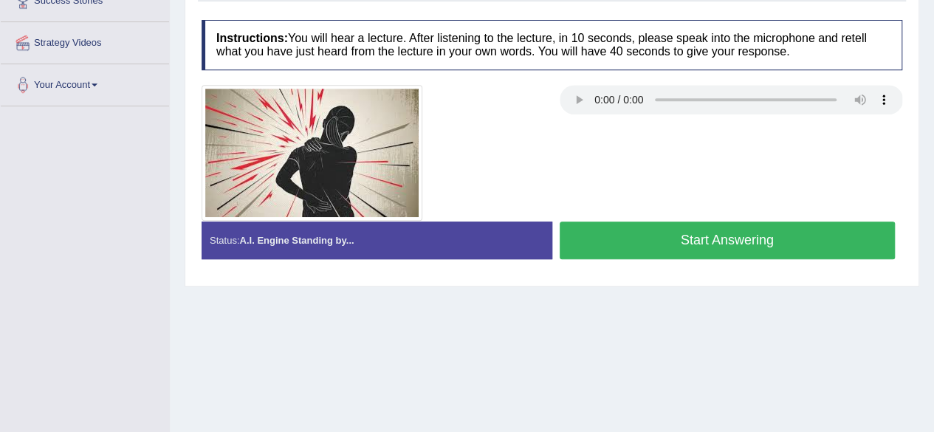
scroll to position [304, 0]
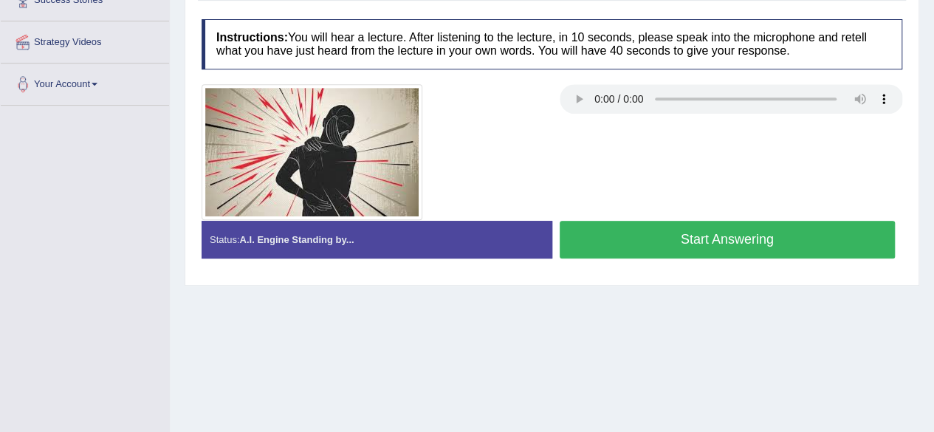
click at [673, 241] on button "Start Answering" at bounding box center [727, 240] width 336 height 38
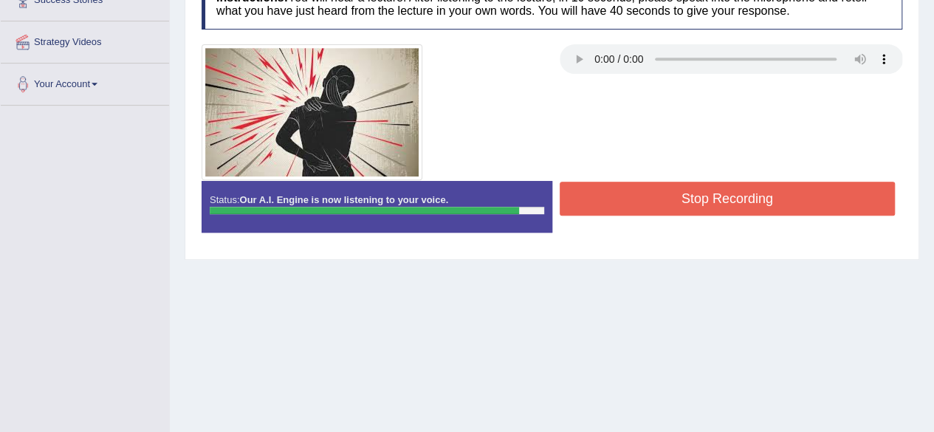
click at [781, 199] on button "Stop Recording" at bounding box center [727, 199] width 336 height 34
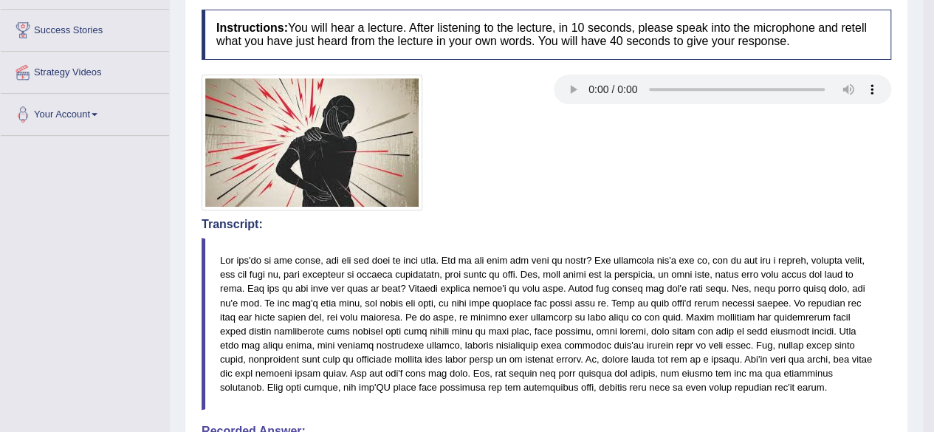
scroll to position [0, 0]
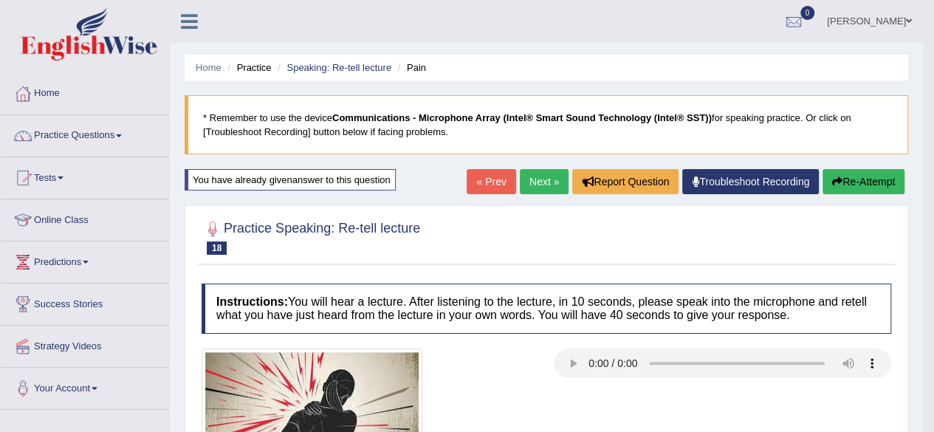
click at [556, 182] on link "Next »" at bounding box center [544, 181] width 49 height 25
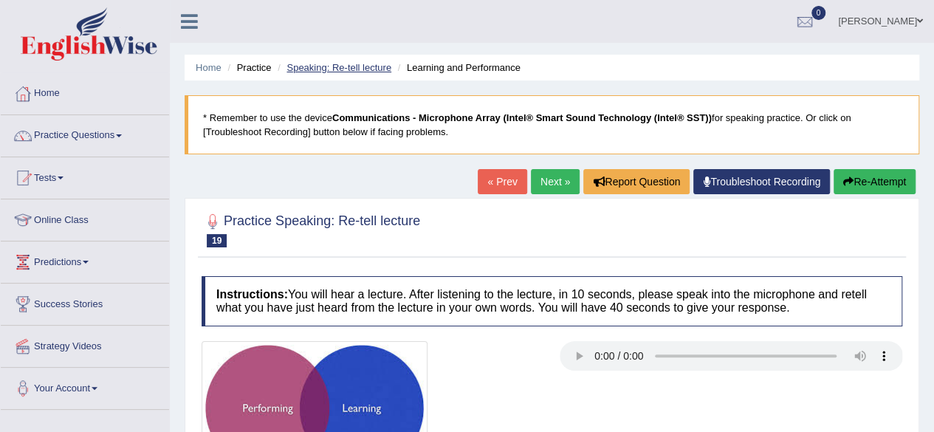
click at [340, 72] on link "Speaking: Re-tell lecture" at bounding box center [338, 67] width 105 height 11
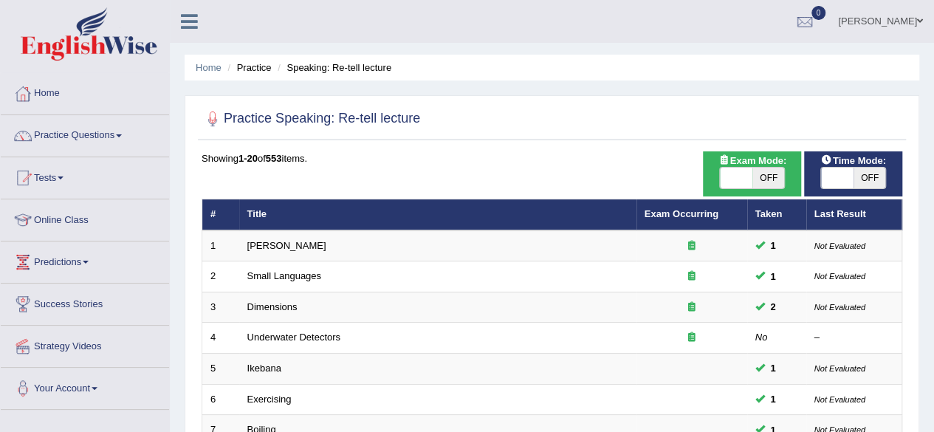
click at [868, 170] on span "OFF" at bounding box center [869, 178] width 32 height 21
checkbox input "true"
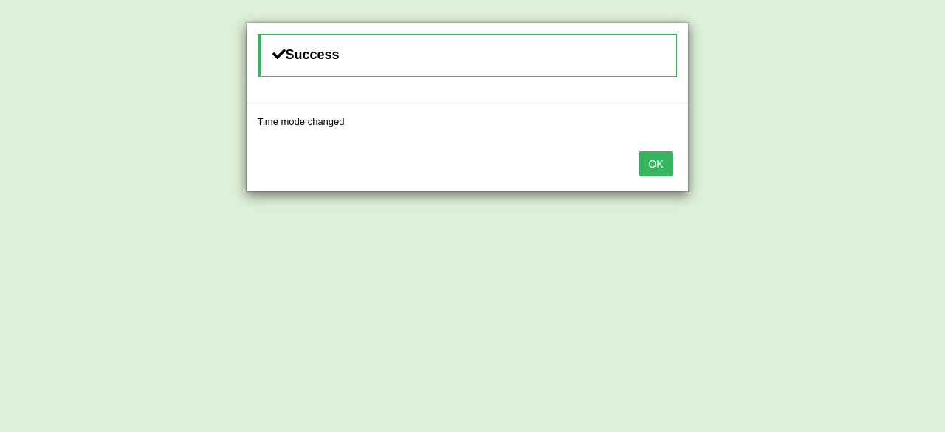
click at [658, 156] on button "OK" at bounding box center [655, 163] width 34 height 25
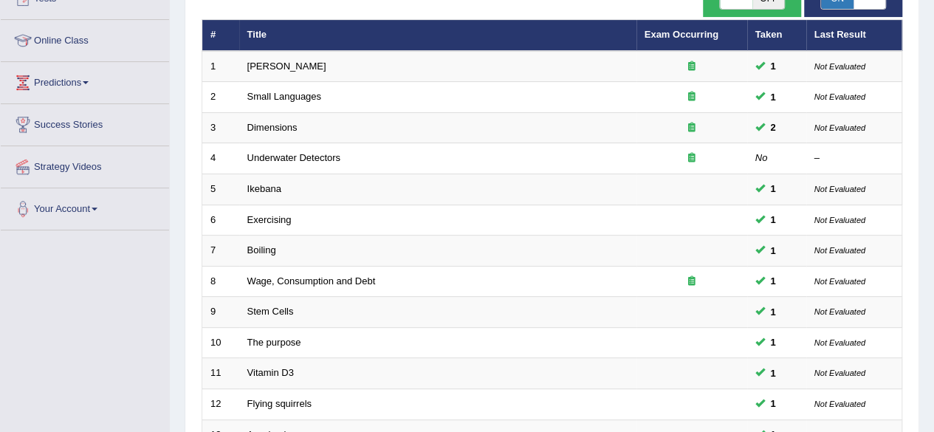
scroll to position [538, 0]
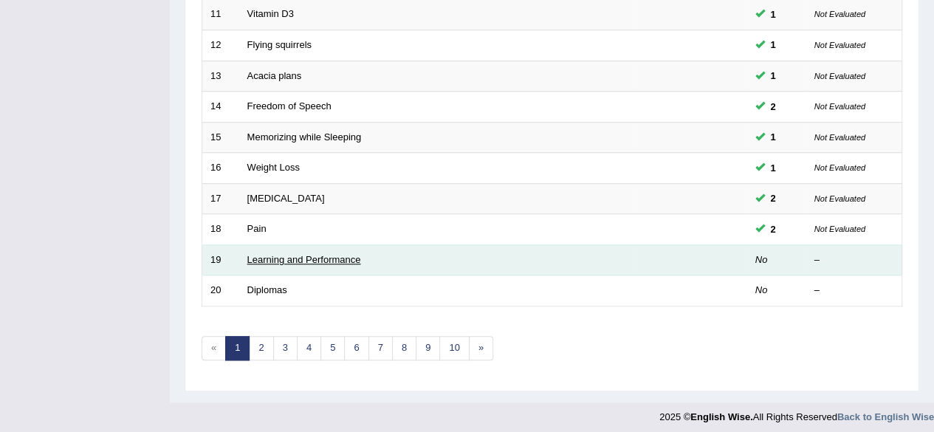
click at [310, 254] on link "Learning and Performance" at bounding box center [304, 259] width 114 height 11
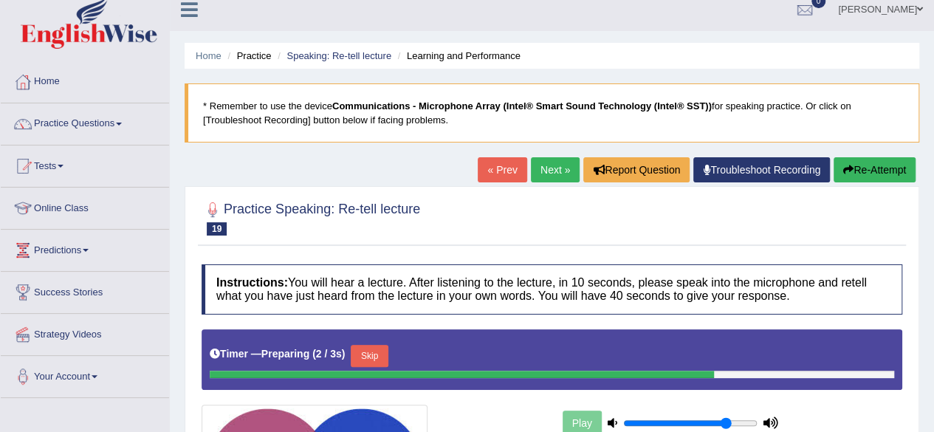
scroll to position [198, 0]
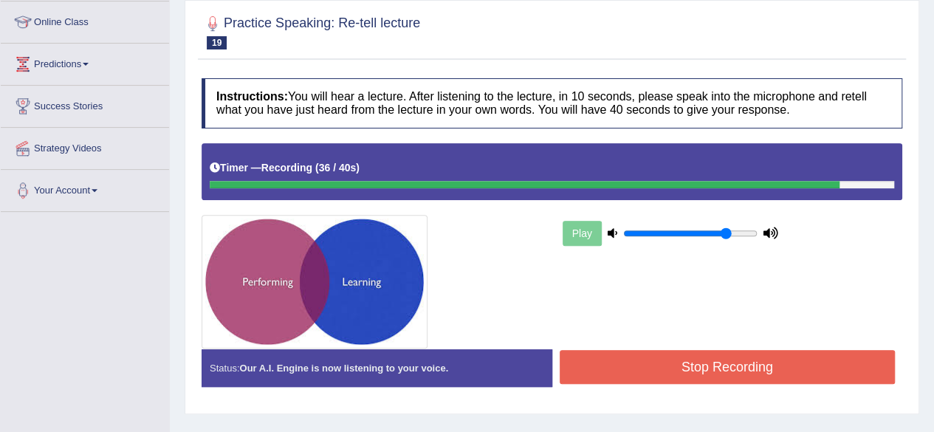
click at [706, 376] on button "Stop Recording" at bounding box center [727, 367] width 336 height 34
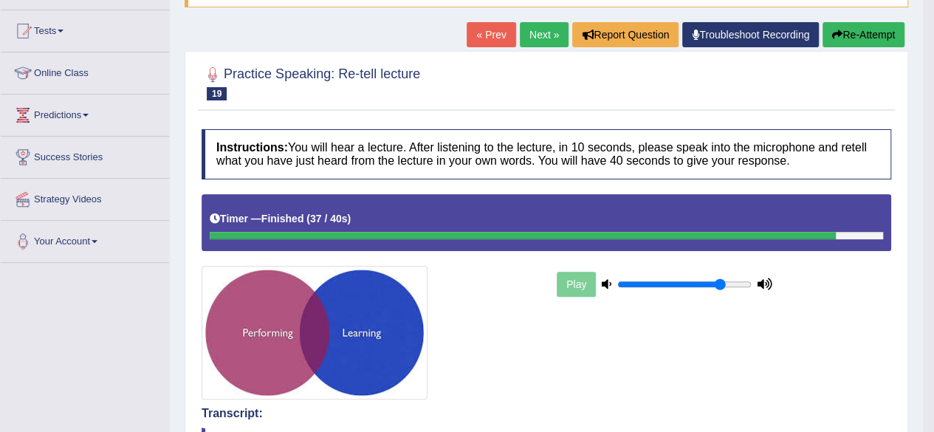
scroll to position [84, 0]
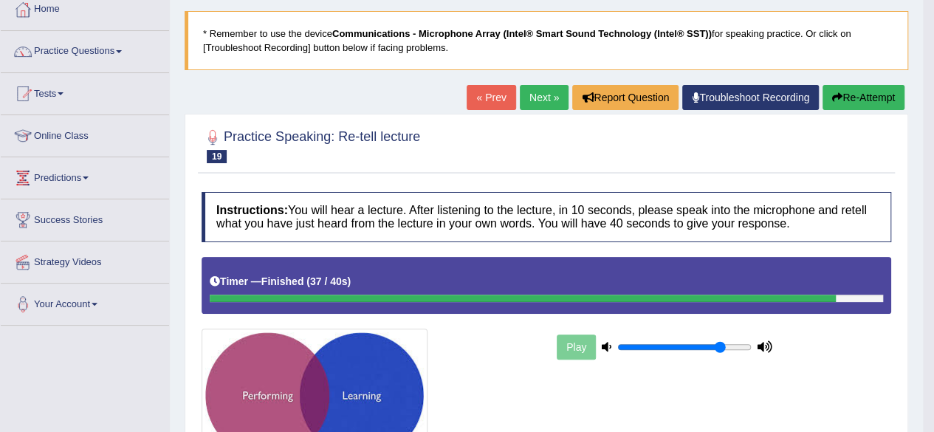
click at [539, 100] on link "Next »" at bounding box center [544, 97] width 49 height 25
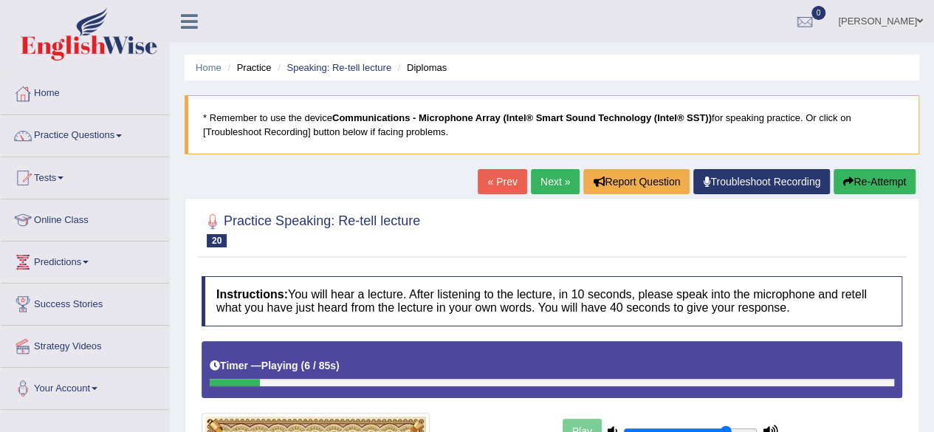
click at [864, 193] on button "Re-Attempt" at bounding box center [874, 181] width 82 height 25
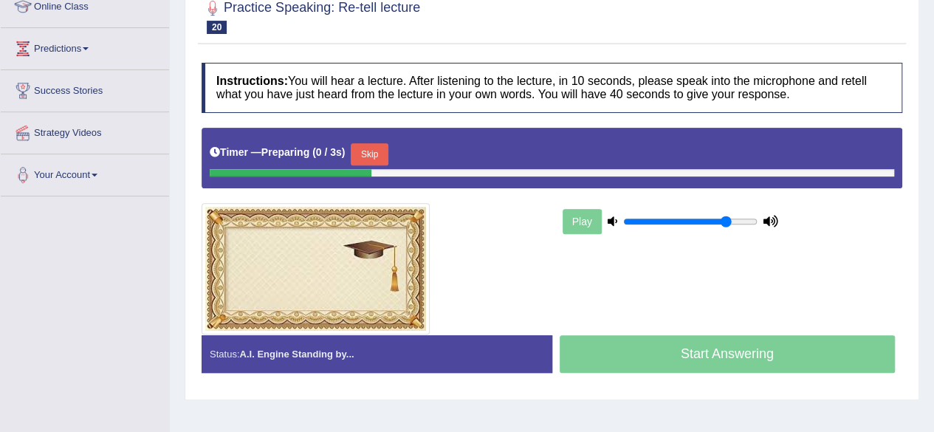
scroll to position [214, 0]
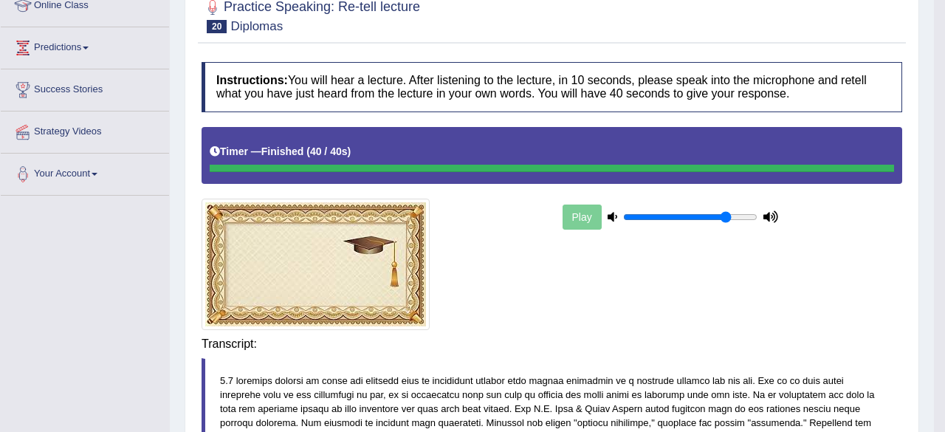
click at [711, 218] on body "Toggle navigation Home Practice Questions Speaking Practice Read Aloud Repeat S…" at bounding box center [472, 2] width 945 height 432
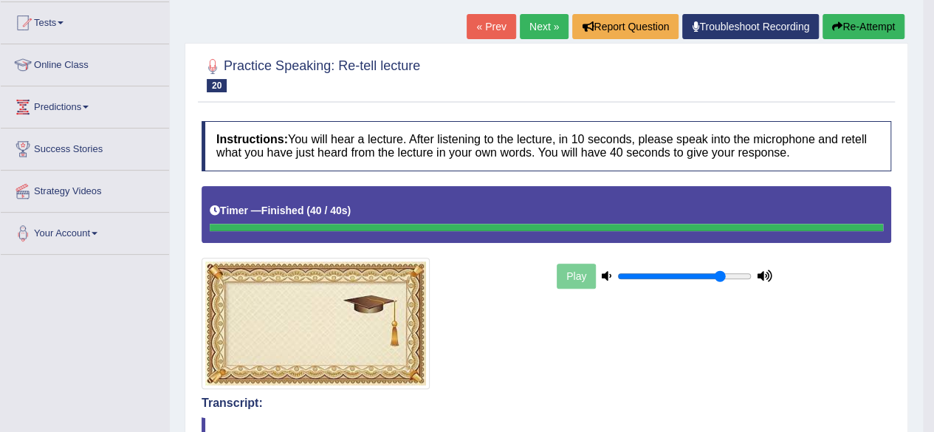
scroll to position [0, 0]
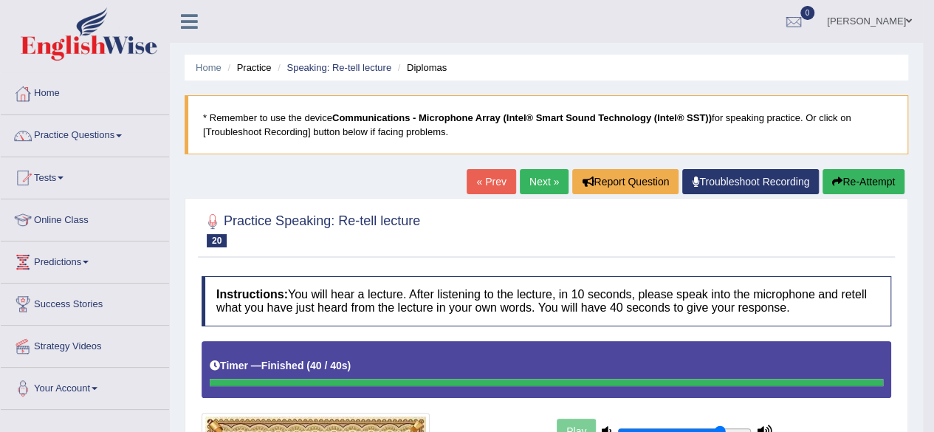
click at [540, 173] on link "Next »" at bounding box center [544, 181] width 49 height 25
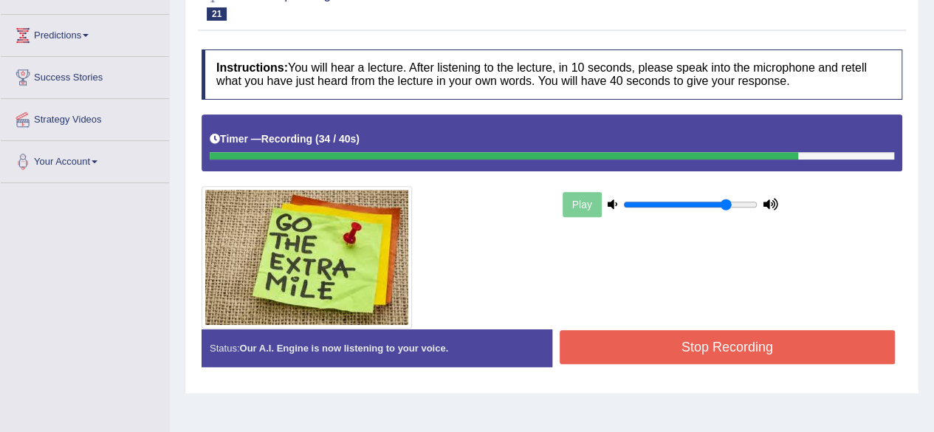
click at [638, 339] on button "Stop Recording" at bounding box center [727, 347] width 336 height 34
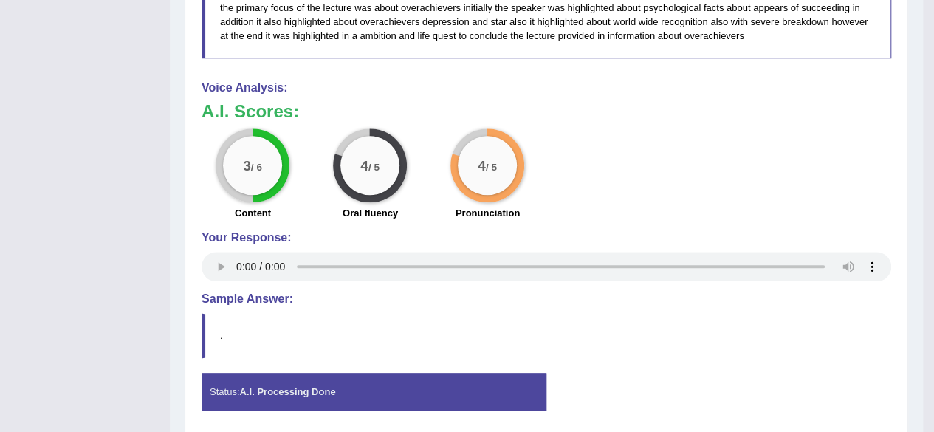
scroll to position [744, 0]
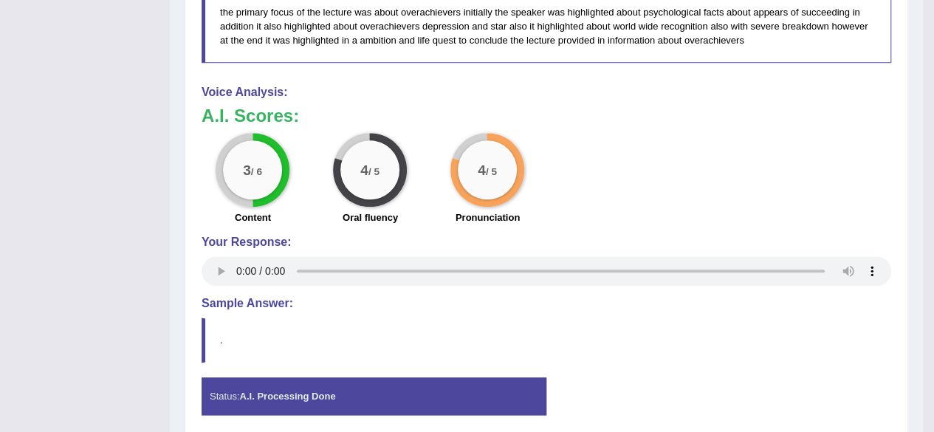
click at [635, 336] on blockquote "." at bounding box center [545, 339] width 689 height 45
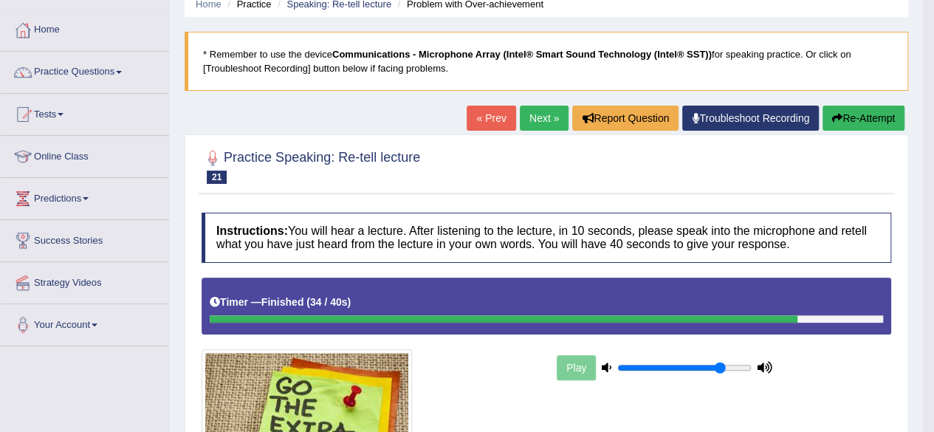
scroll to position [0, 0]
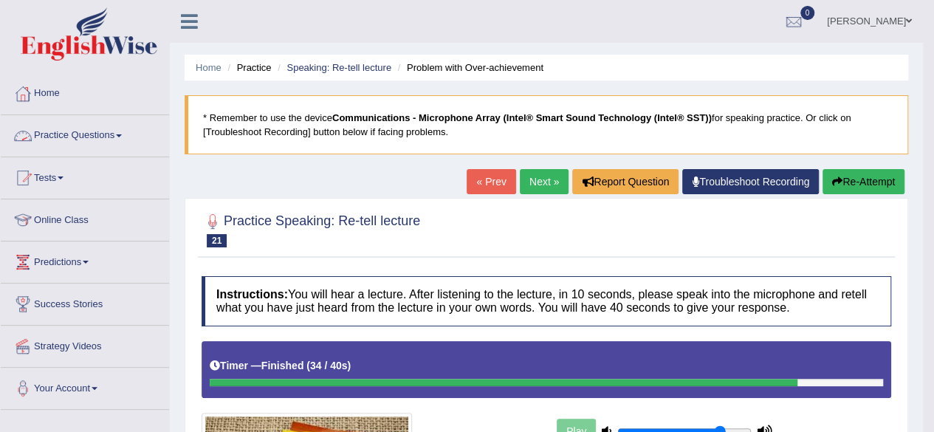
click at [110, 131] on link "Practice Questions" at bounding box center [85, 133] width 168 height 37
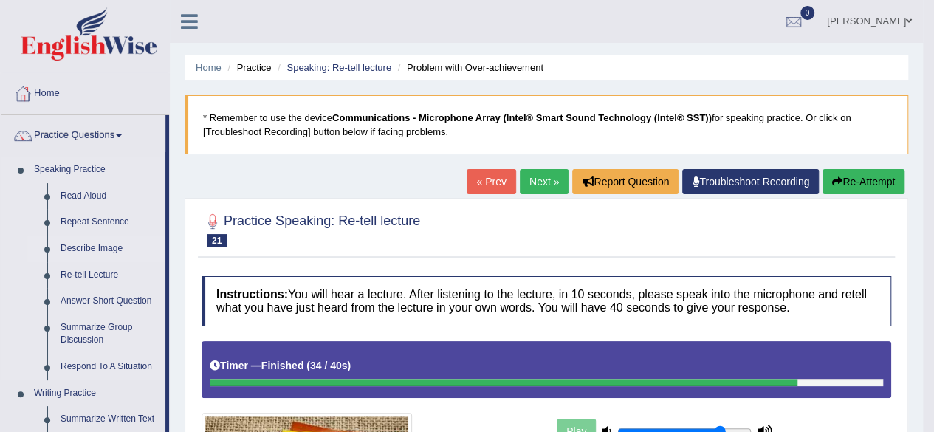
scroll to position [50, 0]
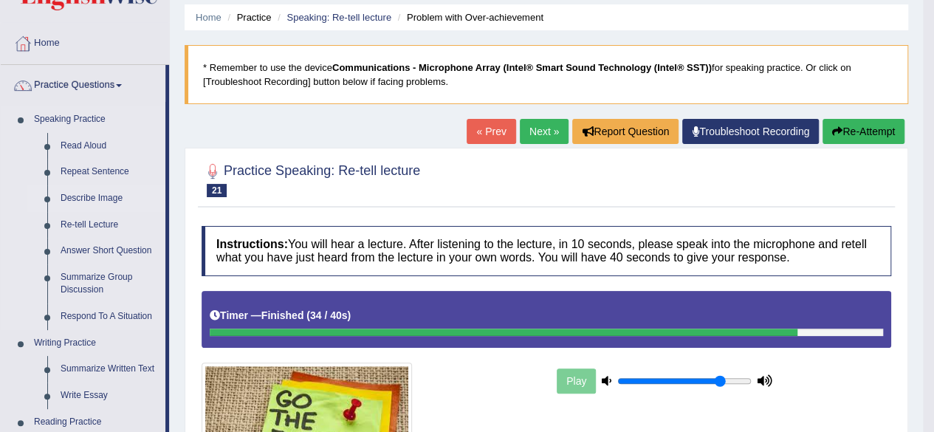
click at [106, 244] on link "Answer Short Question" at bounding box center [109, 251] width 111 height 27
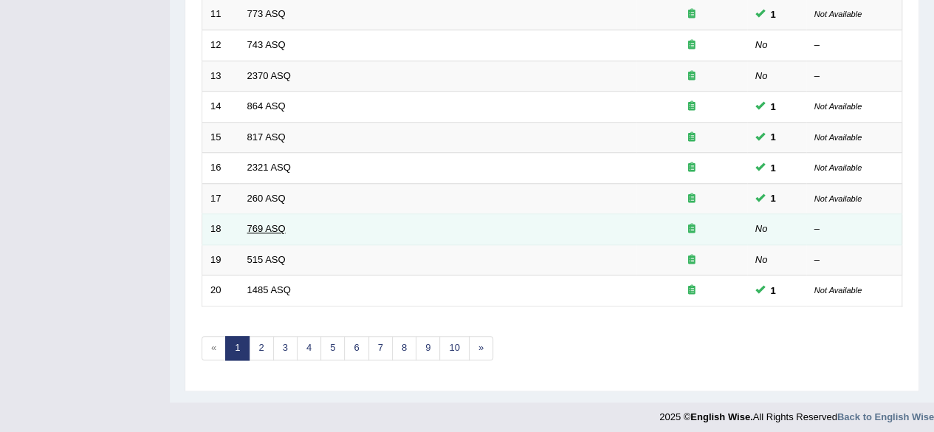
click at [281, 223] on link "769 ASQ" at bounding box center [266, 228] width 38 height 11
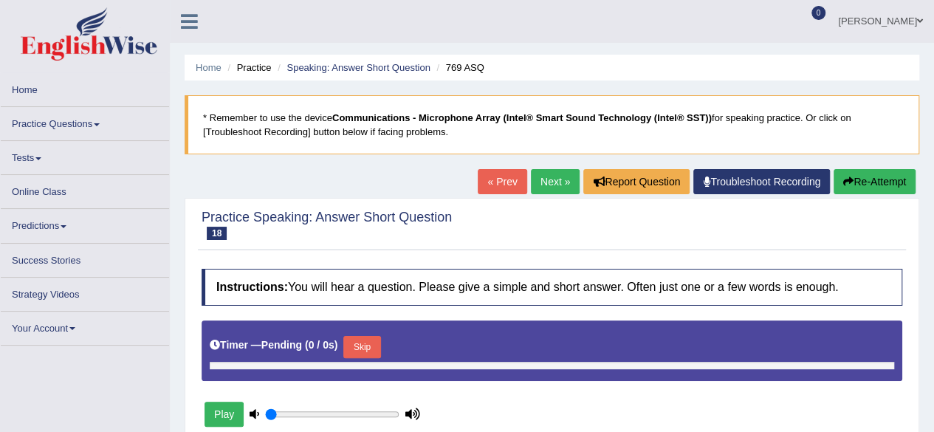
type input "0.8"
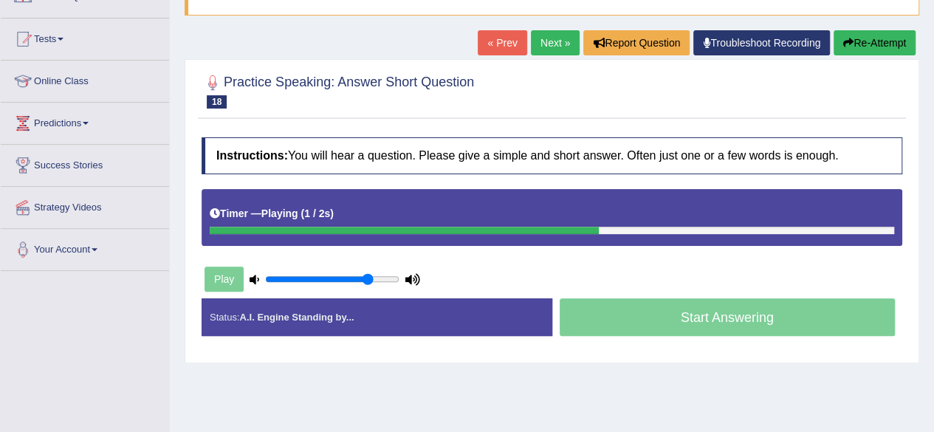
scroll to position [139, 0]
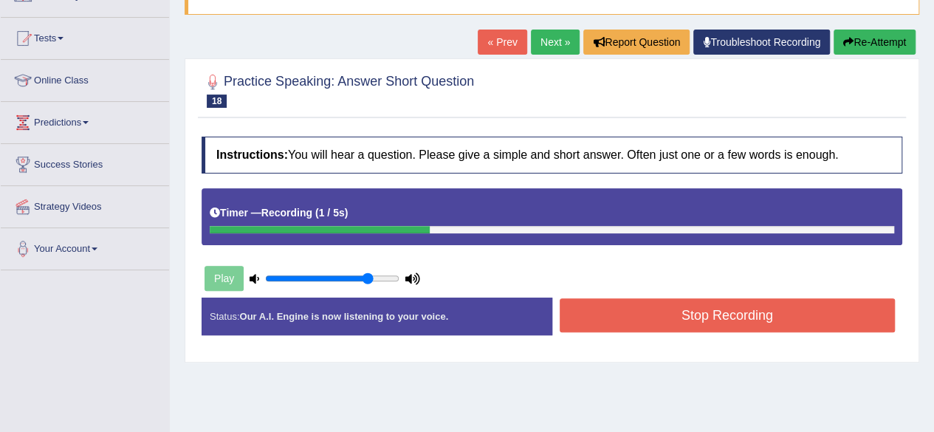
click at [739, 309] on button "Stop Recording" at bounding box center [727, 315] width 336 height 34
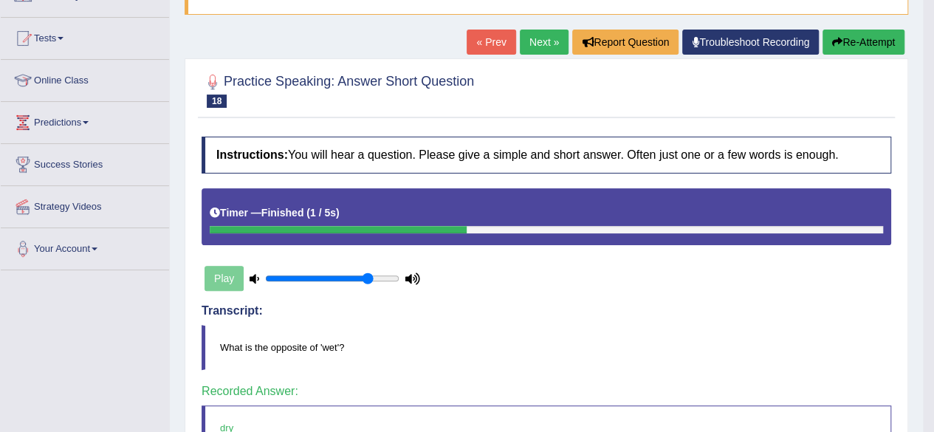
click at [531, 41] on link "Next »" at bounding box center [544, 42] width 49 height 25
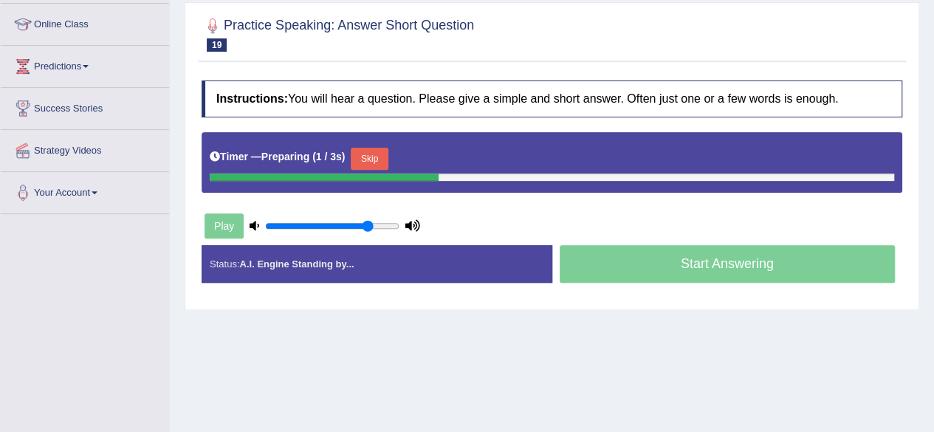
scroll to position [196, 0]
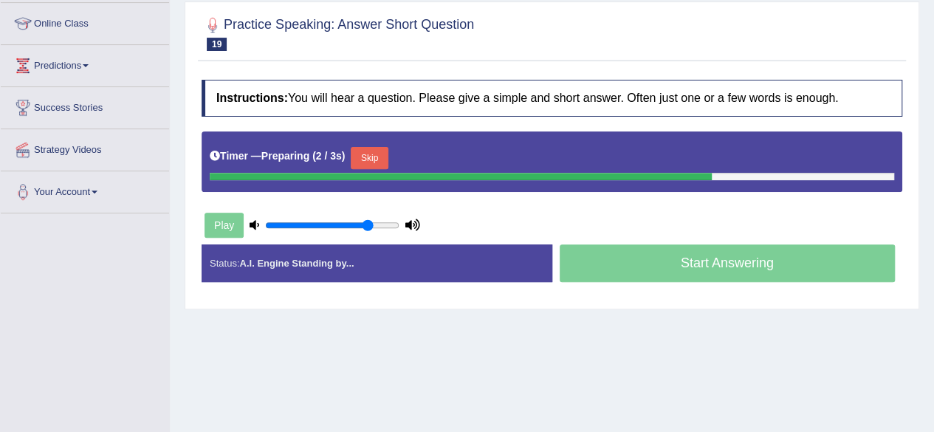
click at [379, 163] on button "Skip" at bounding box center [369, 158] width 37 height 22
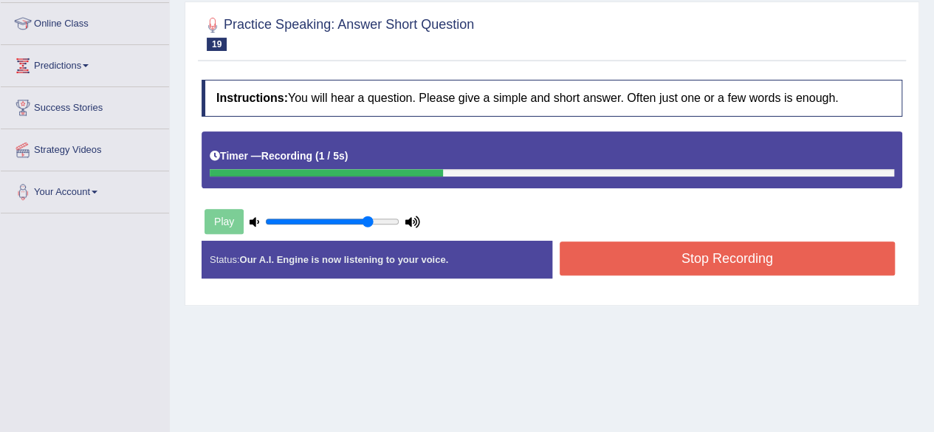
click at [651, 260] on button "Stop Recording" at bounding box center [727, 258] width 336 height 34
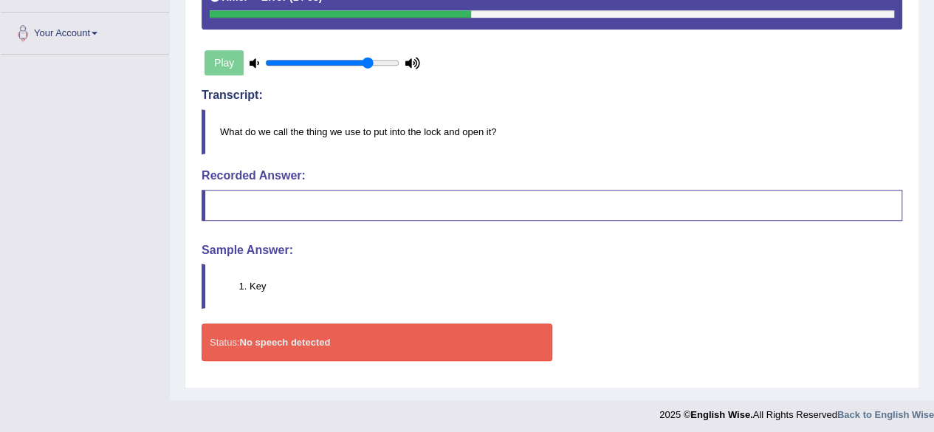
scroll to position [0, 0]
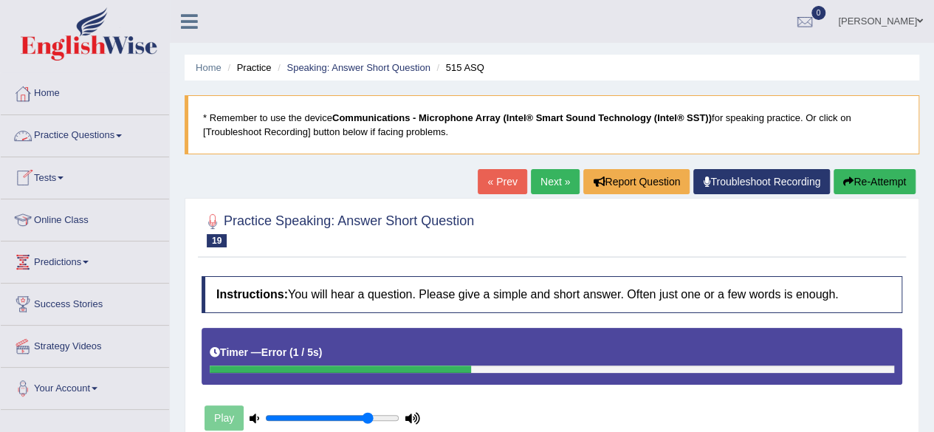
click at [63, 149] on link "Practice Questions" at bounding box center [85, 133] width 168 height 37
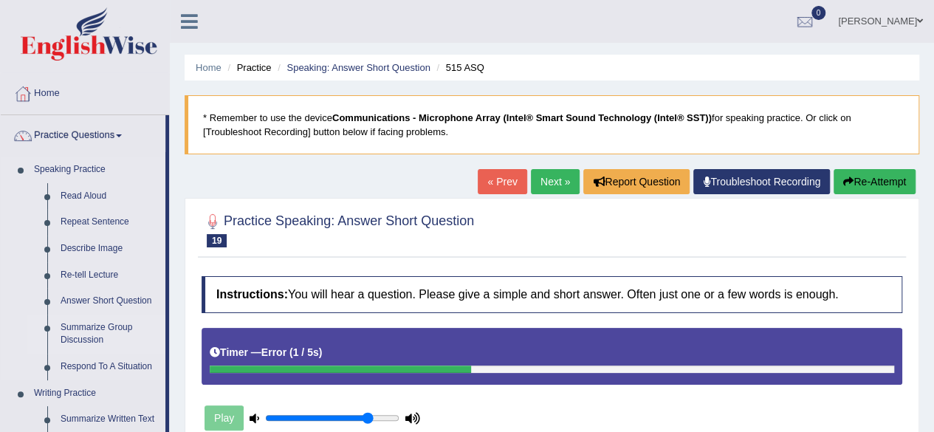
click at [89, 332] on link "Summarize Group Discussion" at bounding box center [109, 333] width 111 height 39
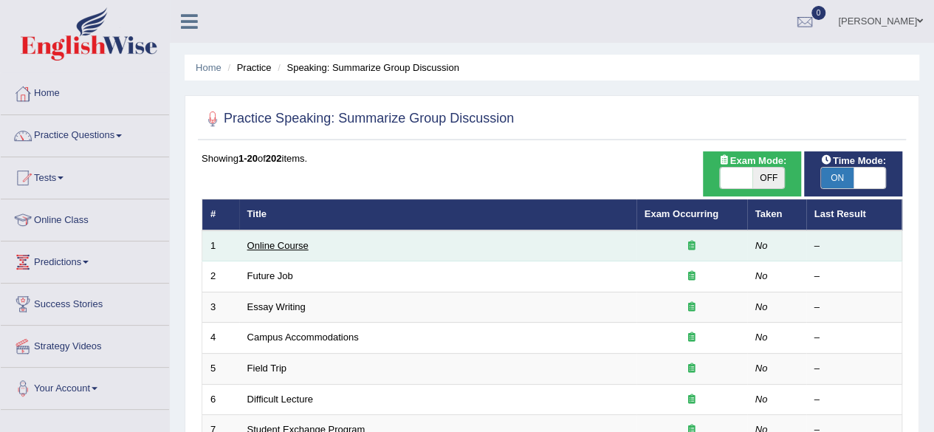
click at [296, 242] on link "Online Course" at bounding box center [277, 245] width 61 height 11
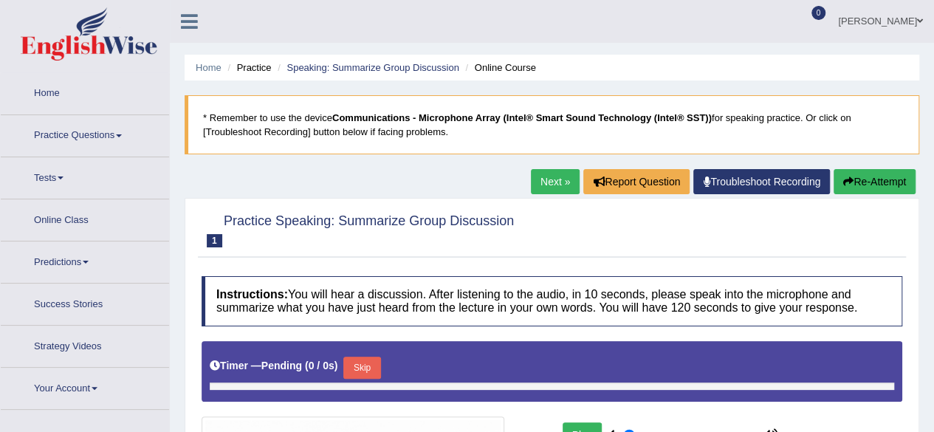
type input "0.8"
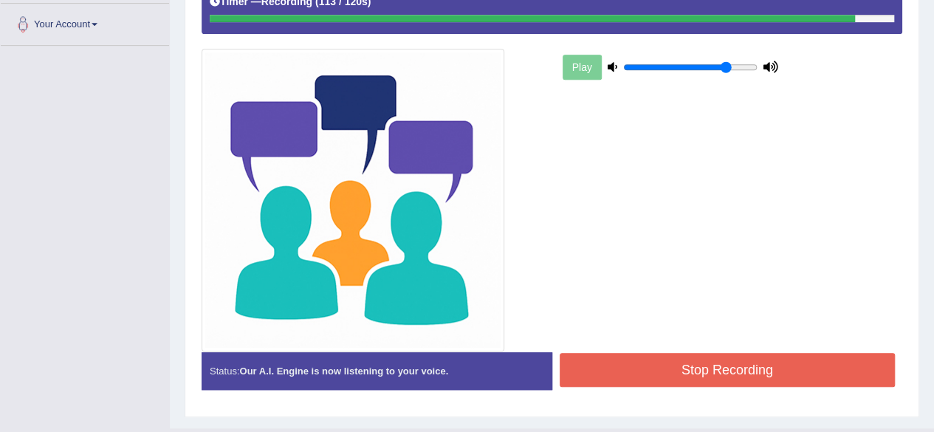
scroll to position [393, 0]
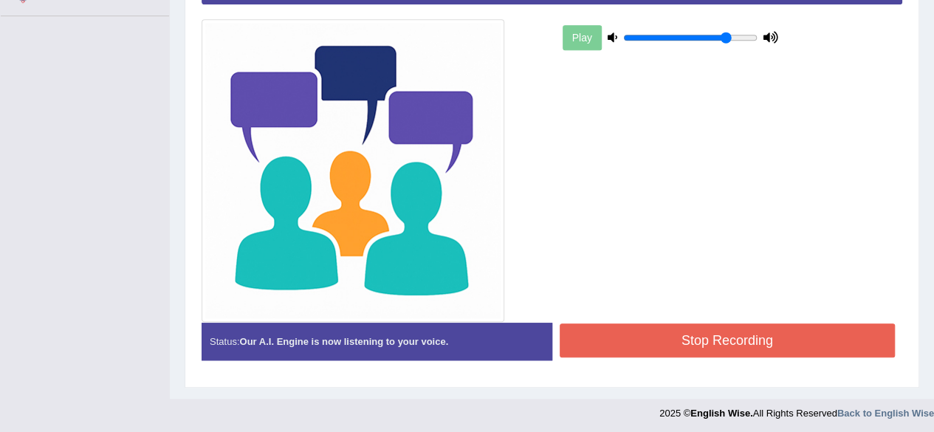
click at [676, 316] on div "Play" at bounding box center [551, 135] width 715 height 374
click at [669, 328] on button "Stop Recording" at bounding box center [727, 340] width 336 height 34
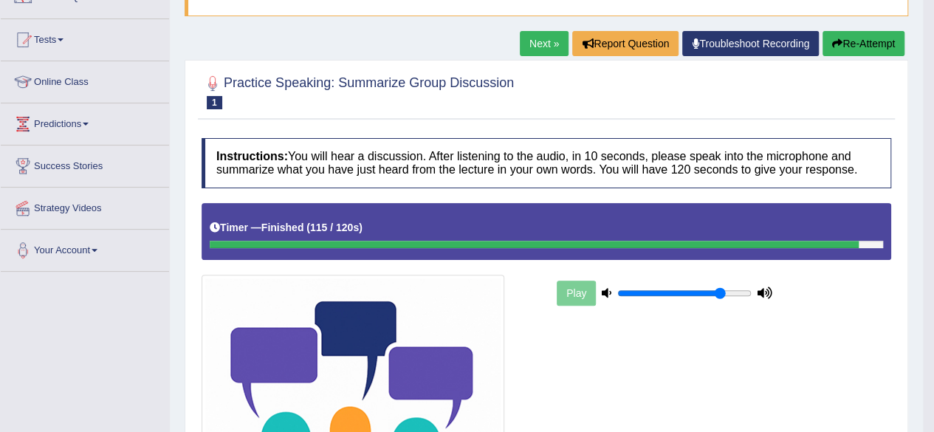
scroll to position [0, 0]
